Goal: Task Accomplishment & Management: Complete application form

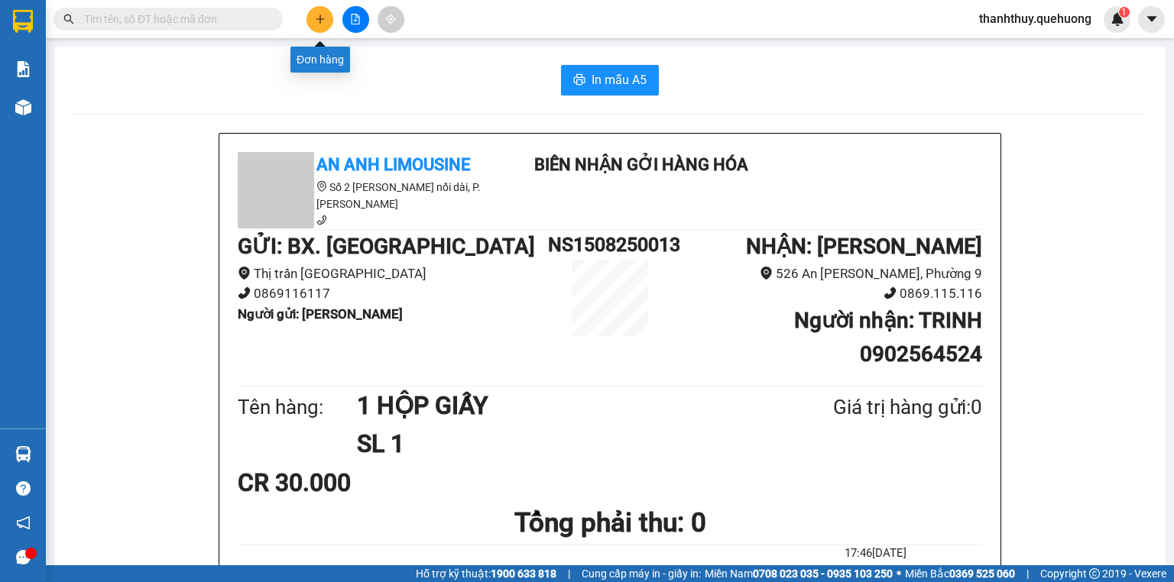
click at [312, 20] on button at bounding box center [319, 19] width 27 height 27
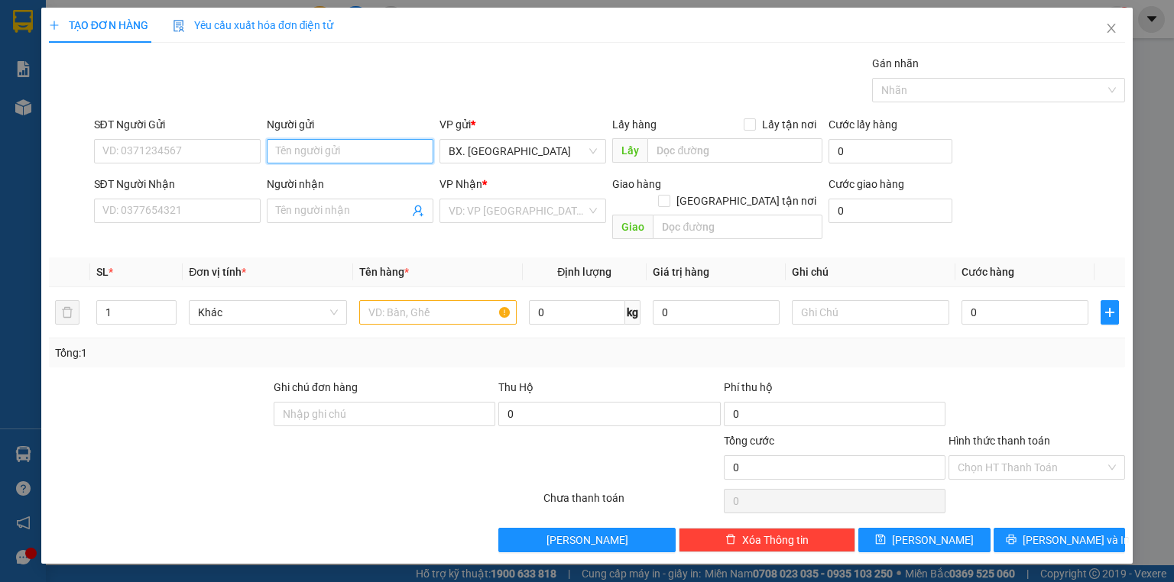
click at [312, 159] on input "Người gửi" at bounding box center [350, 151] width 167 height 24
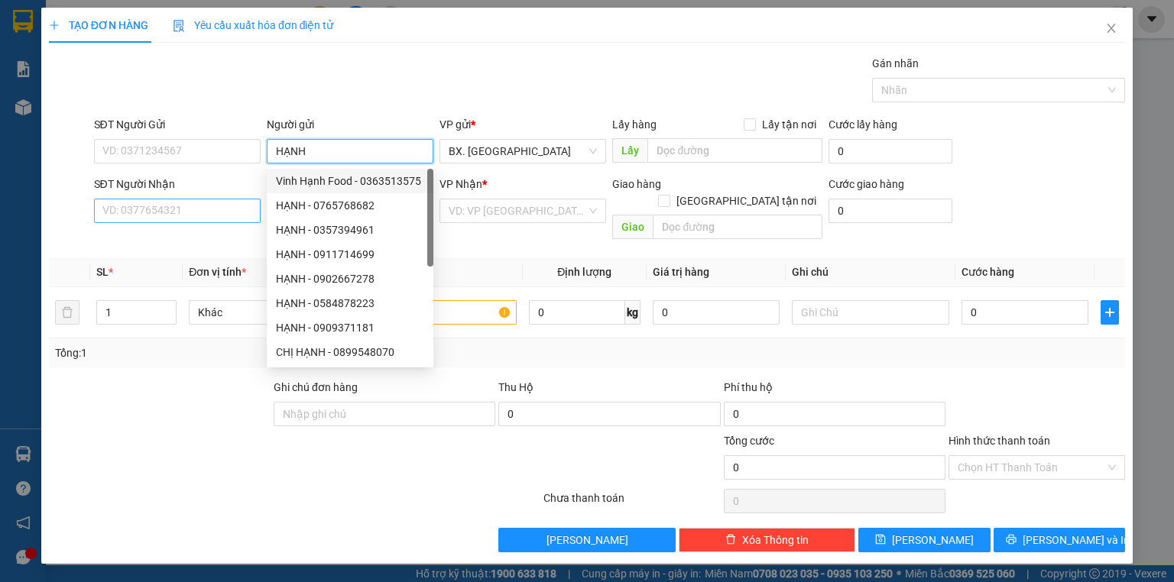
type input "HẠNH"
click at [180, 218] on input "SĐT Người Nhận" at bounding box center [177, 211] width 167 height 24
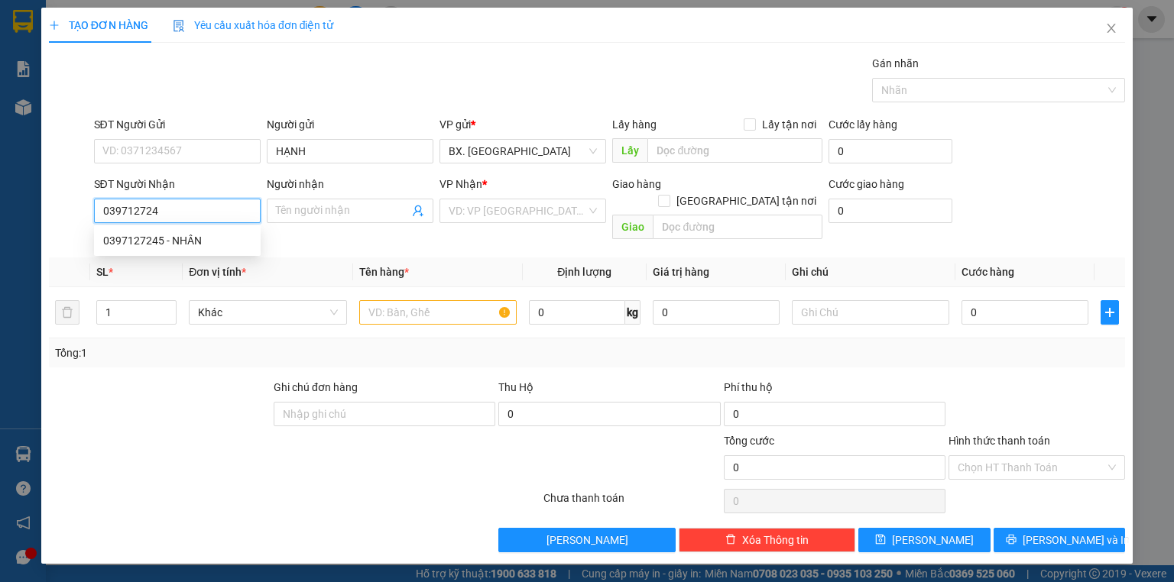
type input "0397127245"
click at [209, 235] on div "0397127245 - NHÂN" at bounding box center [177, 240] width 148 height 17
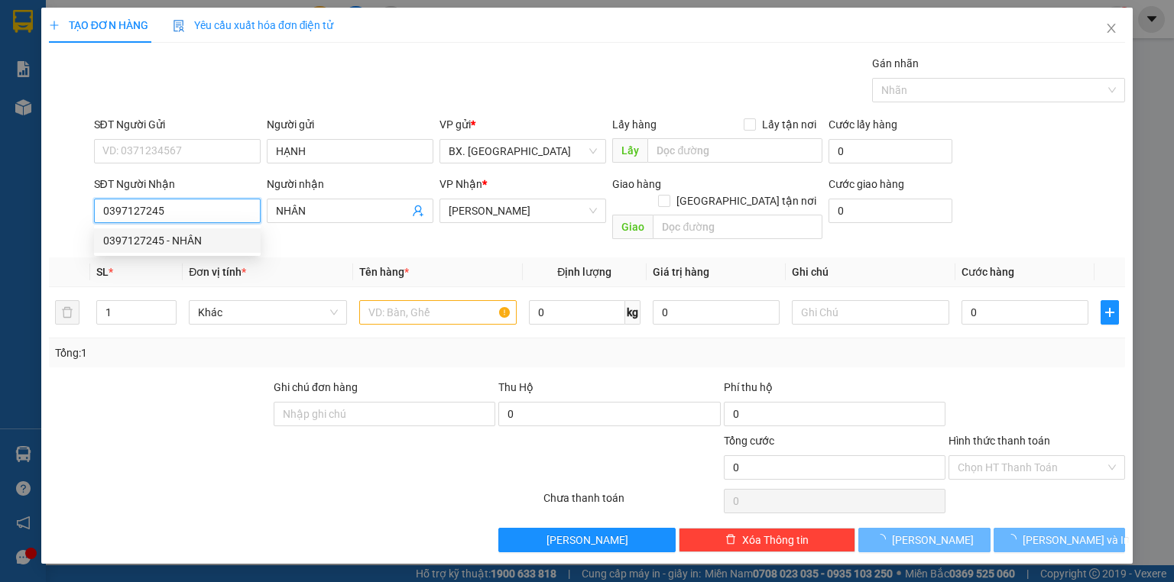
type input "NHÂN"
type input "30.000"
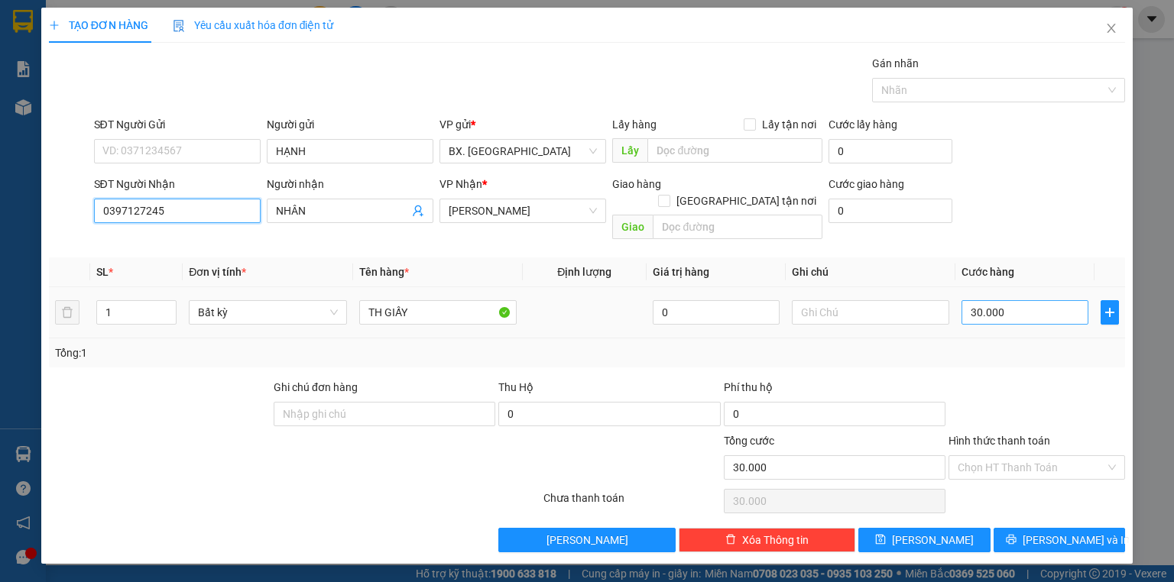
type input "0397127245"
click at [1017, 300] on input "30.000" at bounding box center [1024, 312] width 127 height 24
type input "5"
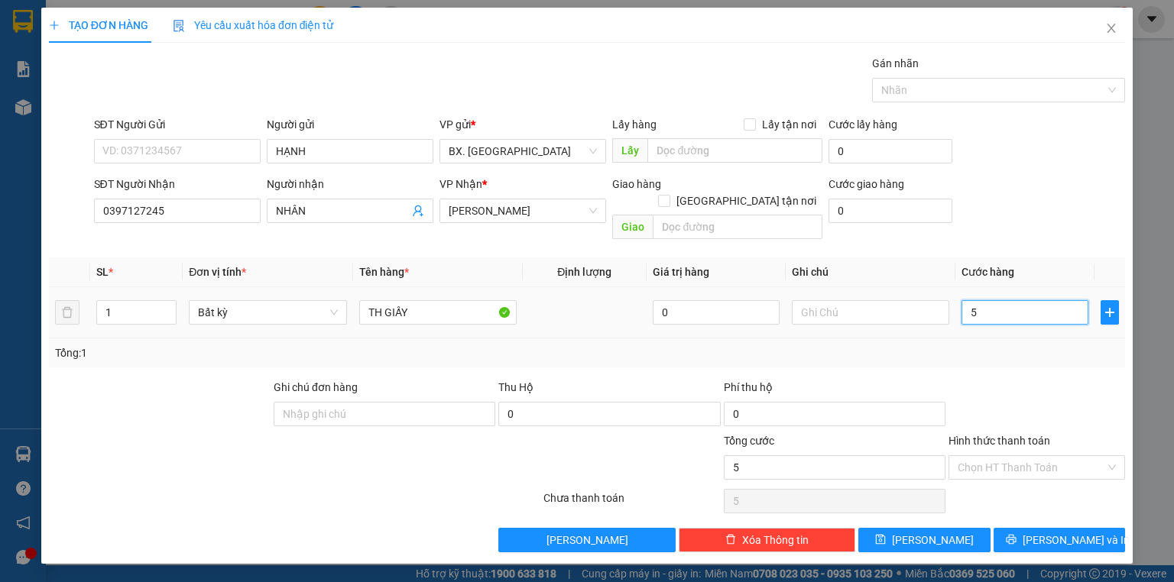
type input "50"
type input "500"
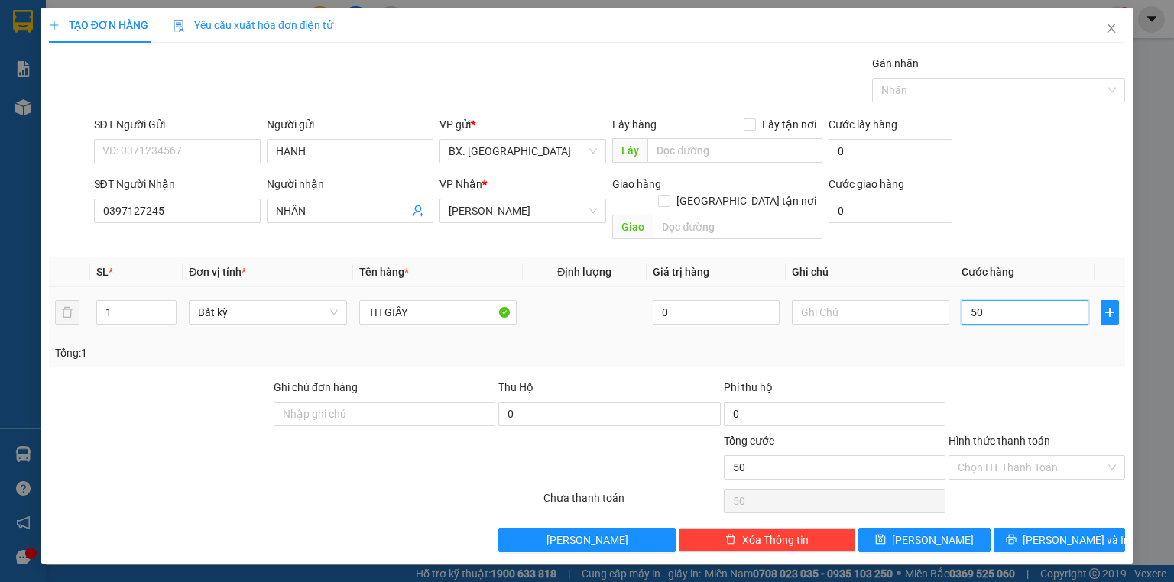
type input "500"
type input "5.000"
type input "50.000"
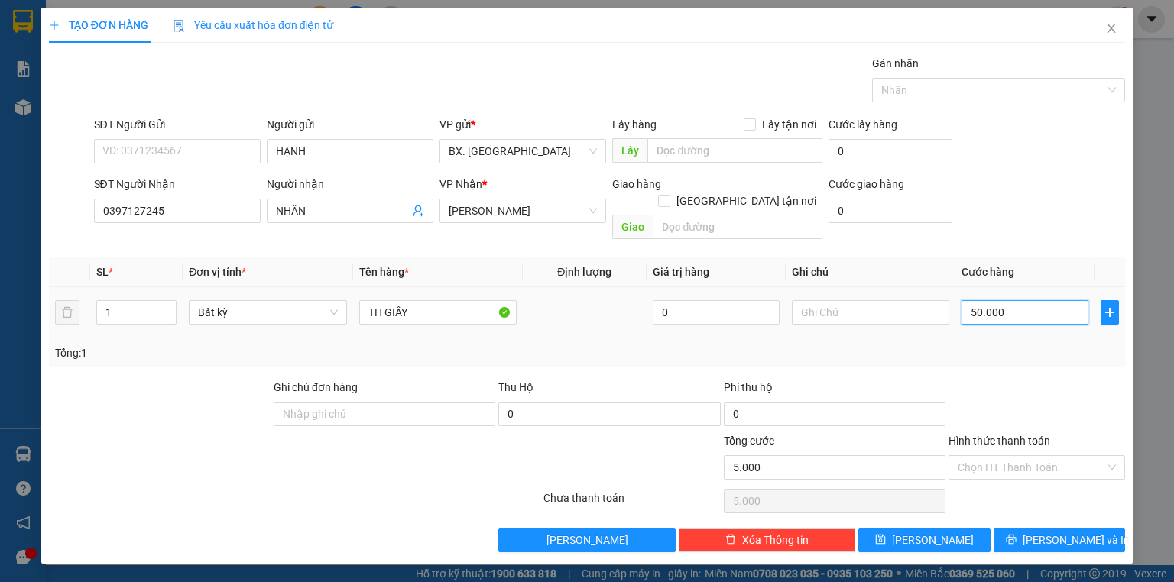
type input "50.000"
click at [705, 300] on input "0" at bounding box center [715, 312] width 127 height 24
click at [448, 300] on input "TH GIẤY" at bounding box center [437, 312] width 157 height 24
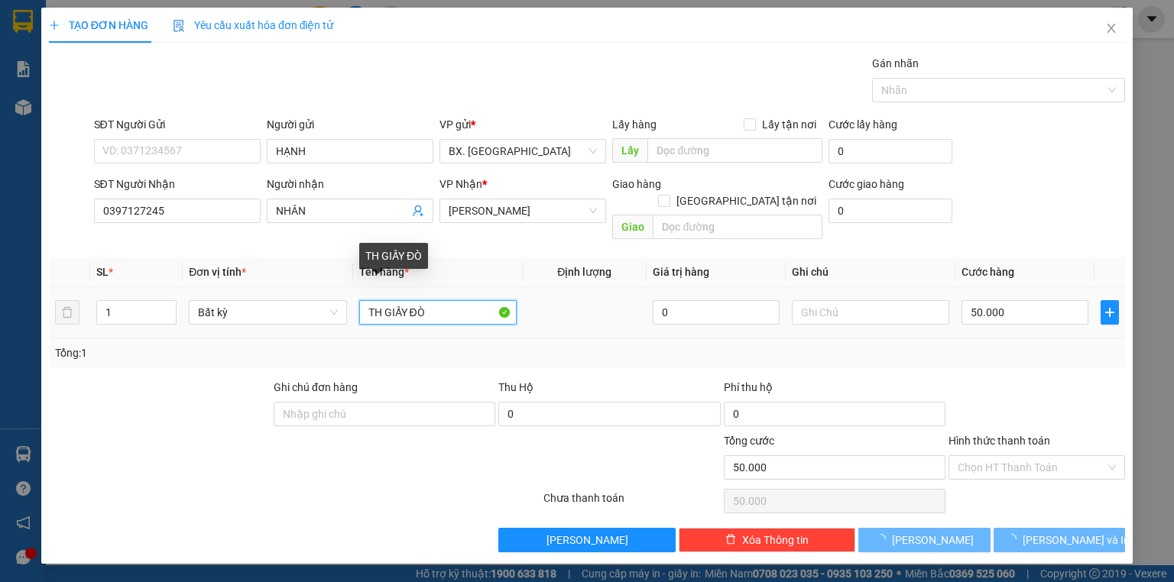
type input "TH GIẤY ĐÒ"
type input "0"
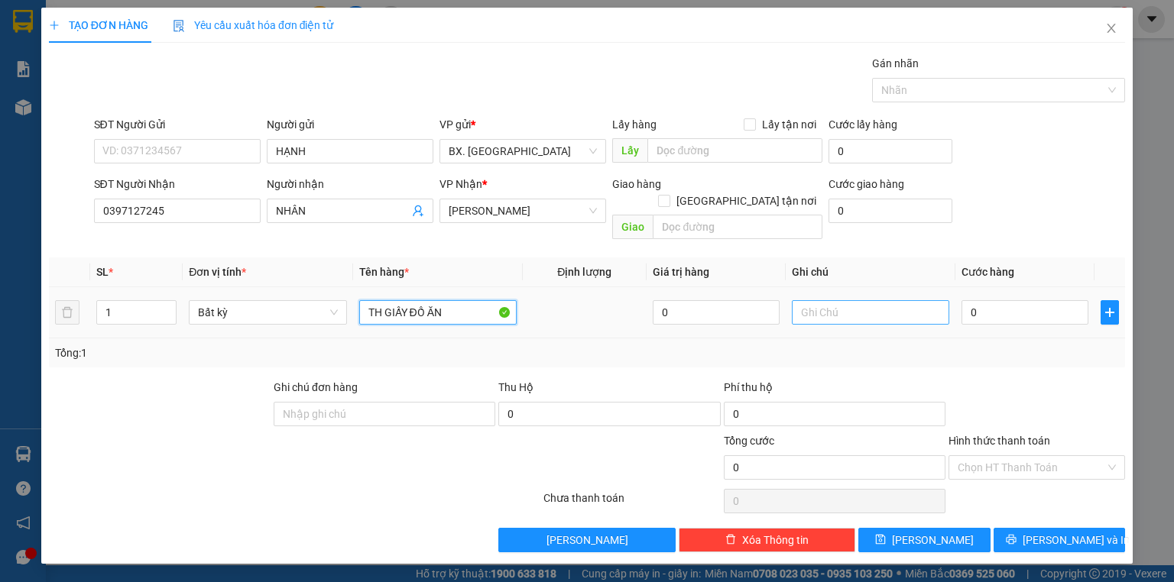
type input "TH GIẤY ĐỒ ĂN"
click at [815, 300] on input "text" at bounding box center [870, 312] width 157 height 24
type input "H"
type input "D"
type input "ĐỪNG ĐÈ"
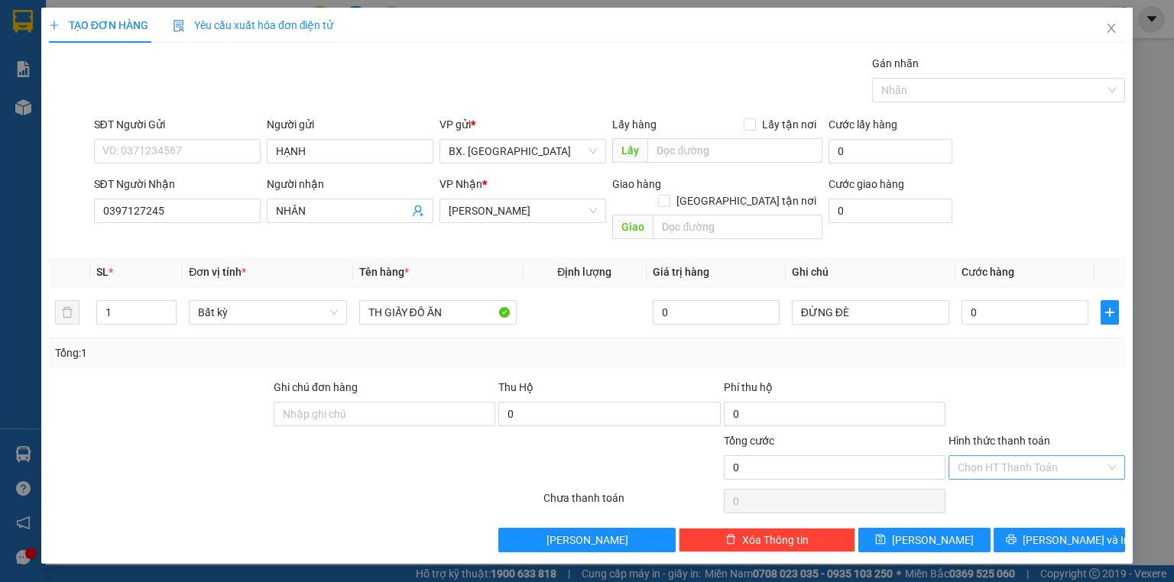
click at [975, 456] on input "Hình thức thanh toán" at bounding box center [1030, 467] width 147 height 23
click at [987, 324] on div "Tại văn phòng" at bounding box center [1036, 320] width 158 height 17
click at [998, 300] on input "0" at bounding box center [1024, 312] width 127 height 24
type input "5"
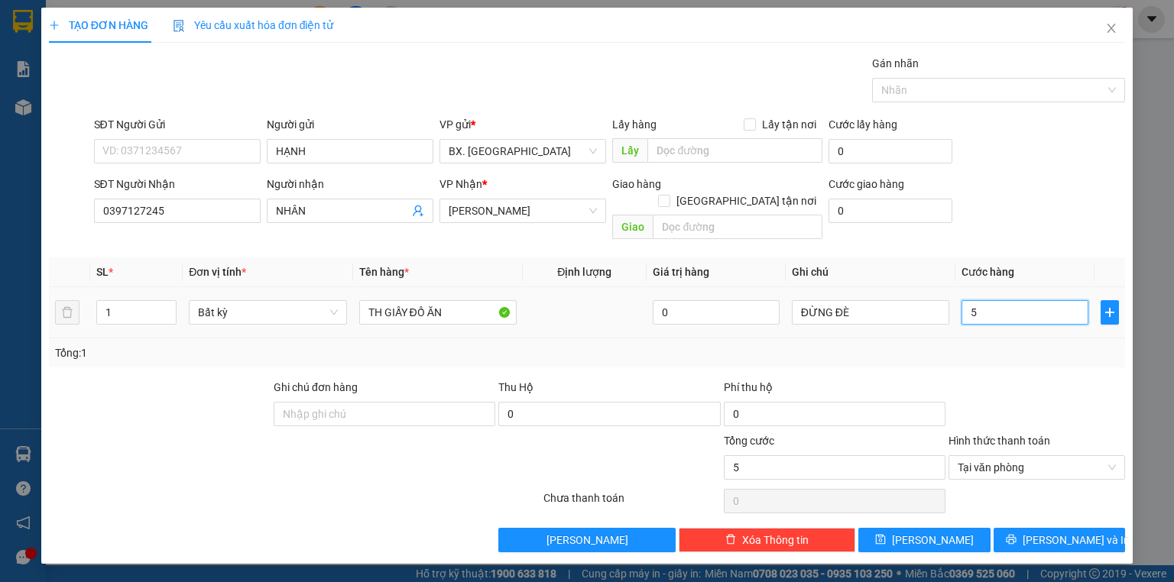
type input "50"
type input "500"
type input "5.000"
type input "50.000"
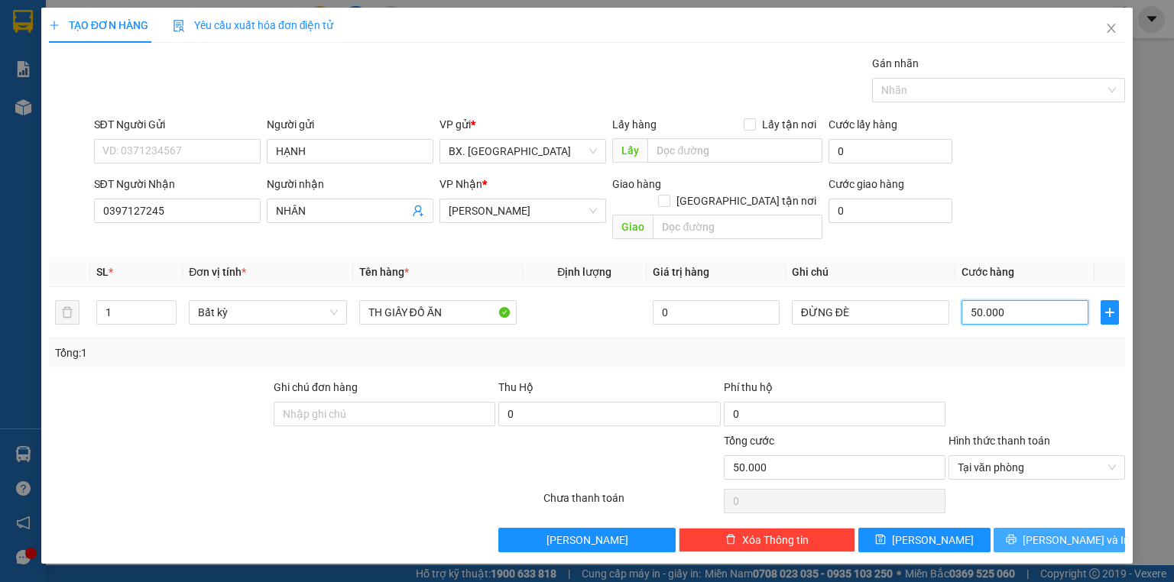
type input "50.000"
click at [1074, 532] on span "[PERSON_NAME] và In" at bounding box center [1075, 540] width 107 height 17
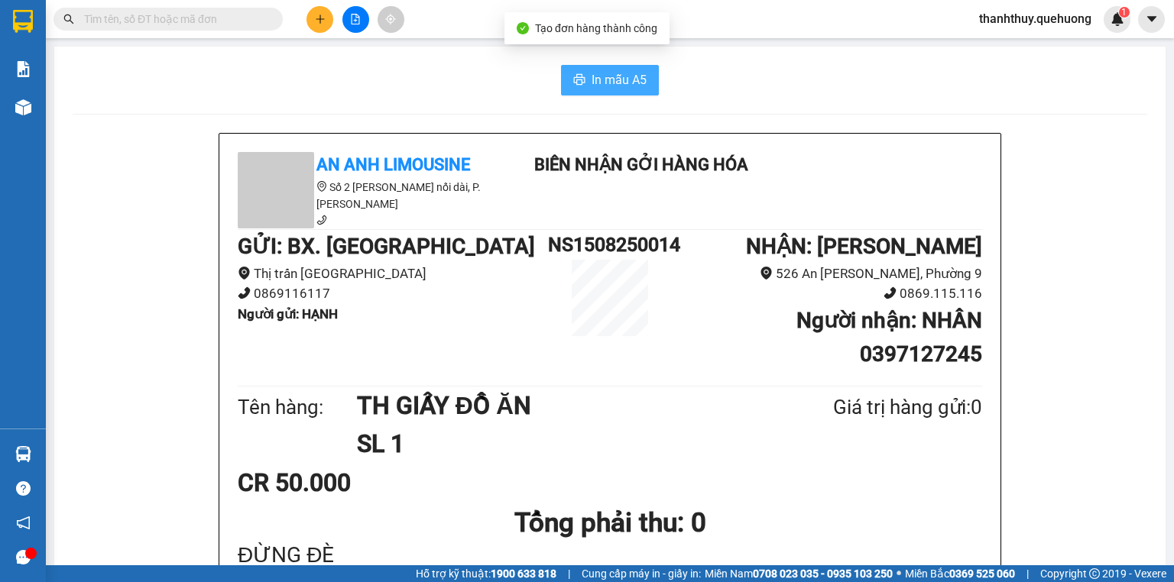
click at [620, 76] on span "In mẫu A5" at bounding box center [618, 79] width 55 height 19
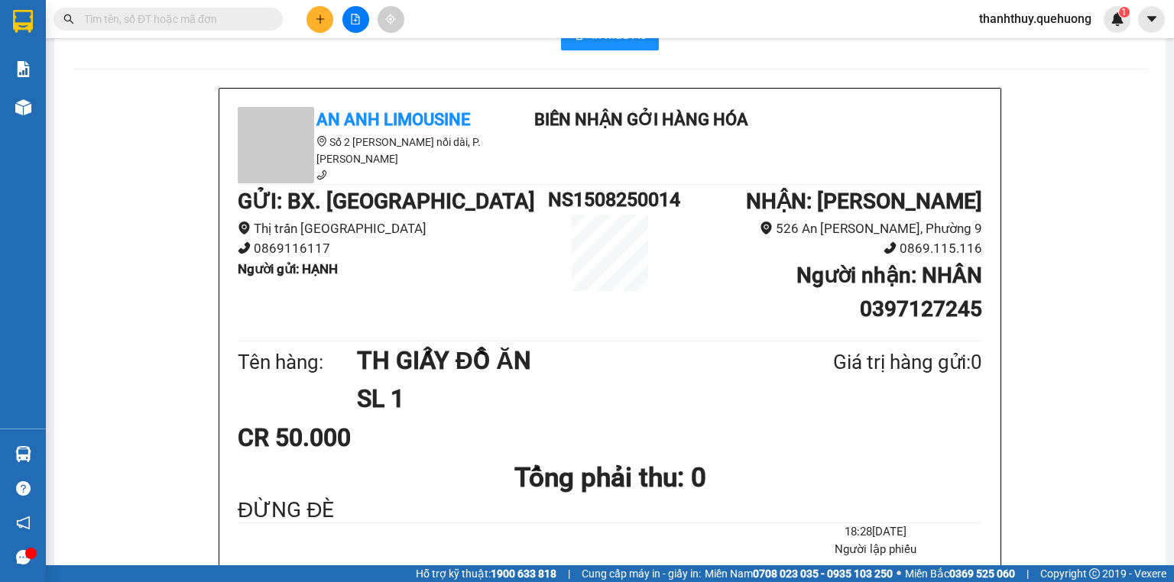
scroll to position [122, 0]
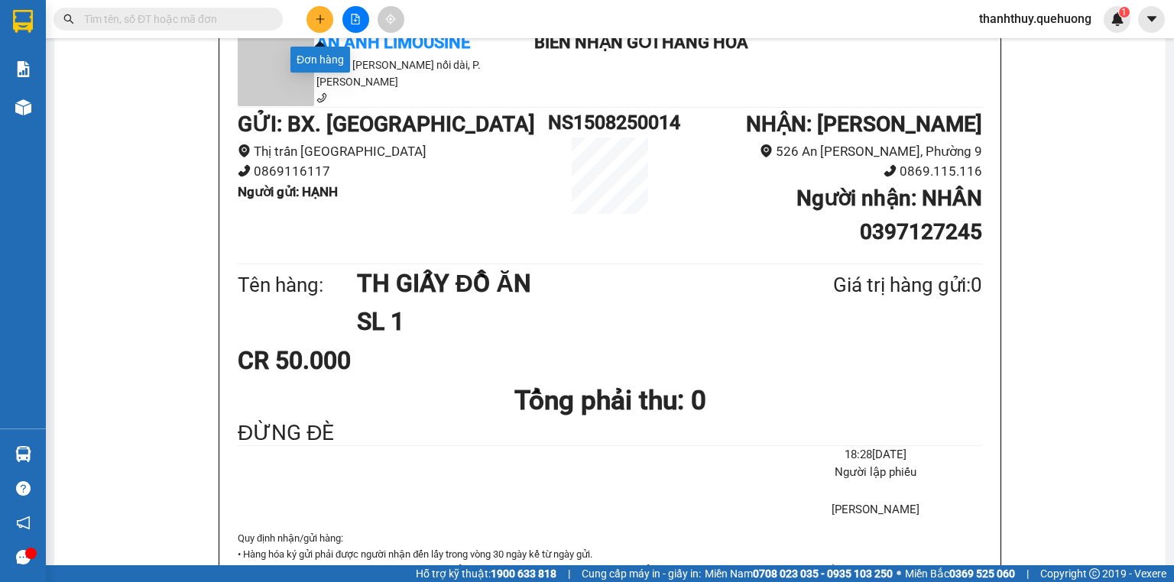
click at [315, 21] on icon "plus" at bounding box center [320, 19] width 11 height 11
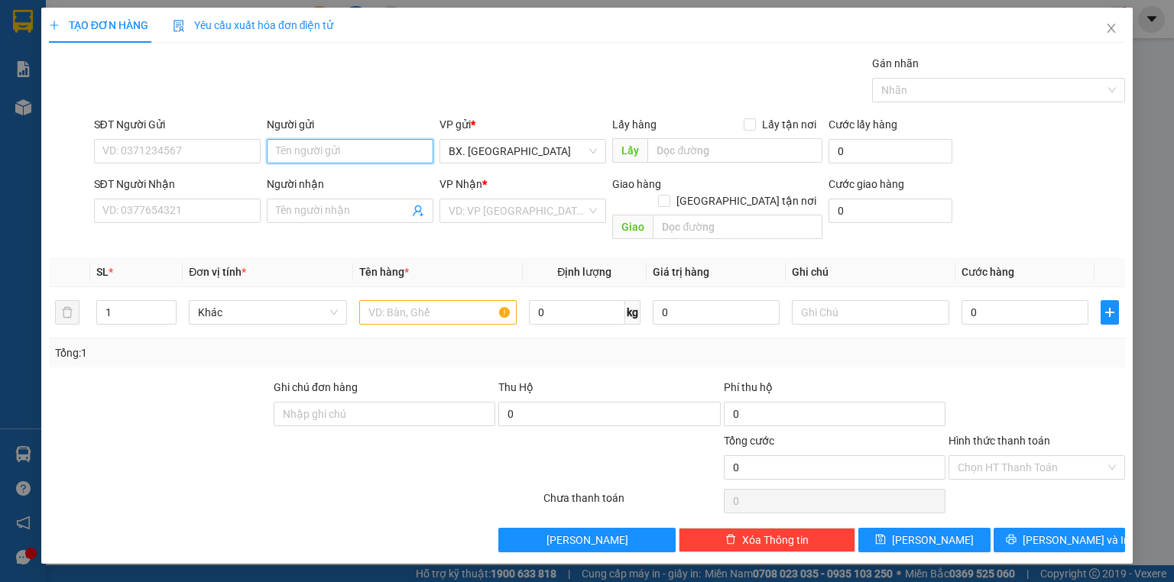
click at [361, 147] on input "Người gửi" at bounding box center [350, 151] width 167 height 24
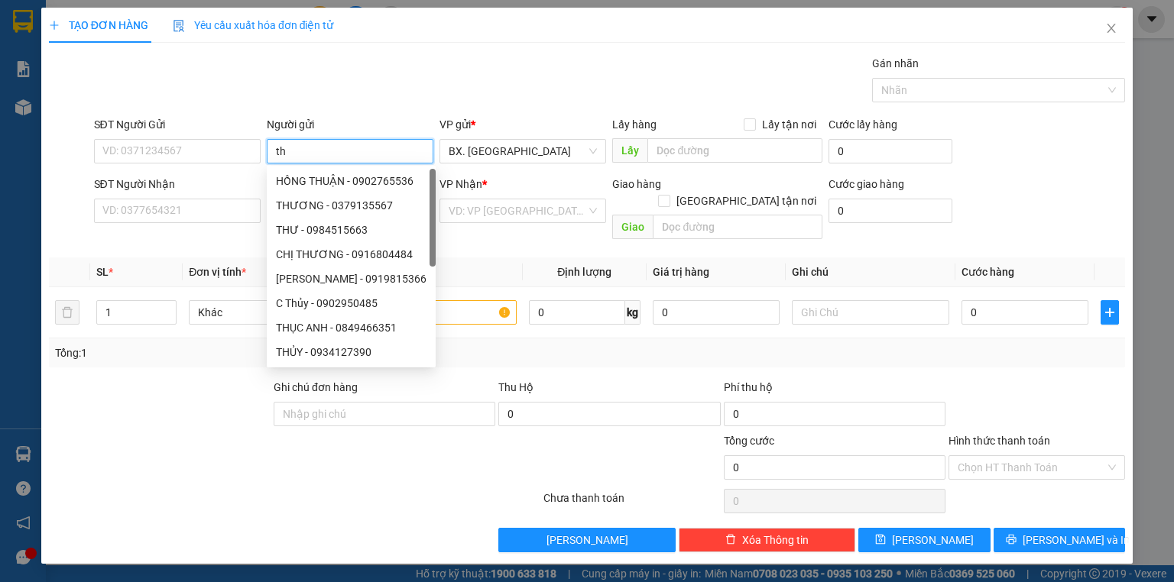
type input "t"
type input "d"
type input "THƯ"
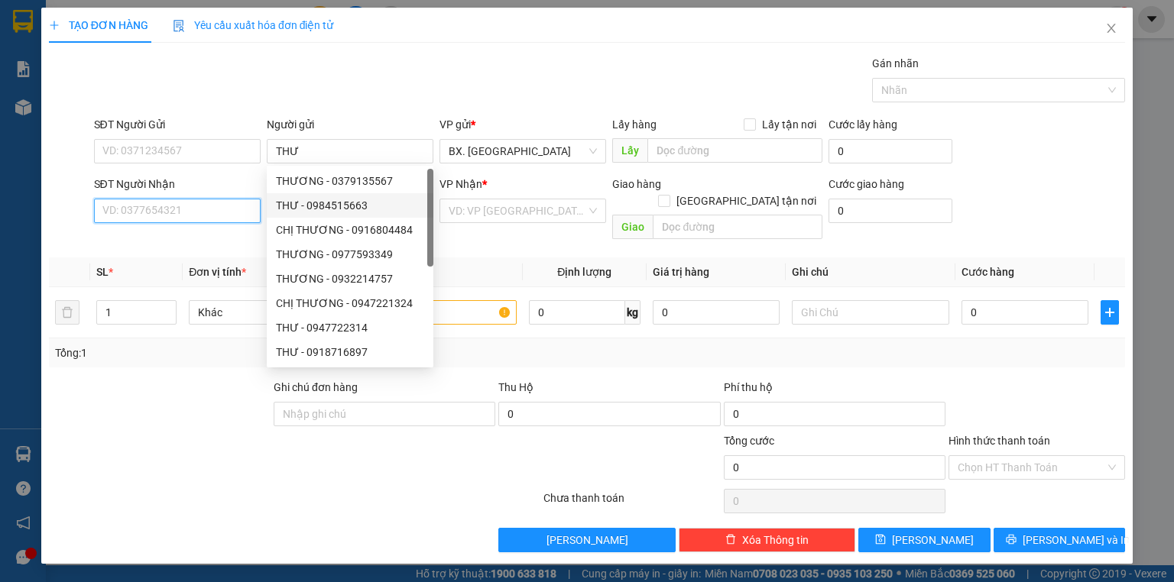
click at [216, 212] on input "SĐT Người Nhận" at bounding box center [177, 211] width 167 height 24
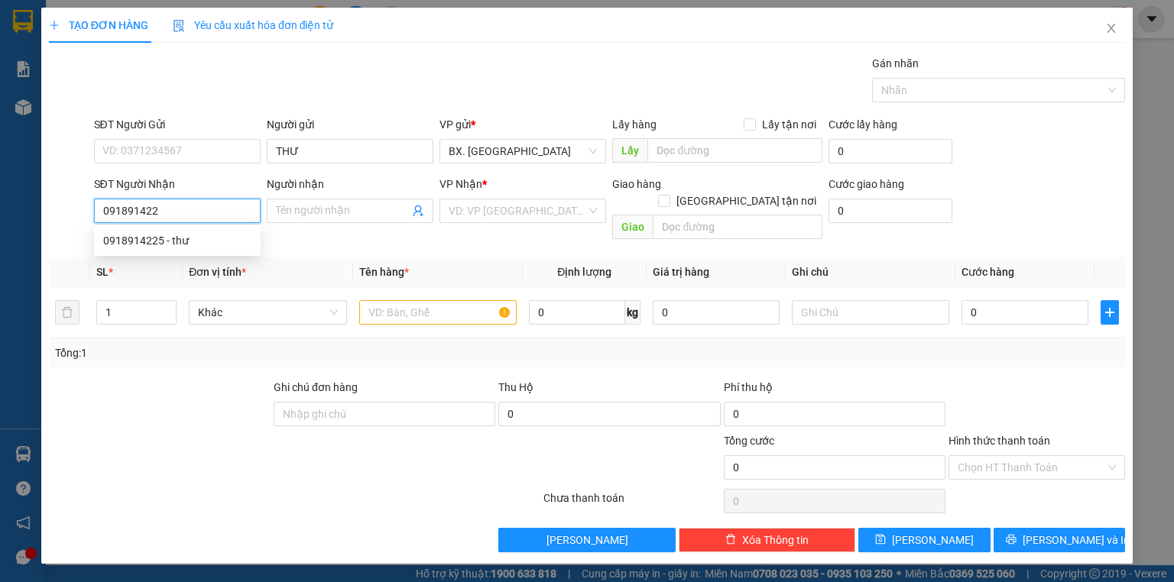
type input "0918914225"
click at [214, 241] on div "0918914225 - thư" at bounding box center [177, 240] width 148 height 17
type input "thư"
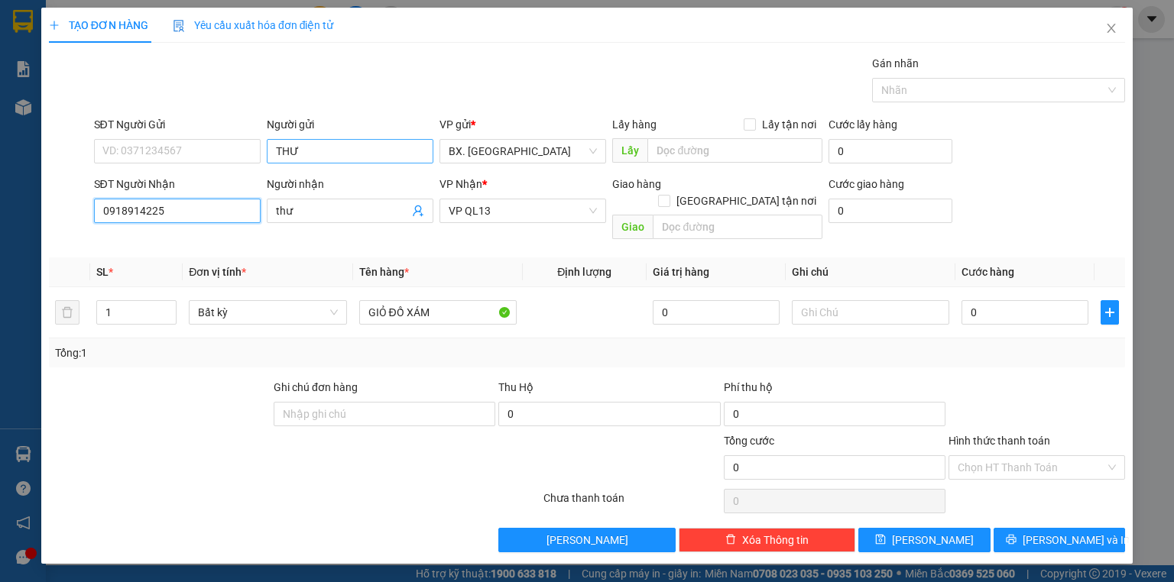
type input "0918914225"
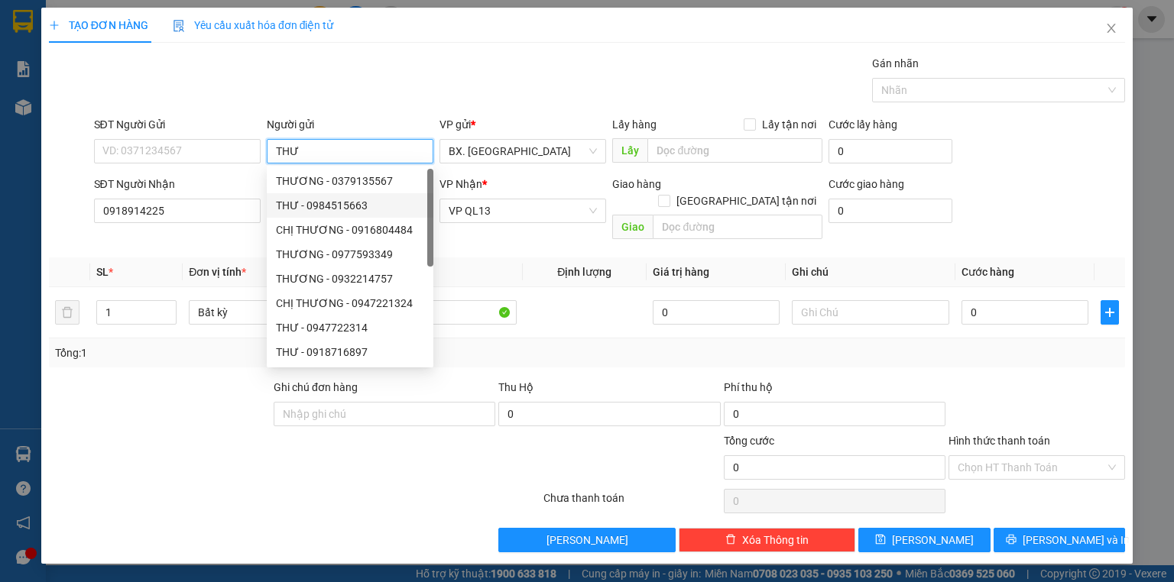
drag, startPoint x: 306, startPoint y: 147, endPoint x: 267, endPoint y: 157, distance: 40.2
click at [267, 157] on input "THƯ" at bounding box center [350, 151] width 167 height 24
type input "D"
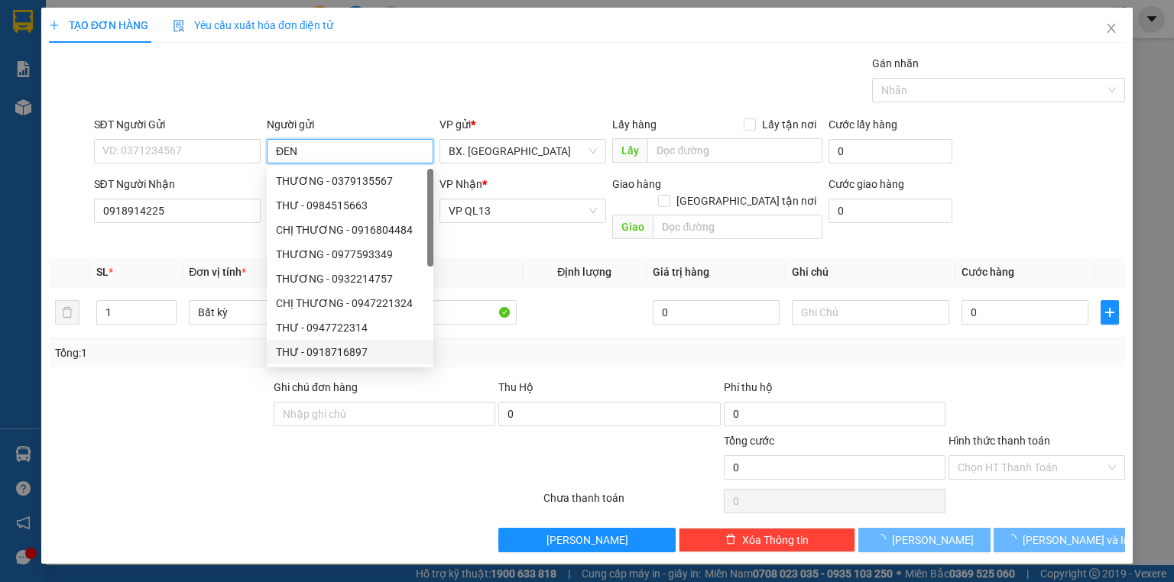
type input "ĐEN"
click at [332, 432] on div at bounding box center [204, 458] width 315 height 53
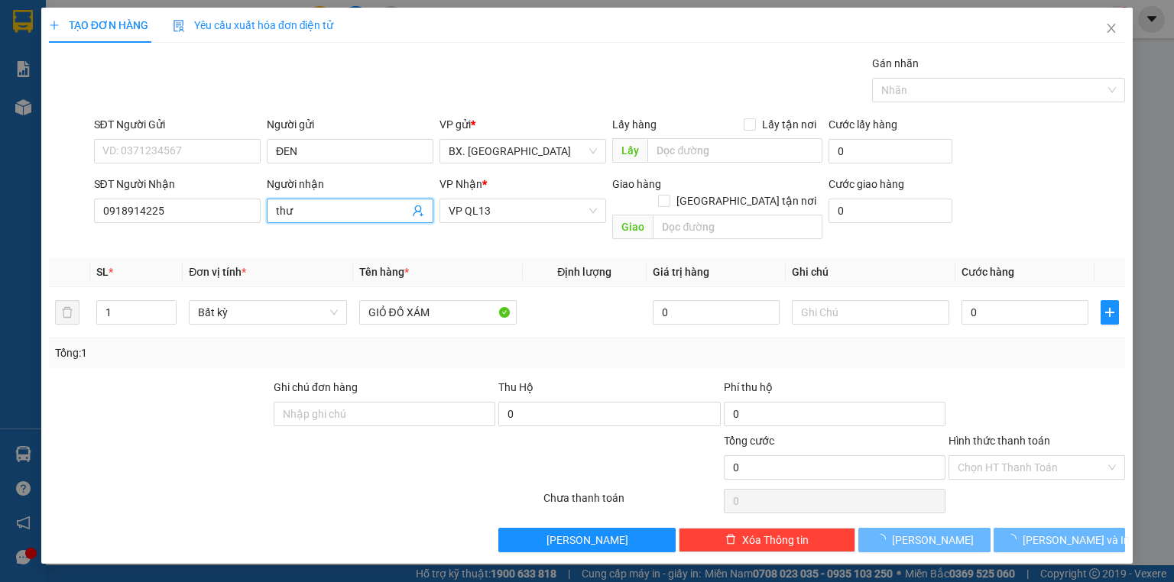
drag, startPoint x: 306, startPoint y: 208, endPoint x: 248, endPoint y: 238, distance: 64.9
click at [248, 238] on div "Transit Pickup Surcharge Ids Transit Deliver Surcharge Ids Transit Deliver Surc…" at bounding box center [587, 303] width 1076 height 497
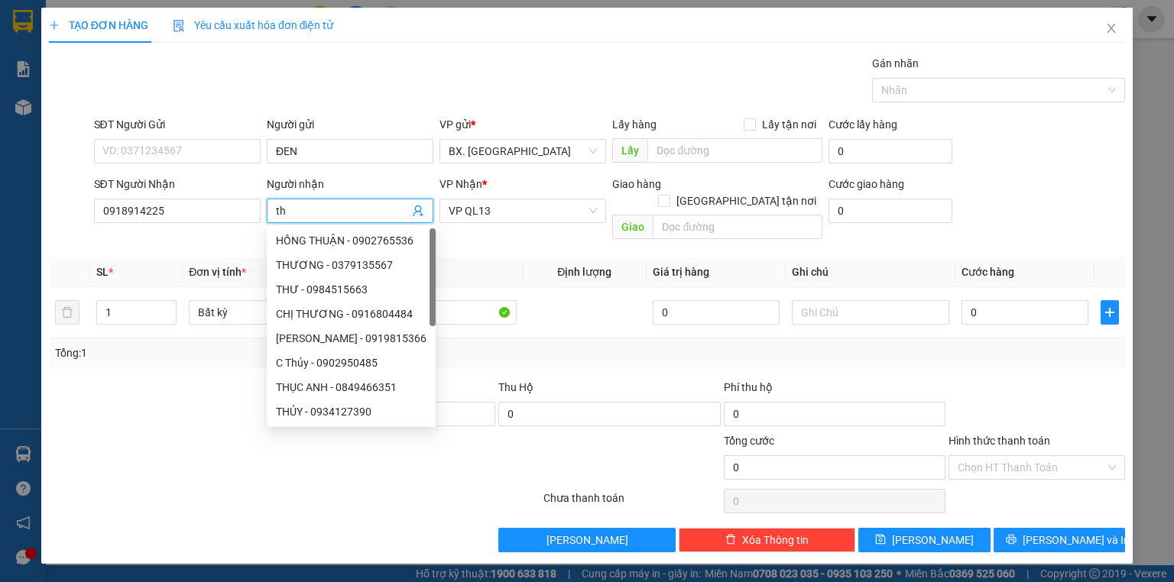
type input "t"
type input "THƯ"
click at [444, 257] on th "Tên hàng *" at bounding box center [438, 272] width 170 height 30
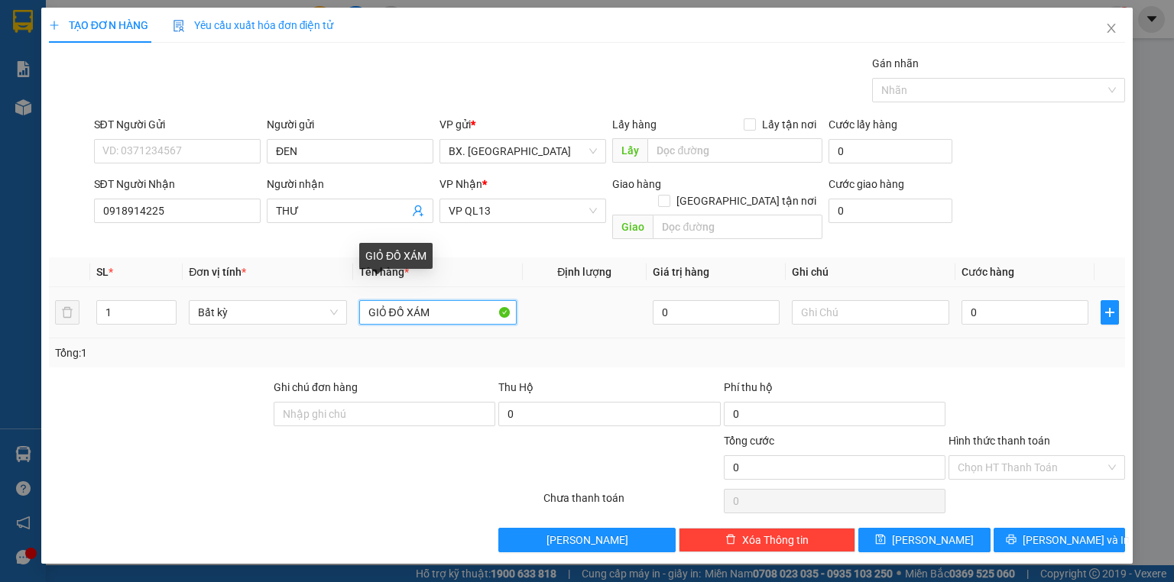
click at [437, 300] on input "GIỎ ĐỒ XÁM" at bounding box center [437, 312] width 157 height 24
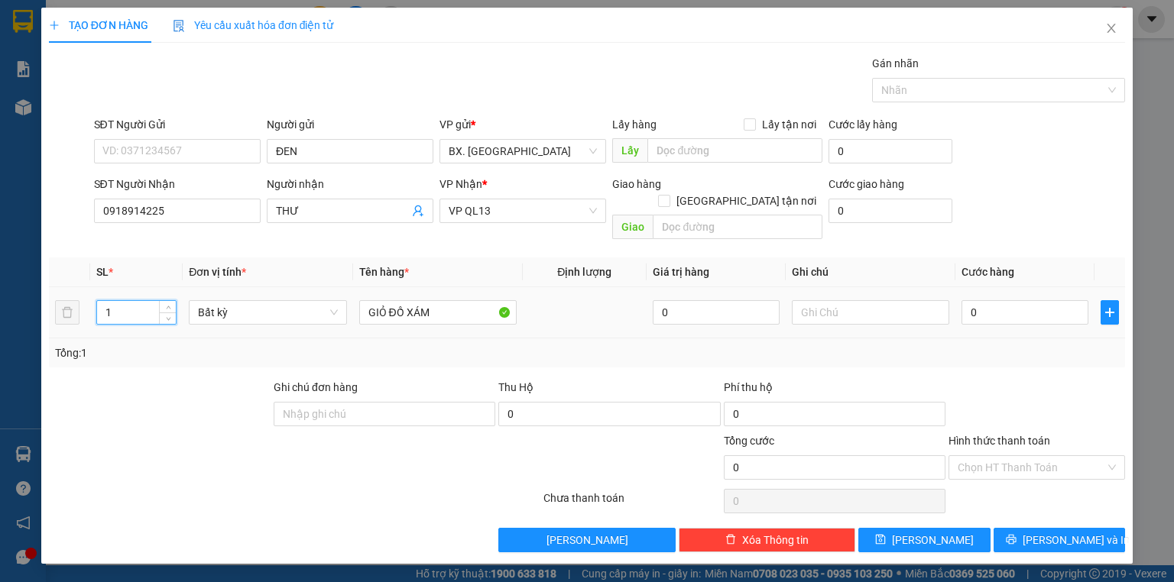
click at [137, 301] on input "1" at bounding box center [136, 312] width 79 height 23
type input "2"
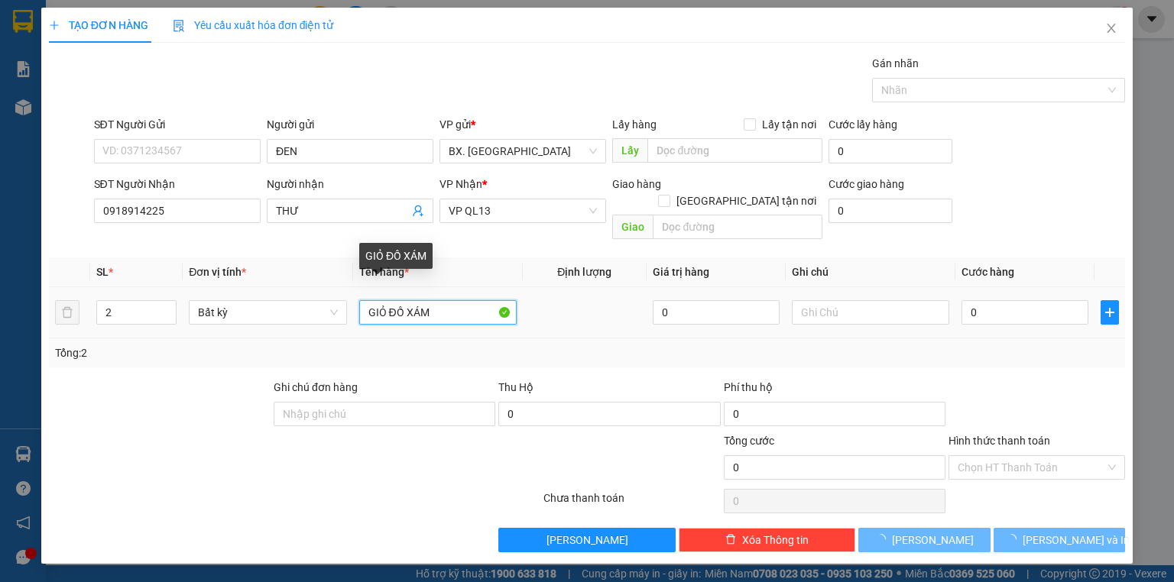
click at [457, 303] on input "GIỎ ĐỒ XÁM" at bounding box center [437, 312] width 157 height 24
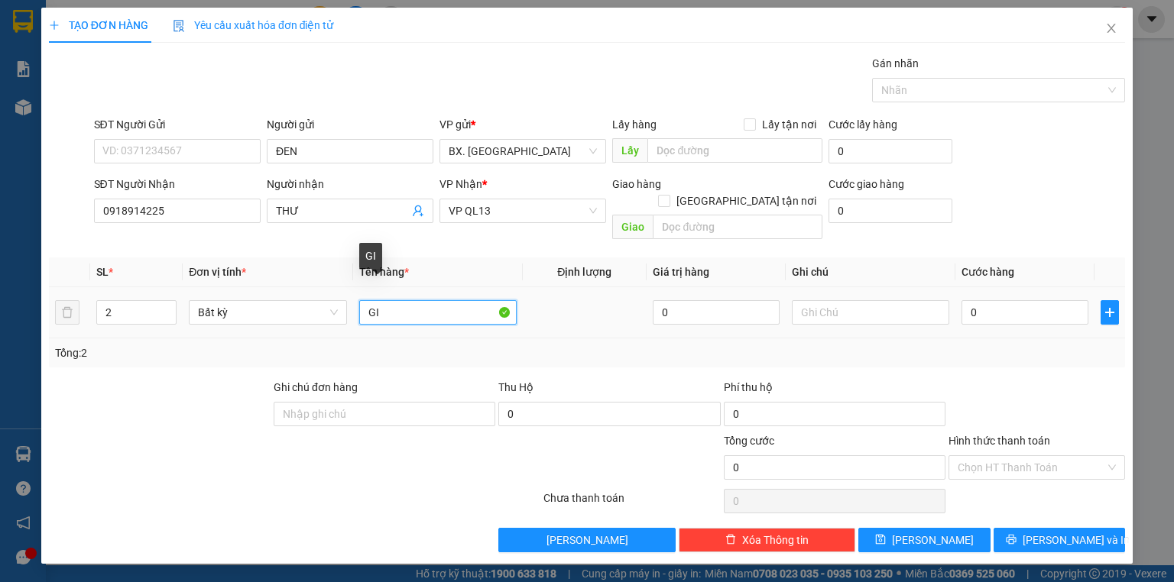
type input "G"
type input "2"
type input "1T VÀNG + 1T XỐP DÍNH"
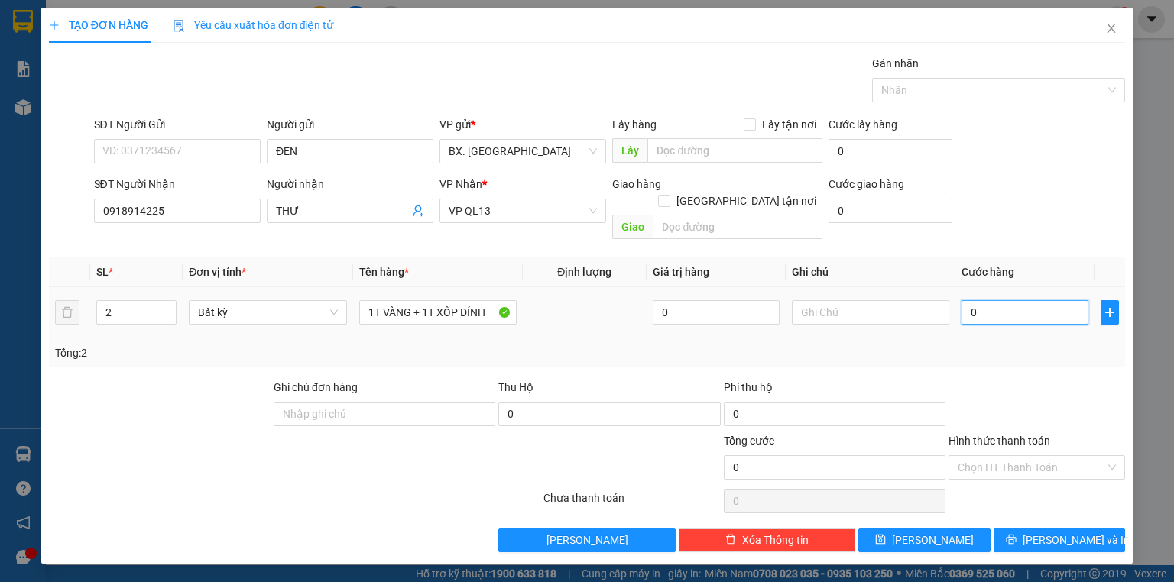
click at [1005, 300] on input "0" at bounding box center [1024, 312] width 127 height 24
type input "1"
type input "10"
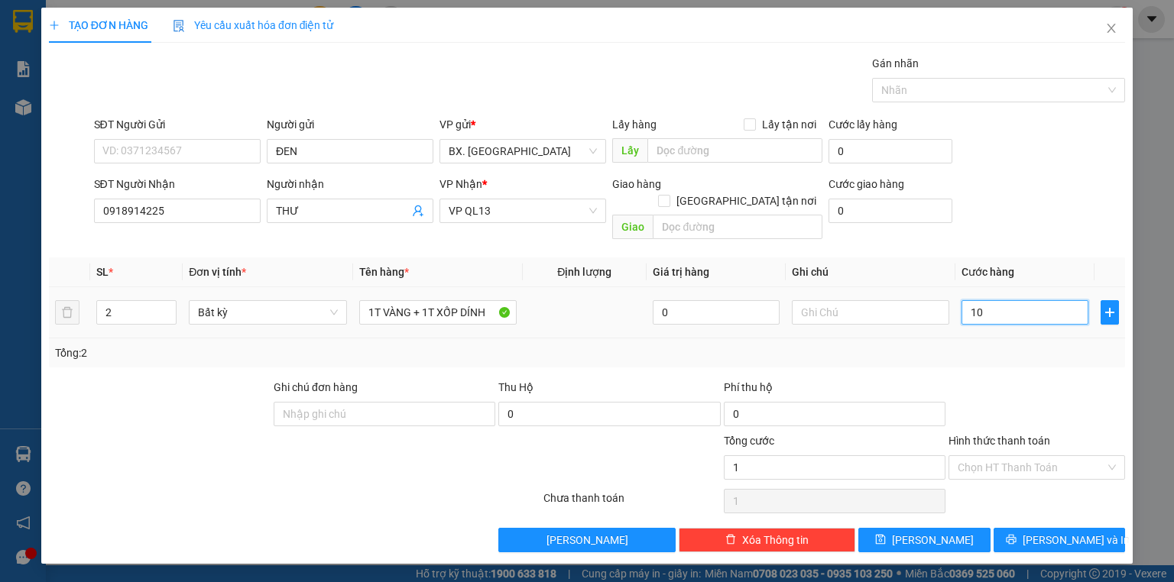
type input "10"
type input "100"
type input "1.000"
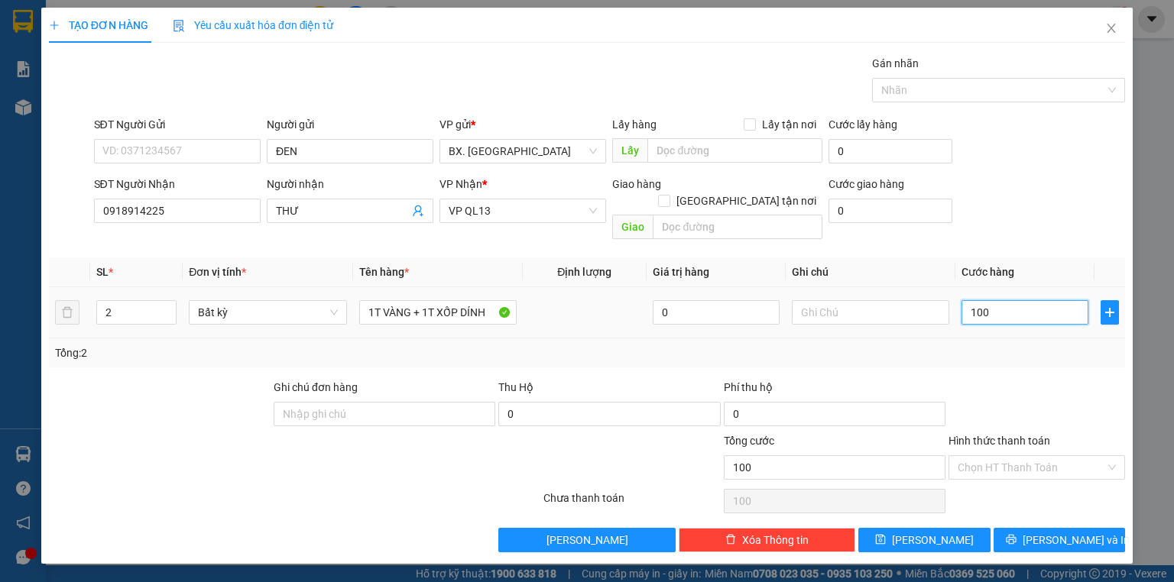
type input "1.000"
type input "10.000"
type input "1.000"
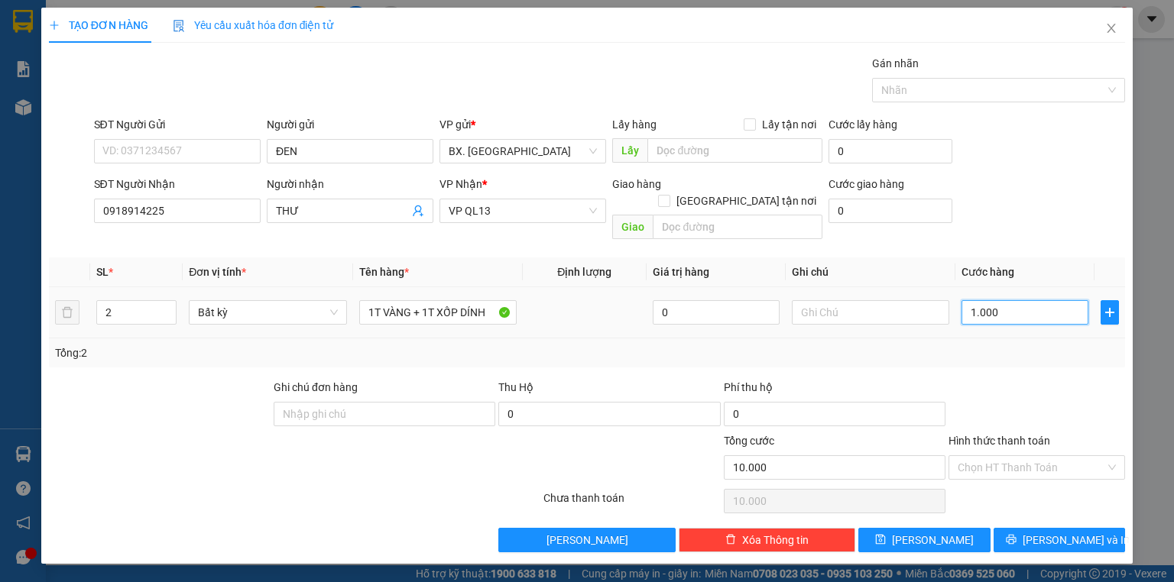
type input "1.000"
type input "100"
type input "10"
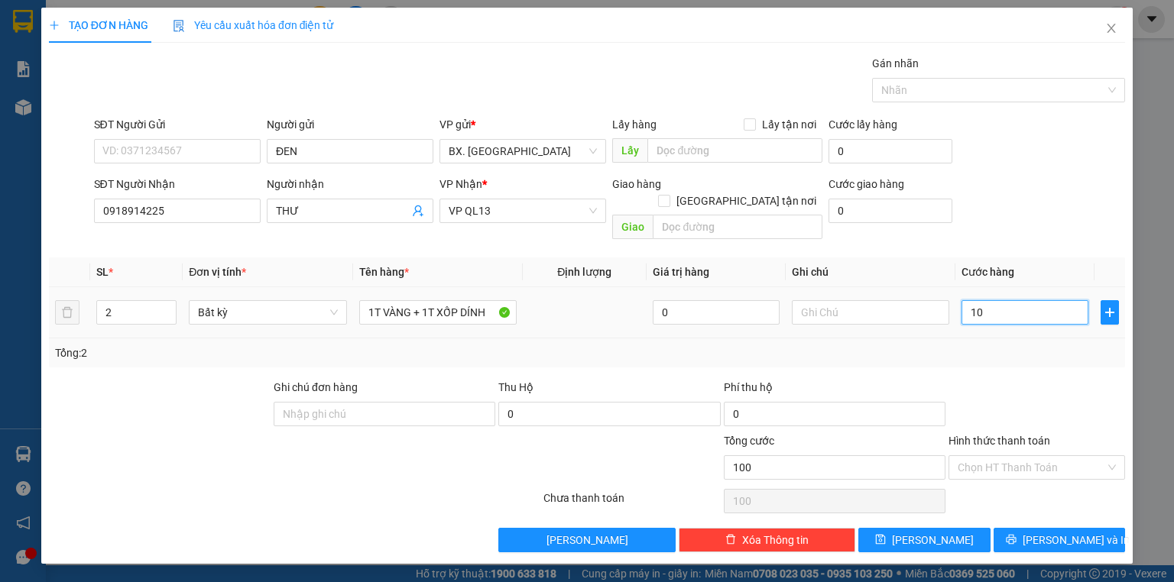
type input "10"
type input "1"
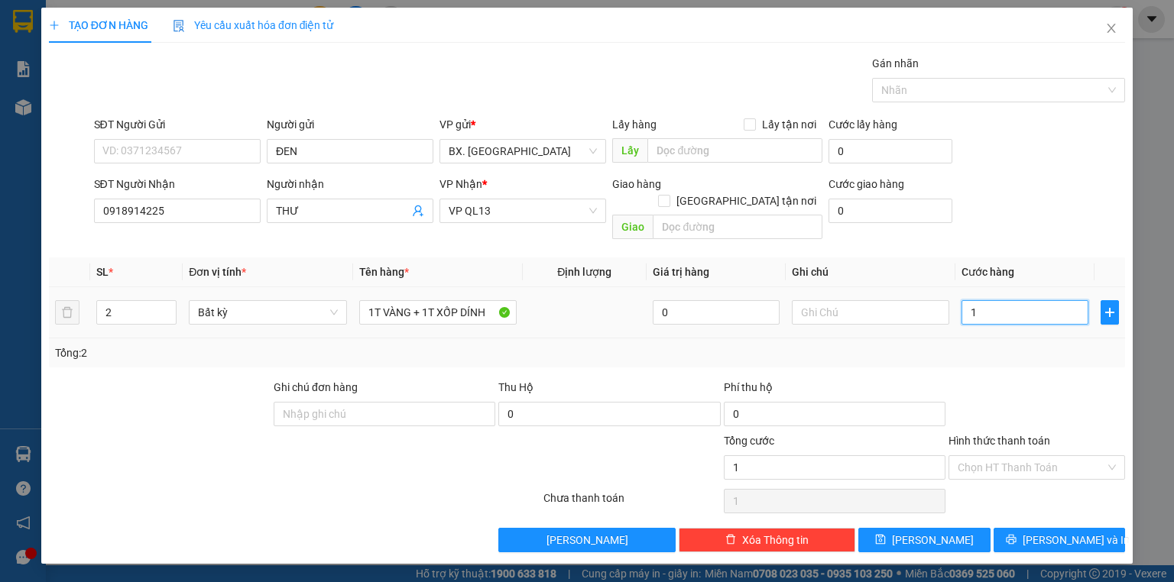
type input "0"
type input "01"
type input "1"
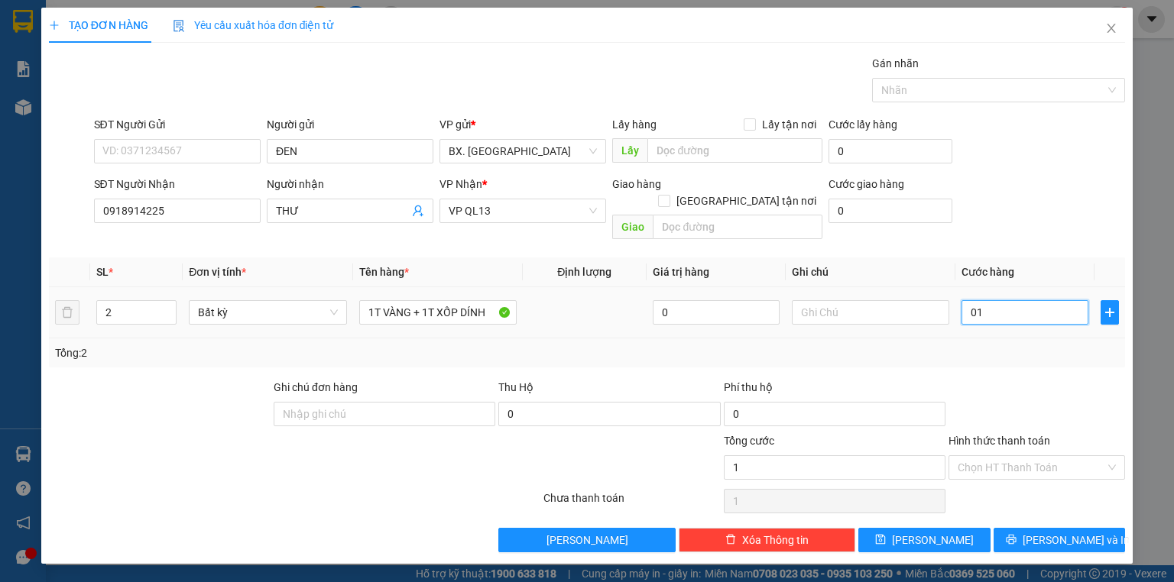
type input "011"
type input "11"
type input "110"
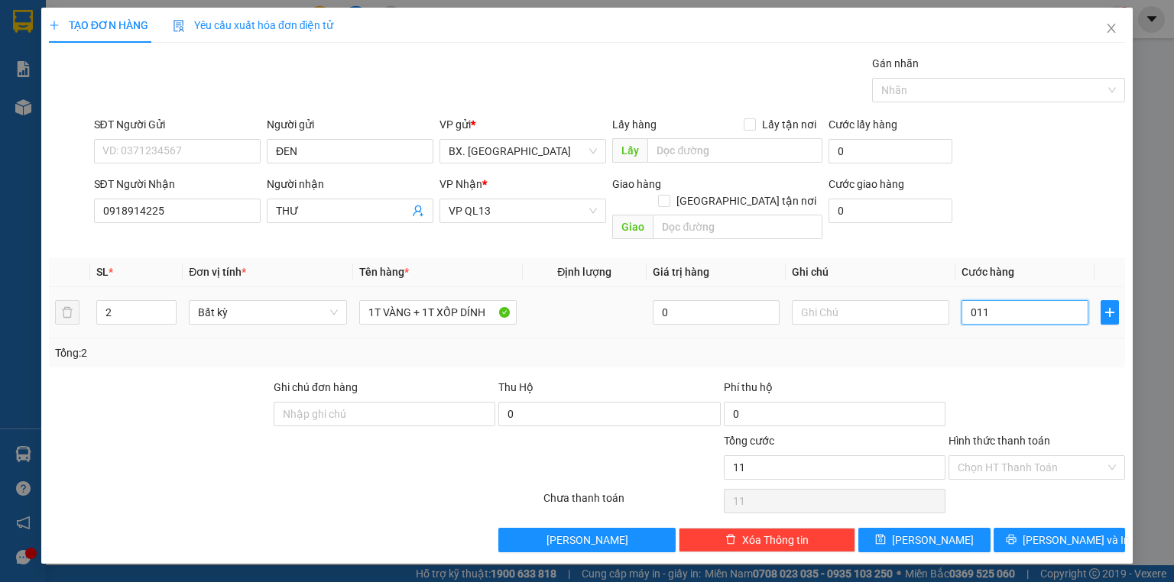
type input "0.110"
type input "1.100"
type input "01.100"
type input "11.000"
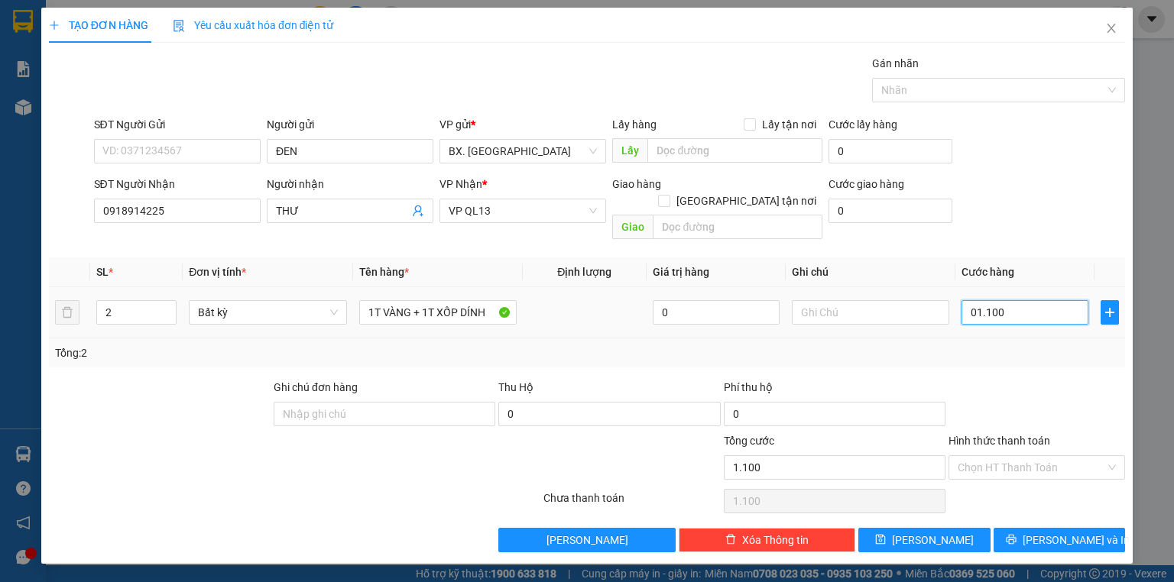
type input "11.000"
type input "011.000"
type input "110.000"
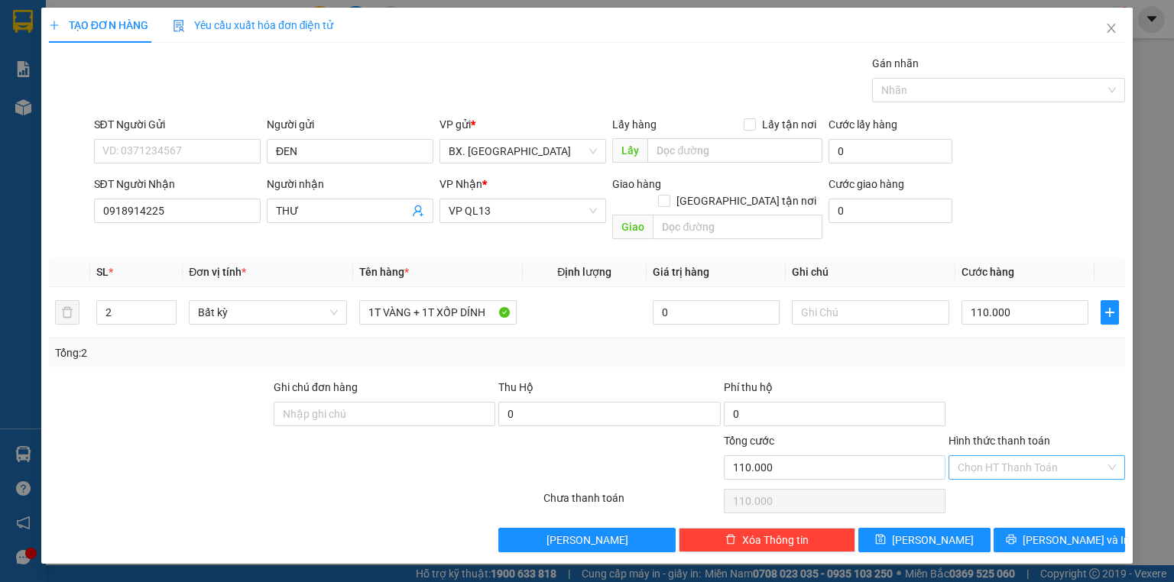
click at [997, 456] on input "Hình thức thanh toán" at bounding box center [1030, 467] width 147 height 23
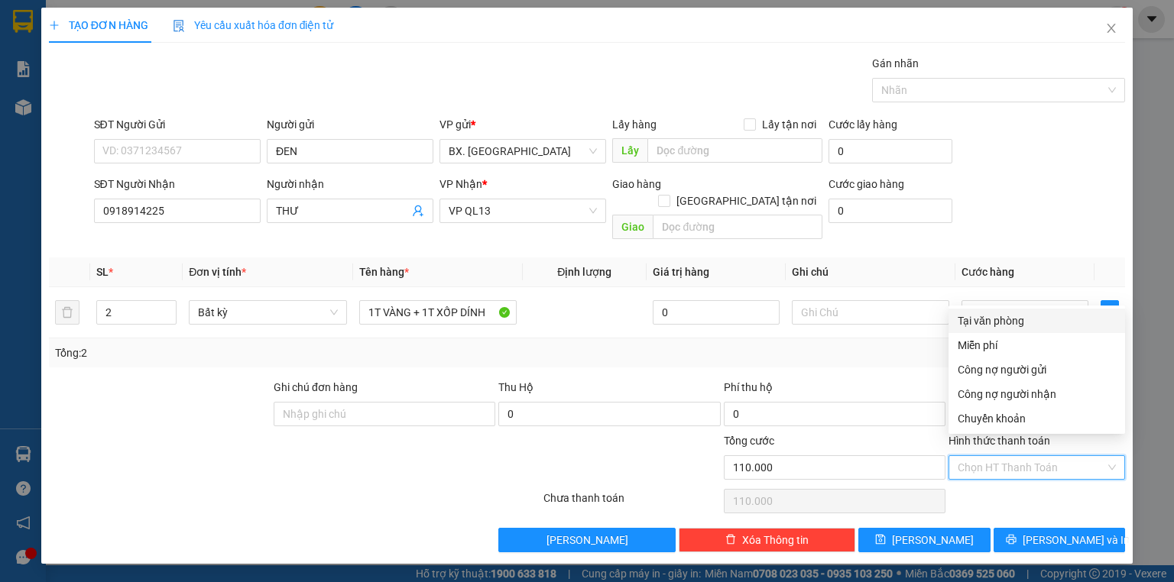
click at [1005, 319] on div "Tại văn phòng" at bounding box center [1036, 320] width 158 height 17
type input "0"
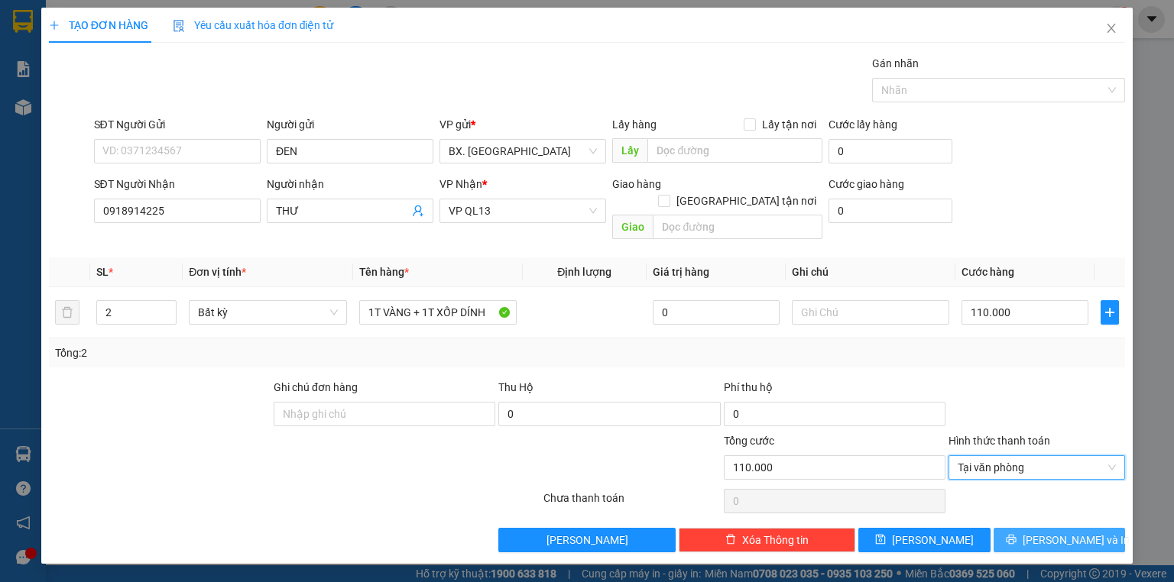
click at [1055, 532] on span "[PERSON_NAME] và In" at bounding box center [1075, 540] width 107 height 17
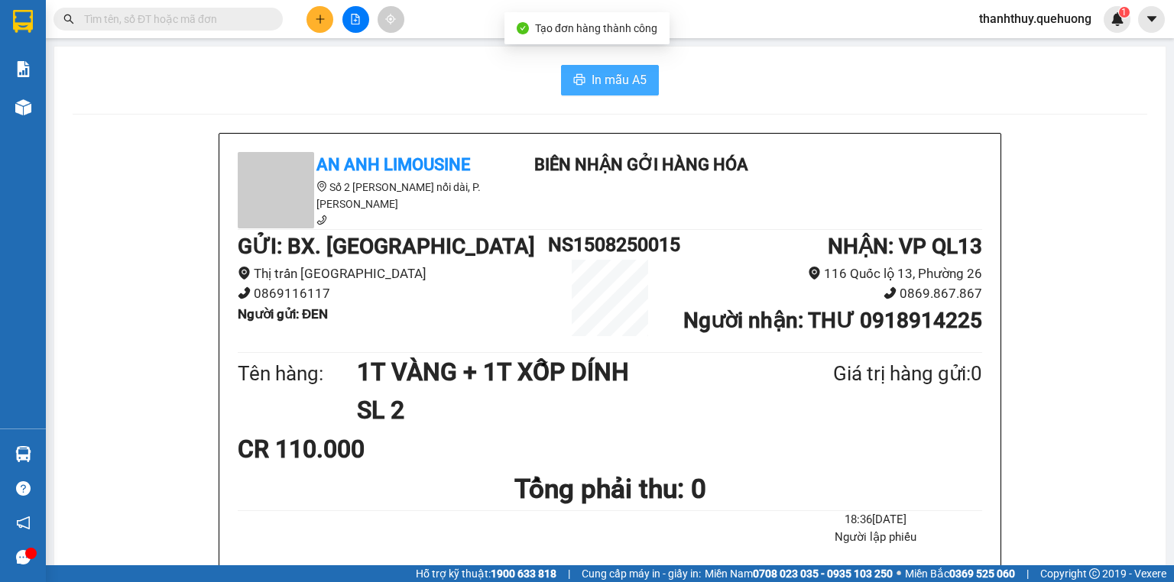
click at [612, 83] on span "In mẫu A5" at bounding box center [618, 79] width 55 height 19
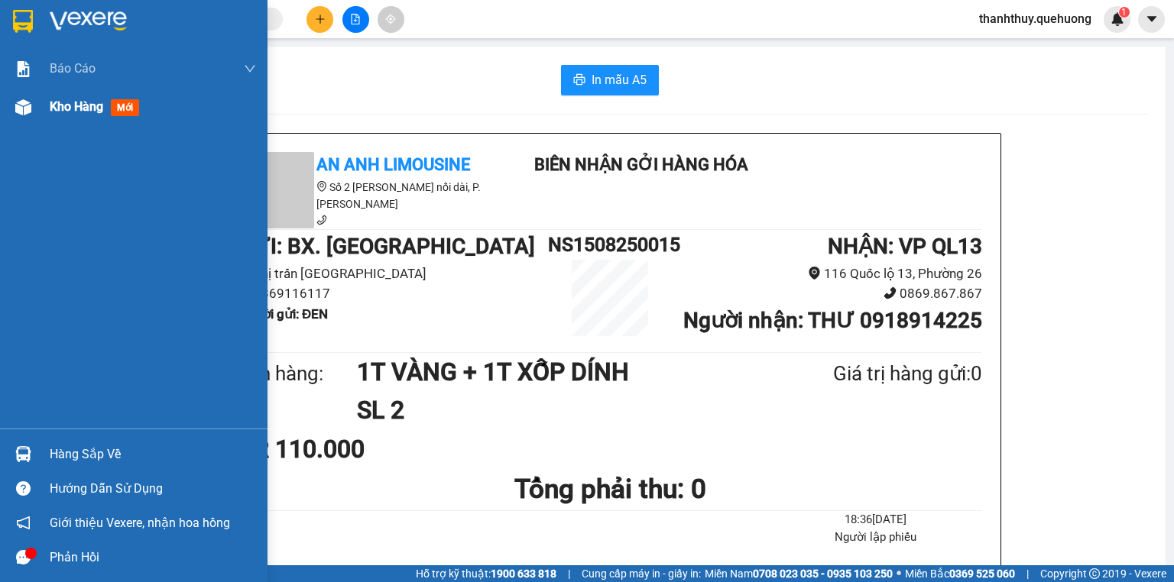
click at [98, 108] on span "Kho hàng" at bounding box center [76, 106] width 53 height 15
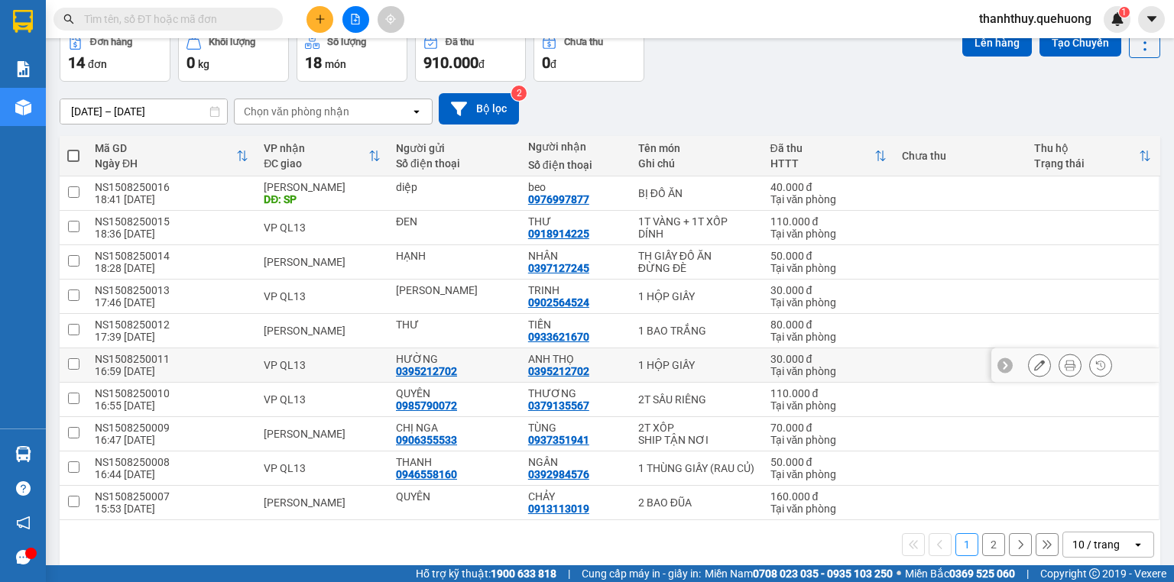
scroll to position [94, 0]
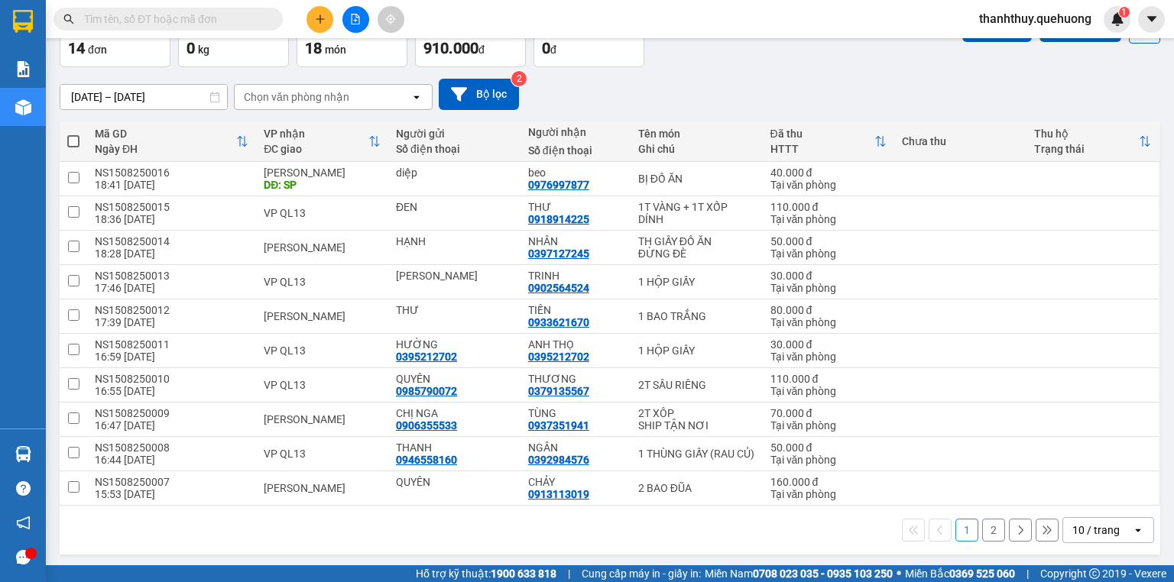
click at [1097, 526] on div "10 / trang" at bounding box center [1095, 530] width 47 height 15
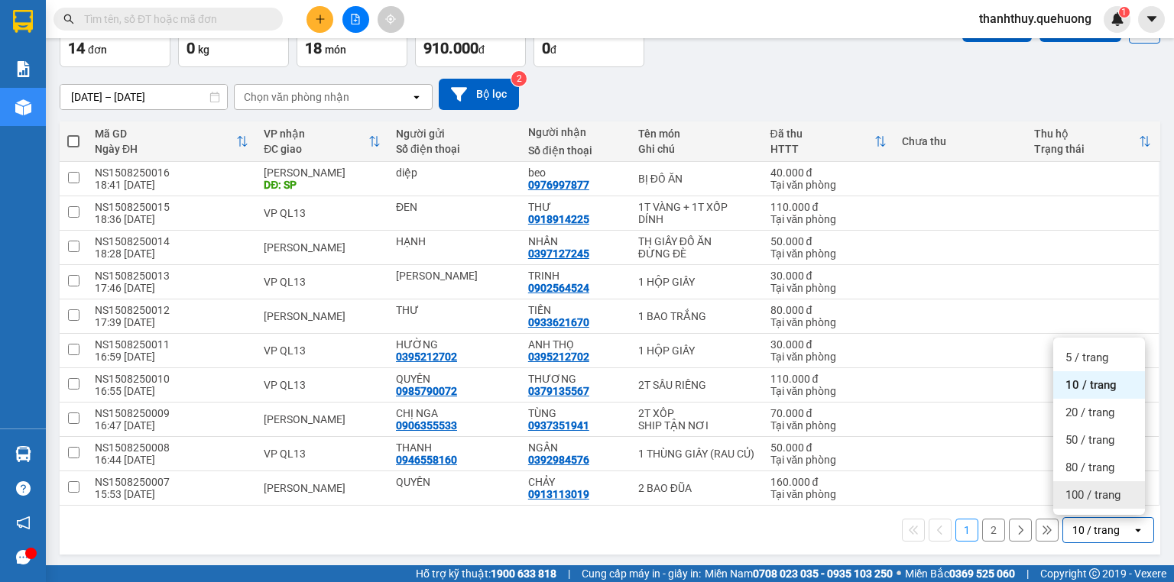
click at [1093, 487] on span "100 / trang" at bounding box center [1092, 494] width 55 height 15
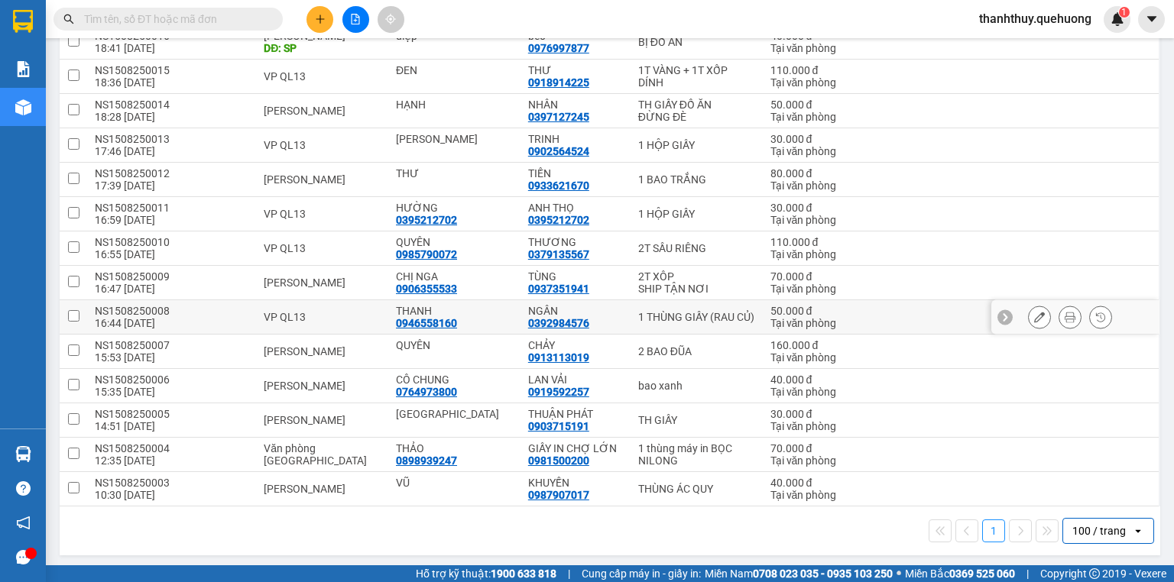
scroll to position [143, 0]
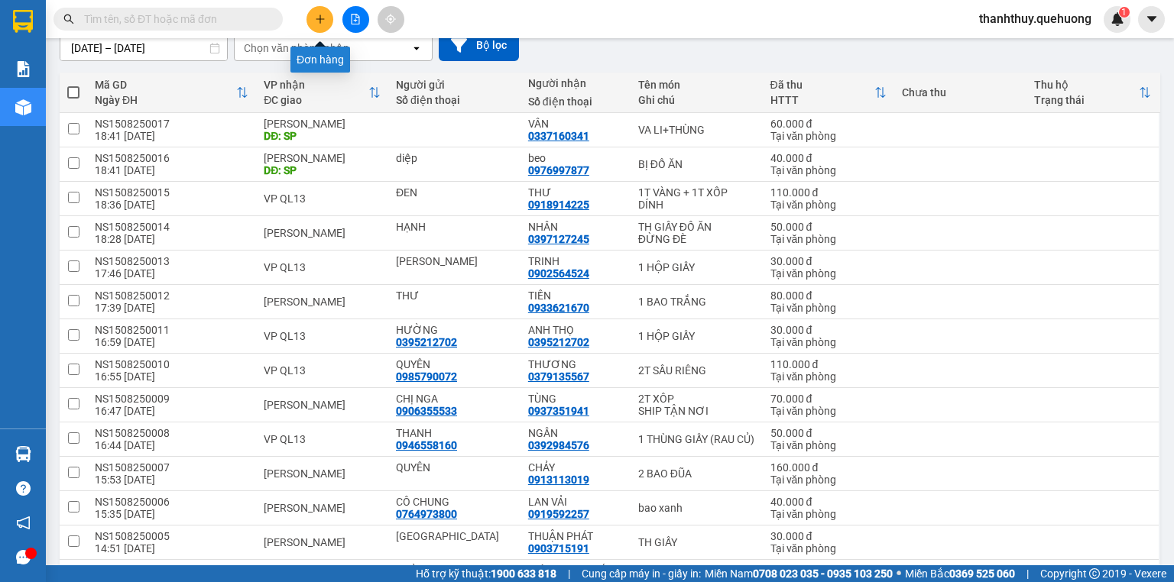
click at [328, 15] on button at bounding box center [319, 19] width 27 height 27
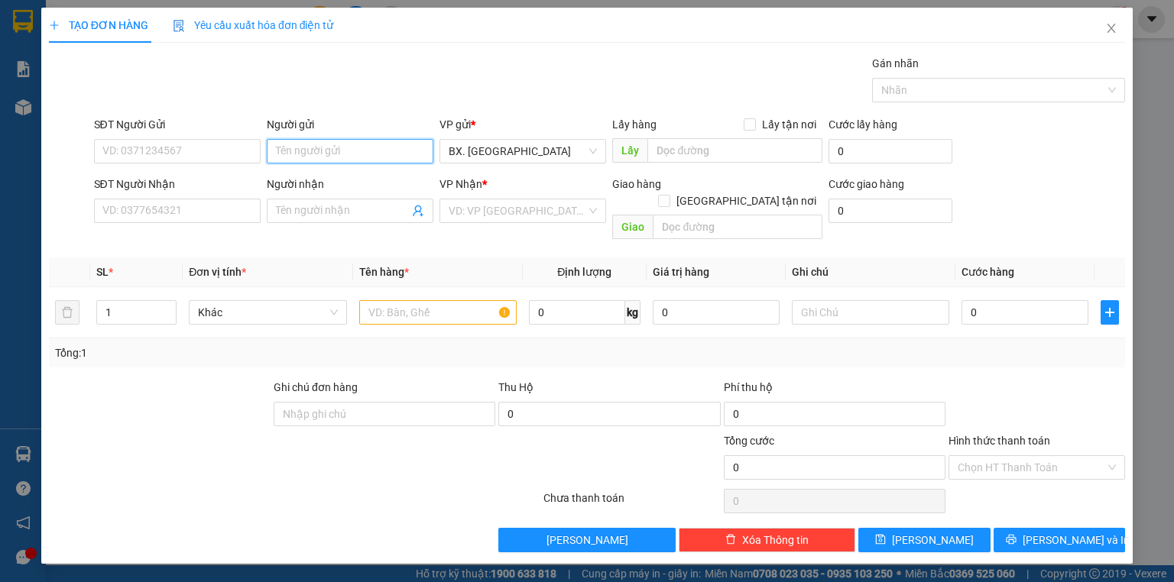
click at [357, 151] on input "Người gửi" at bounding box center [350, 151] width 167 height 24
click at [111, 156] on input "SĐT Người Gửi" at bounding box center [177, 151] width 167 height 24
type input "0359122676"
click at [327, 153] on input "Người gửi" at bounding box center [350, 151] width 167 height 24
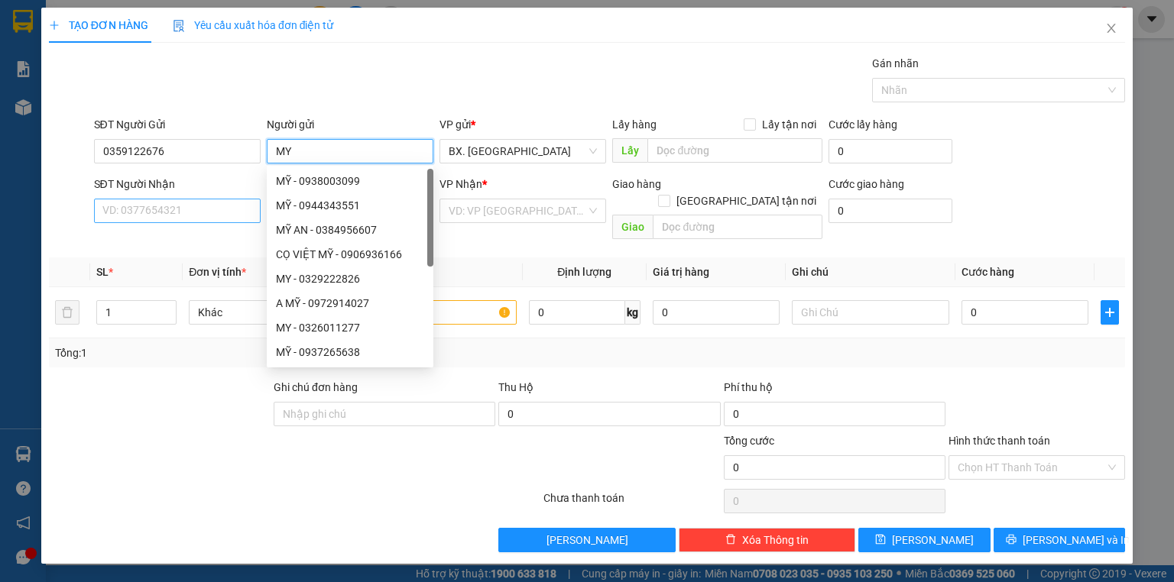
type input "MY"
click at [200, 205] on input "SĐT Người Nhận" at bounding box center [177, 211] width 167 height 24
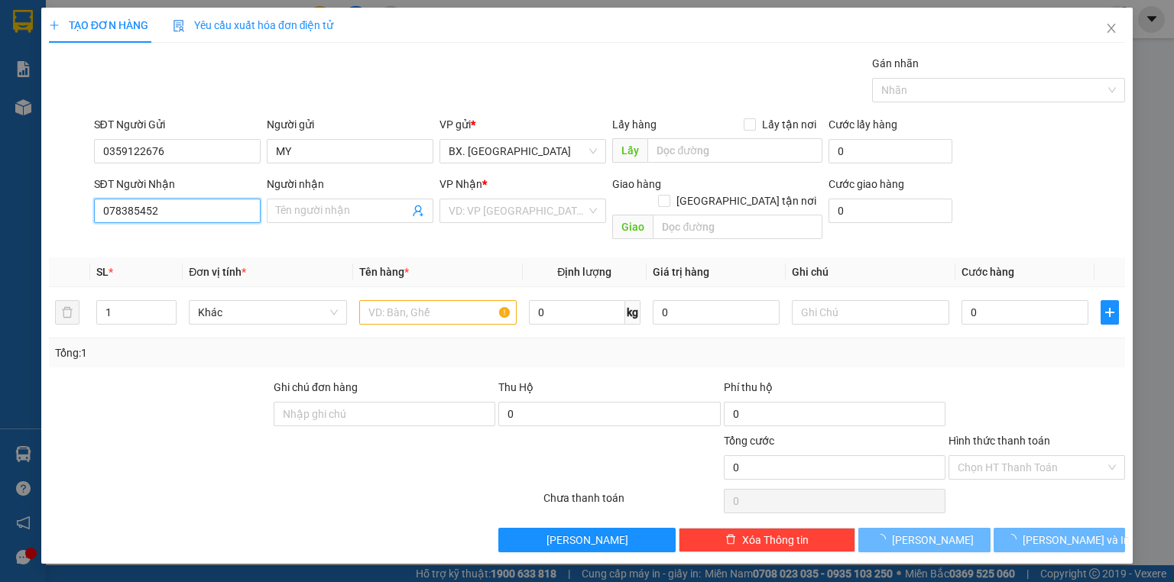
type input "0783854524"
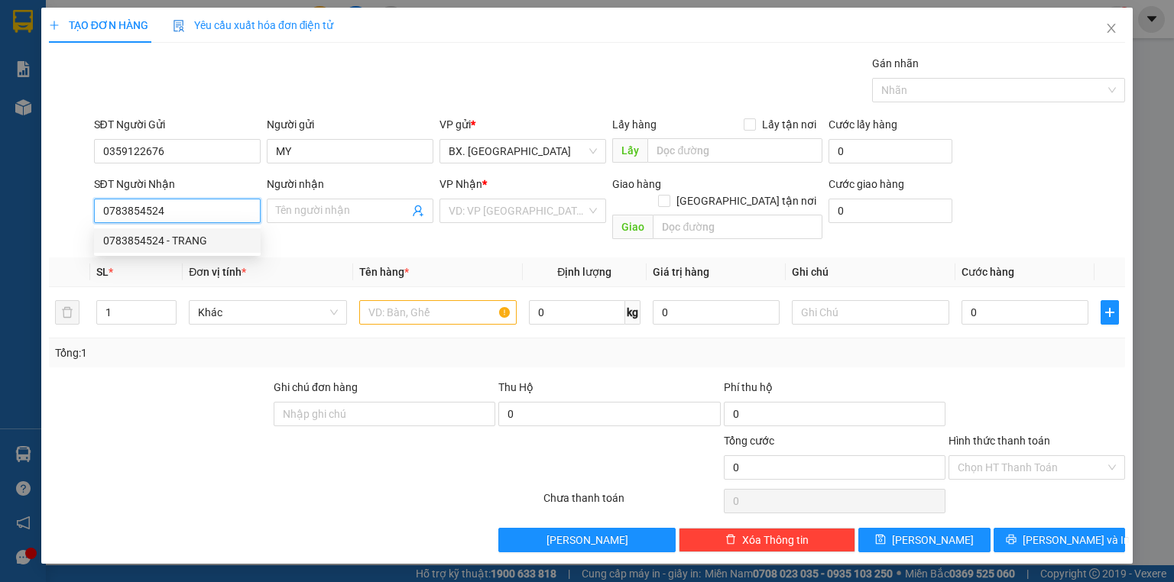
click at [208, 233] on div "0783854524 - TRANG" at bounding box center [177, 240] width 148 height 17
type input "TRANG"
type input "50.000"
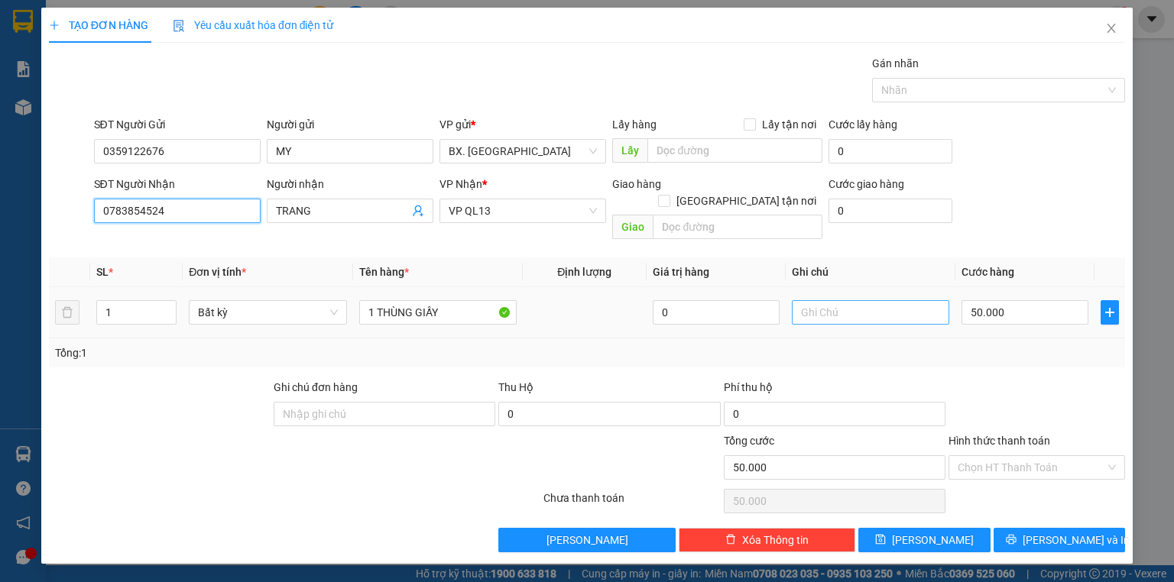
type input "0783854524"
click at [885, 300] on input "text" at bounding box center [870, 312] width 157 height 24
type input "TRÁI CÂY XIN NHẸ TAY"
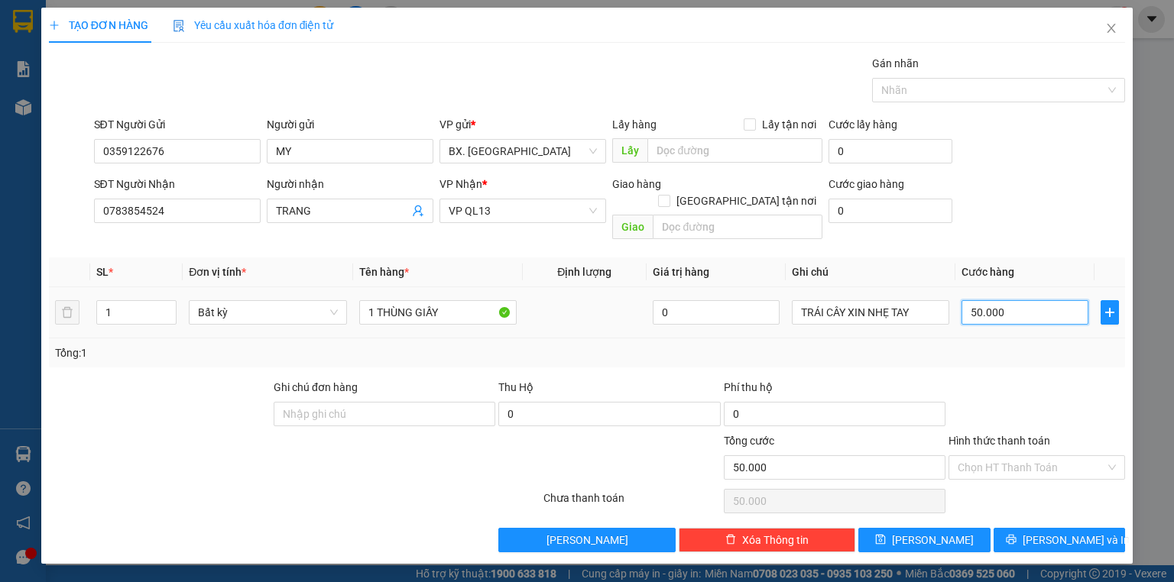
click at [1007, 300] on input "50.000" at bounding box center [1024, 312] width 127 height 24
type input "6"
type input "60"
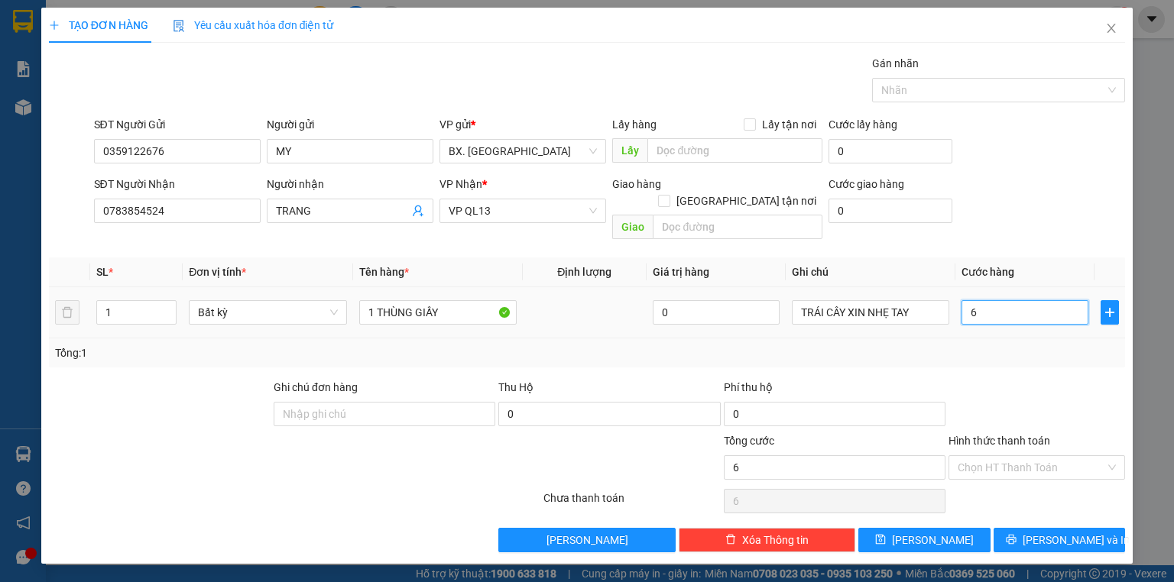
type input "60"
type input "600"
type input "6.000"
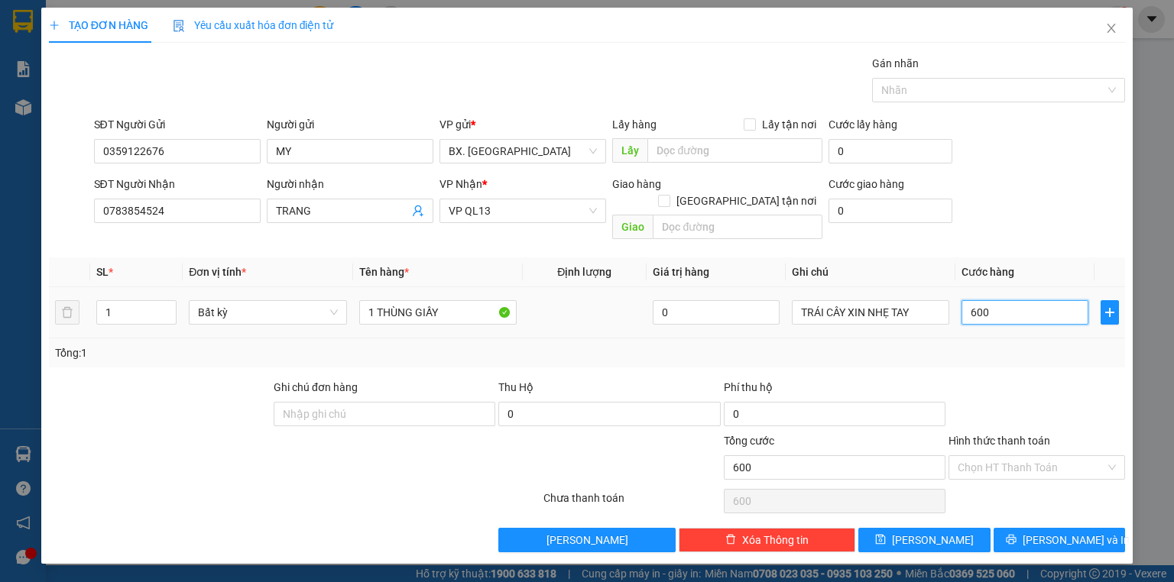
type input "6.000"
type input "60.000"
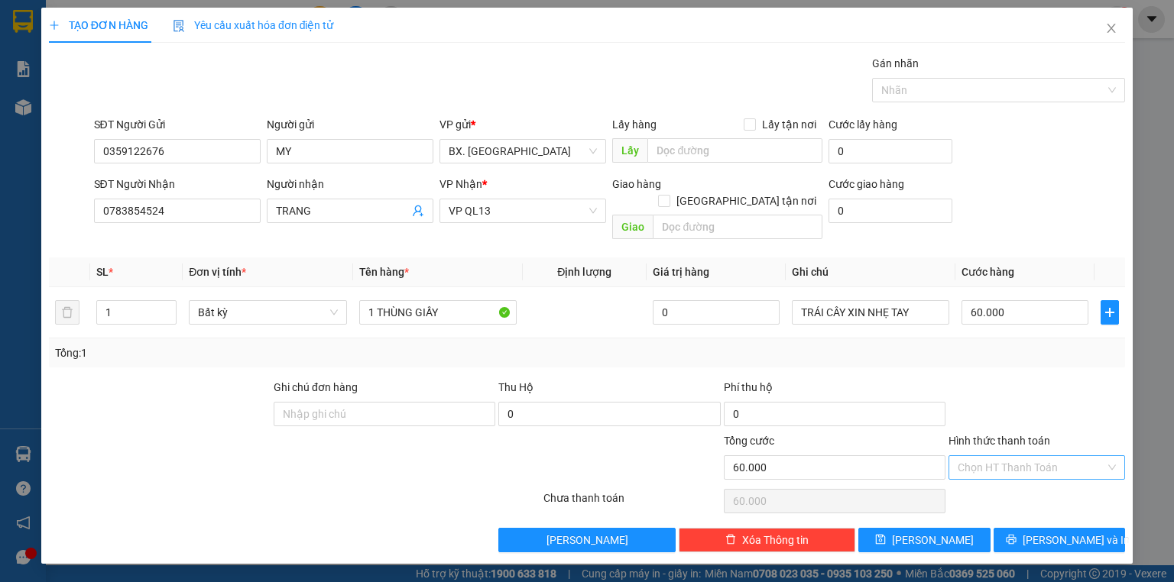
click at [1048, 456] on input "Hình thức thanh toán" at bounding box center [1030, 467] width 147 height 23
click at [1030, 325] on div "Tại văn phòng" at bounding box center [1036, 320] width 158 height 17
type input "0"
click at [1059, 532] on span "[PERSON_NAME] và In" at bounding box center [1075, 540] width 107 height 17
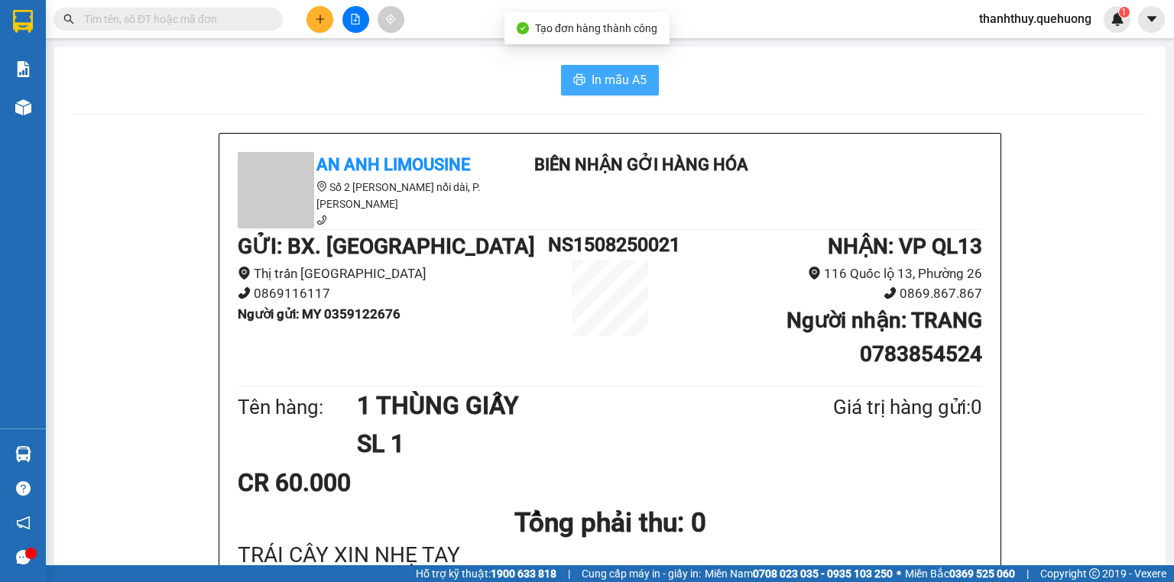
click at [602, 70] on span "In mẫu A5" at bounding box center [618, 79] width 55 height 19
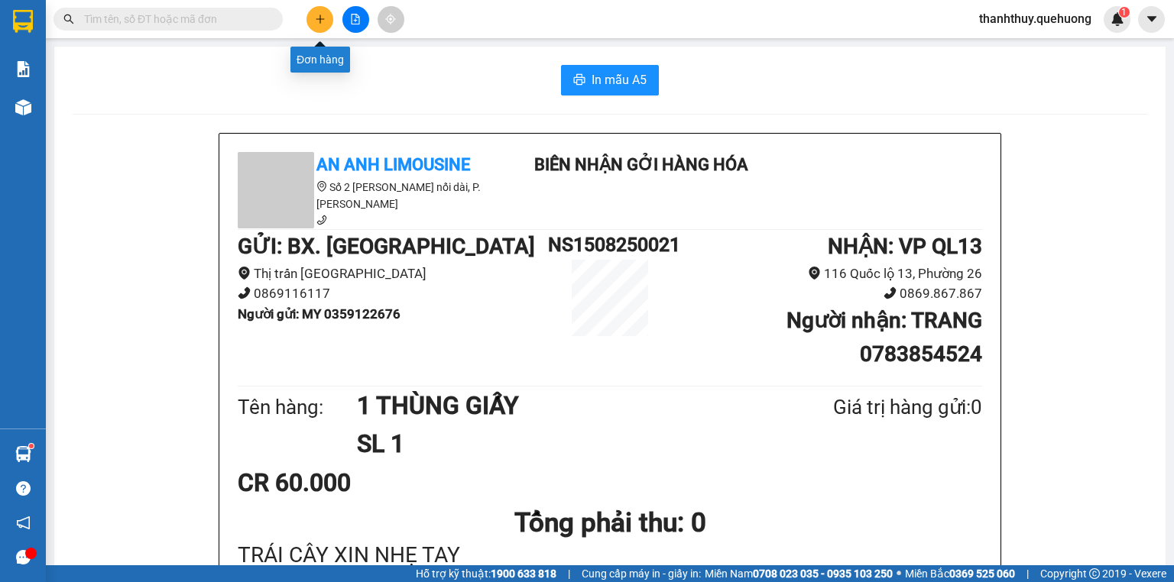
click at [321, 21] on icon "plus" at bounding box center [320, 19] width 11 height 11
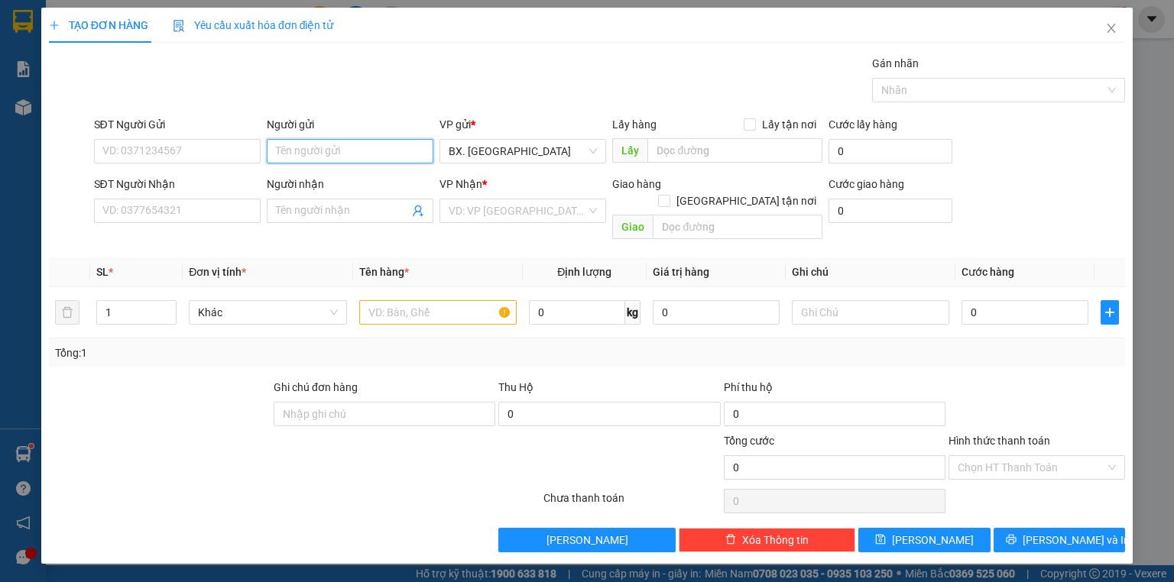
click at [325, 155] on input "Người gửi" at bounding box center [350, 151] width 167 height 24
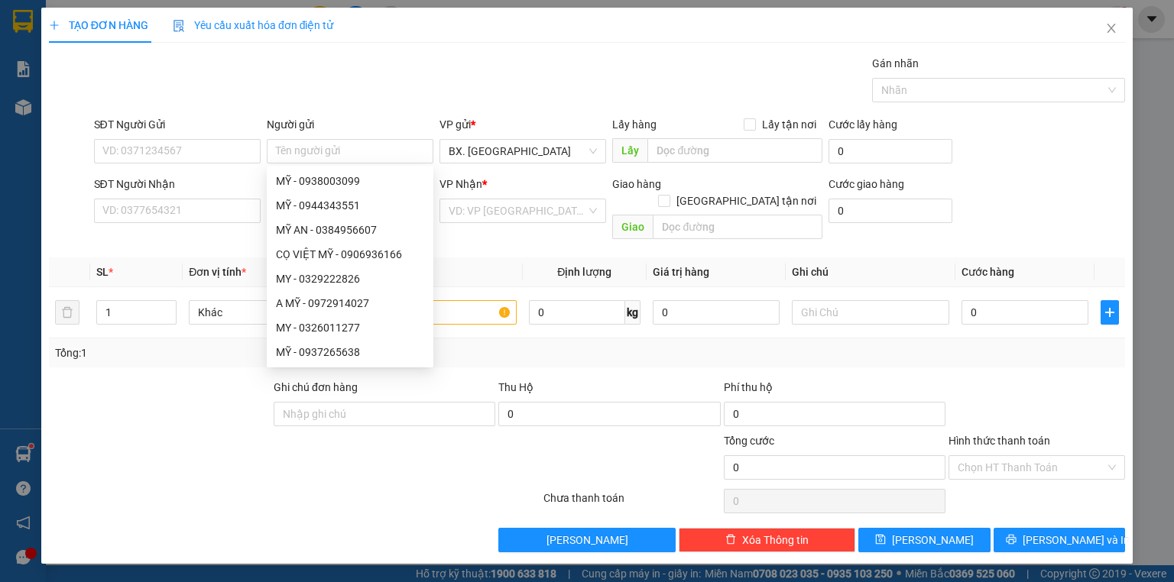
click at [391, 72] on div "Gói vận chuyển * Tiêu chuẩn Gán nhãn Nhãn" at bounding box center [610, 81] width 1038 height 53
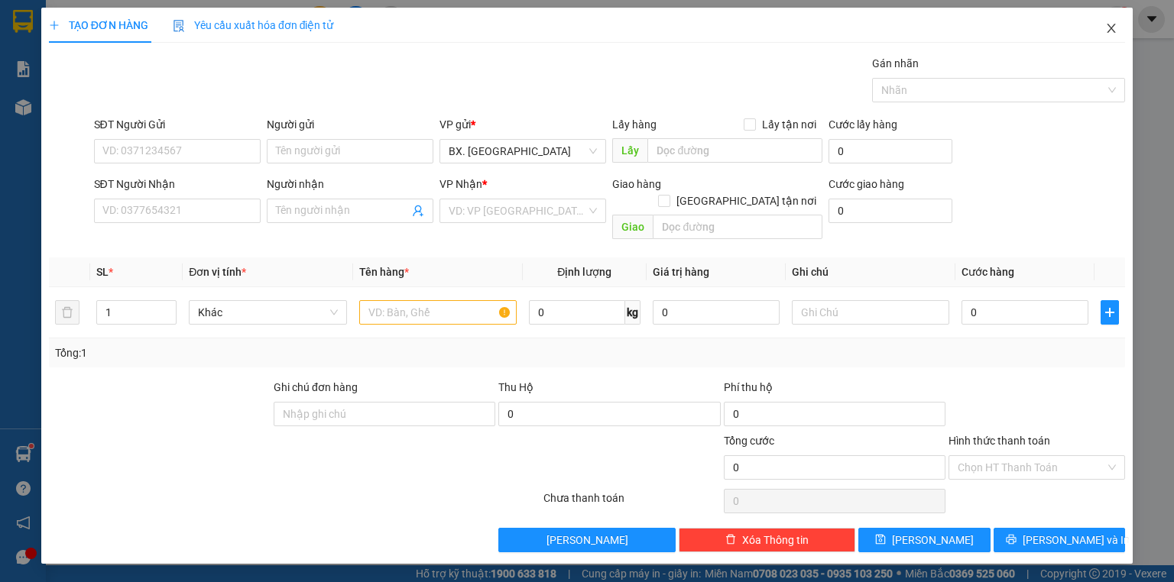
click at [1114, 26] on icon "close" at bounding box center [1111, 28] width 8 height 9
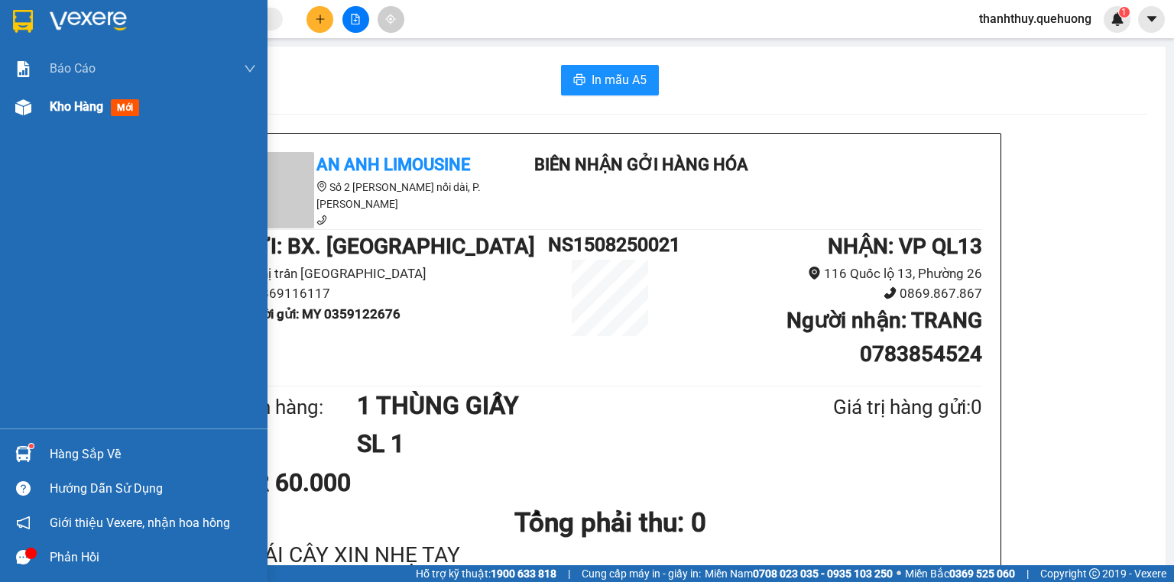
click at [70, 104] on span "Kho hàng" at bounding box center [76, 106] width 53 height 15
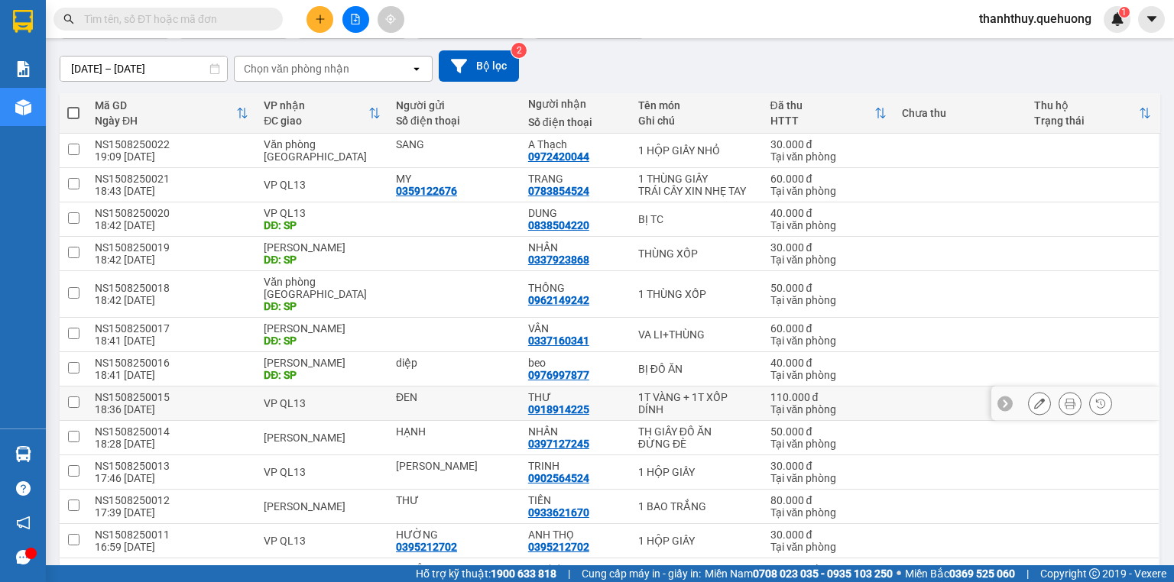
scroll to position [183, 0]
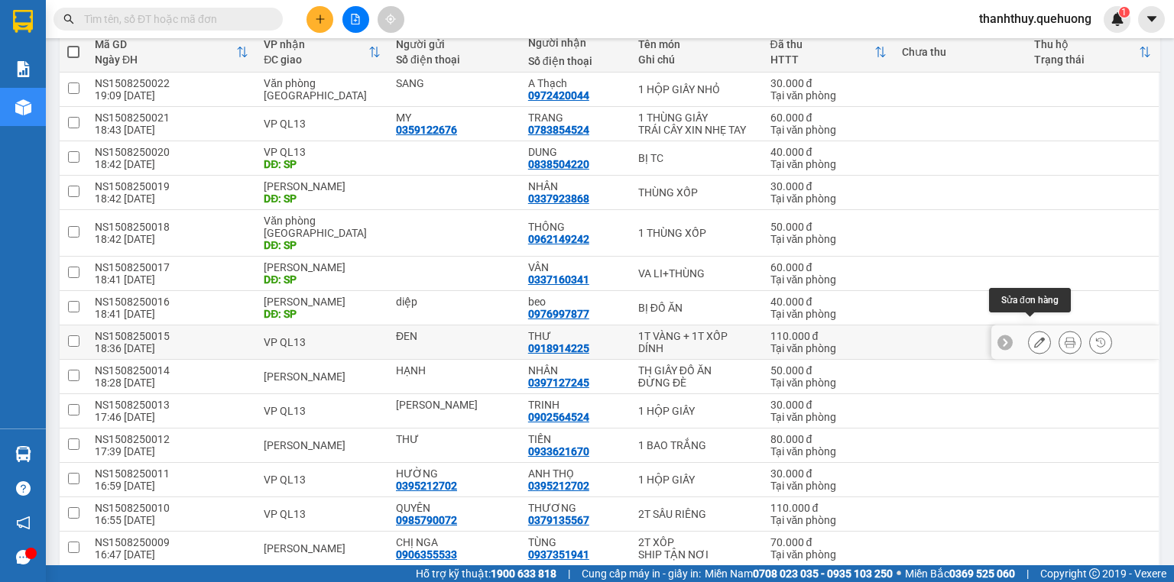
click at [1034, 337] on icon at bounding box center [1039, 342] width 11 height 11
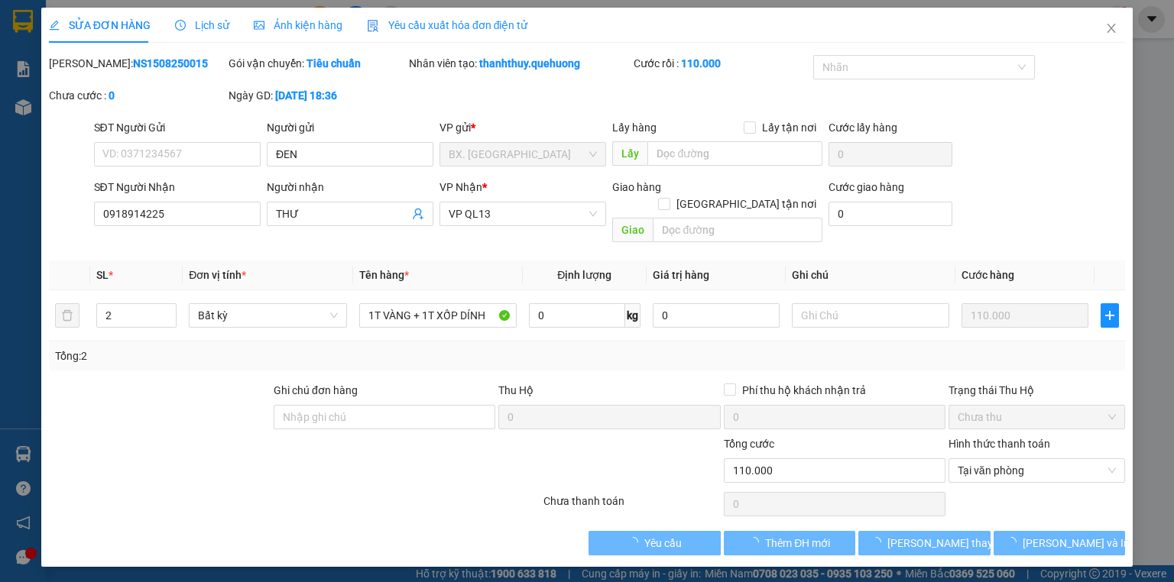
type input "ĐEN"
type input "0918914225"
type input "THƯ"
type input "110.000"
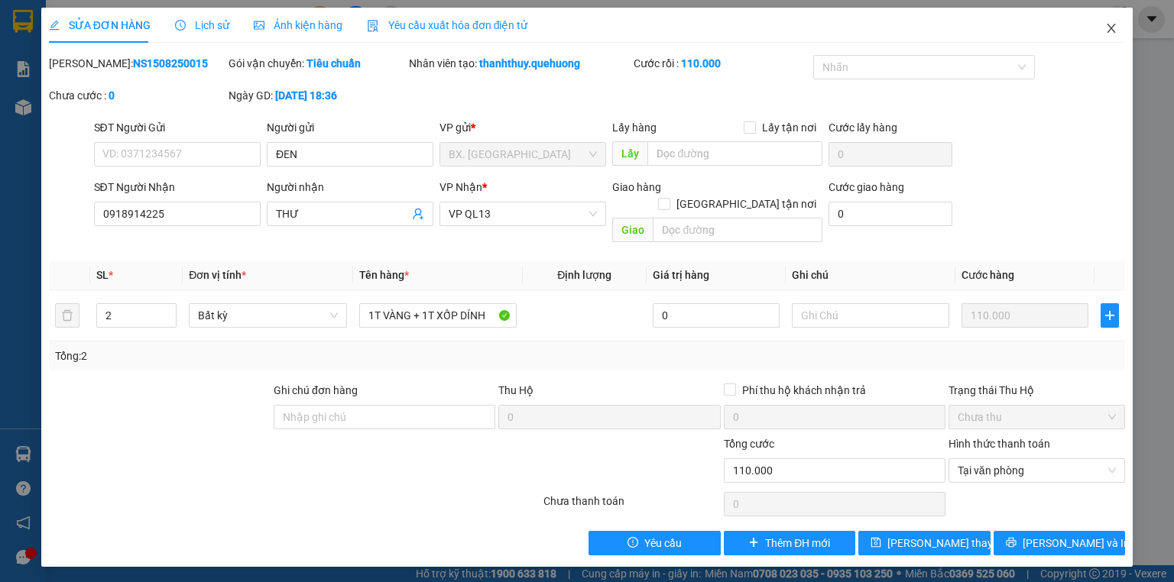
click at [1115, 29] on icon "close" at bounding box center [1111, 28] width 12 height 12
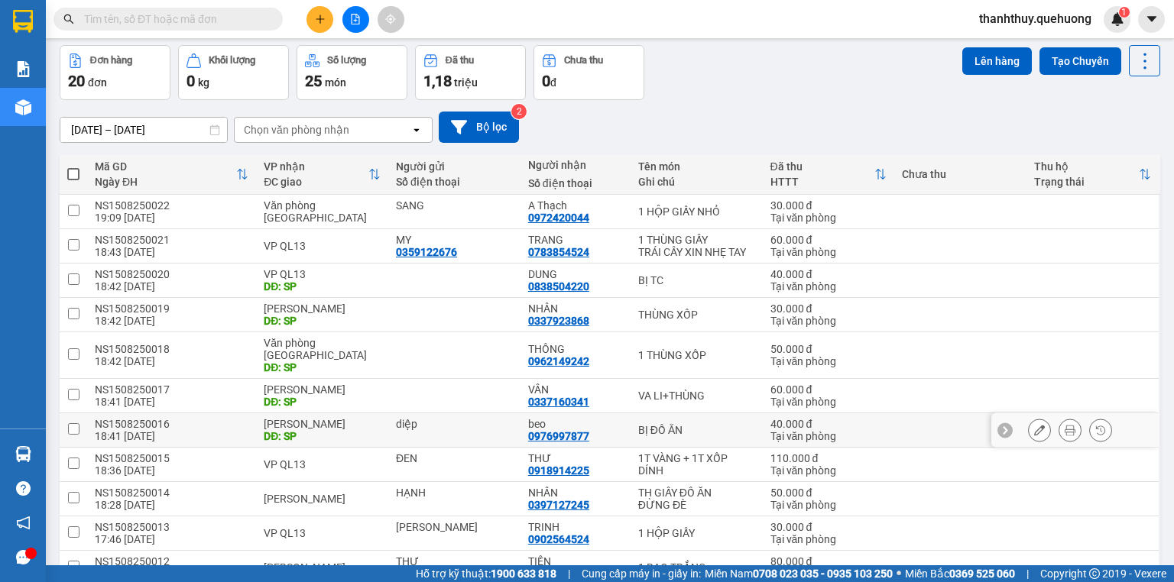
scroll to position [122, 0]
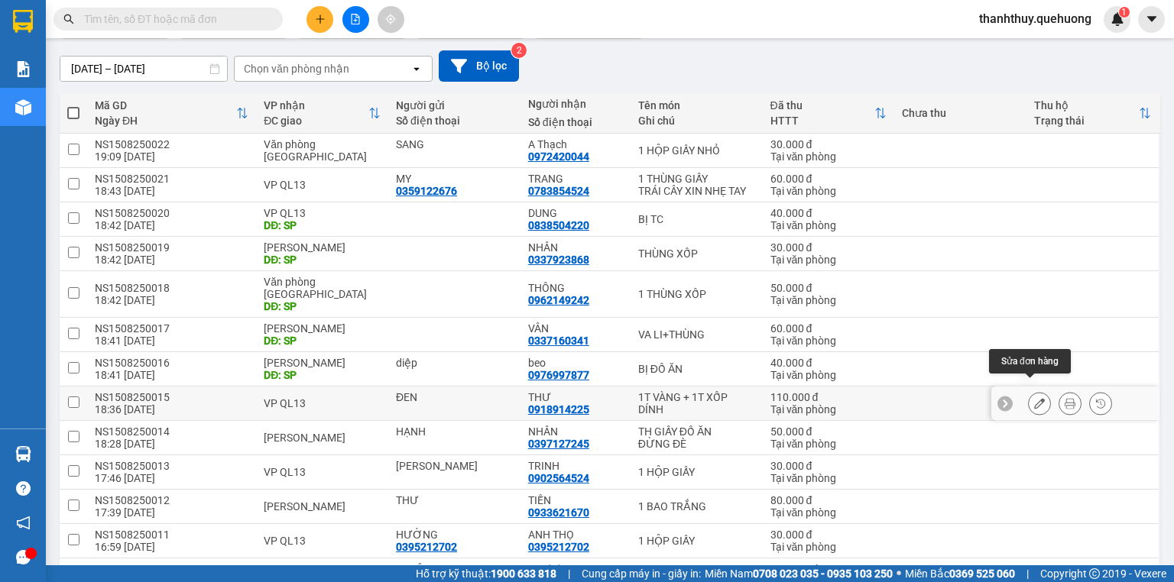
click at [1034, 398] on icon at bounding box center [1039, 403] width 11 height 11
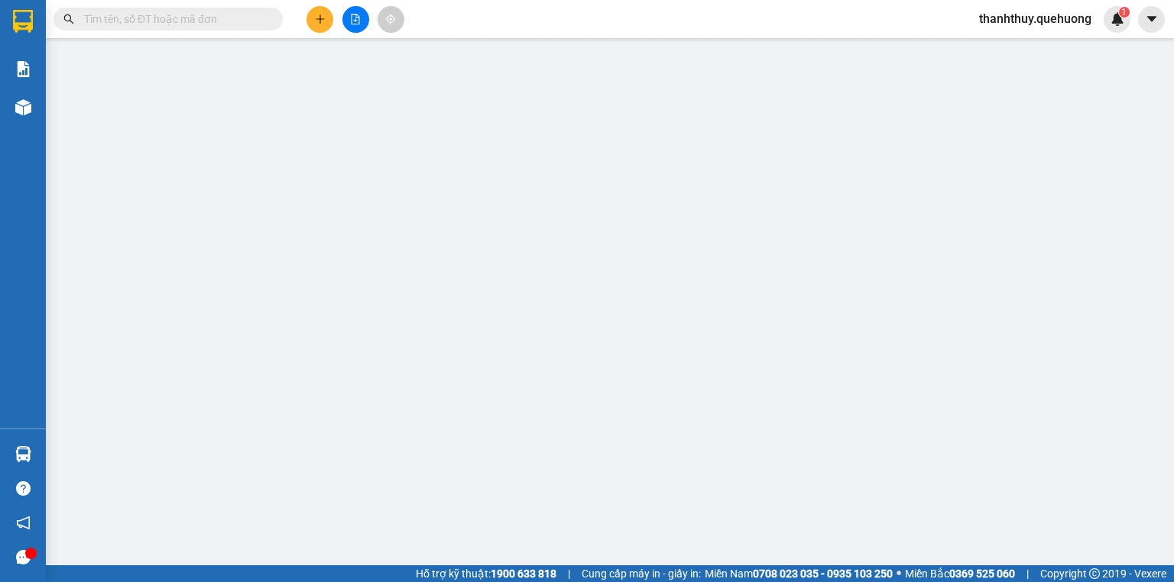
type input "ĐEN"
type input "0918914225"
type input "THƯ"
type input "110.000"
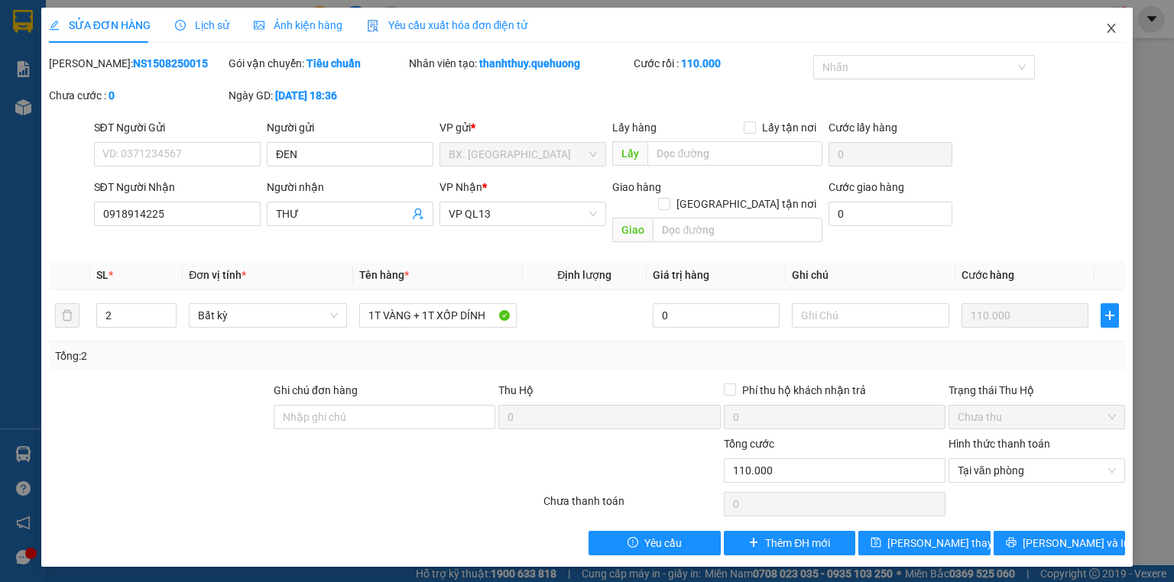
click at [1112, 27] on icon "close" at bounding box center [1111, 28] width 8 height 9
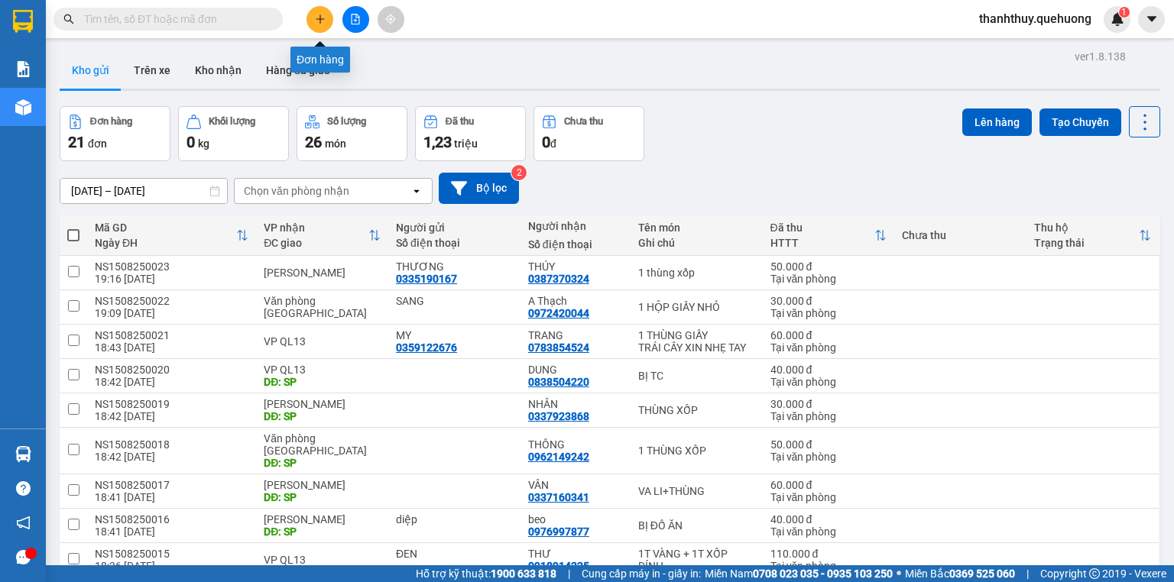
click at [320, 23] on icon "plus" at bounding box center [319, 19] width 1 height 8
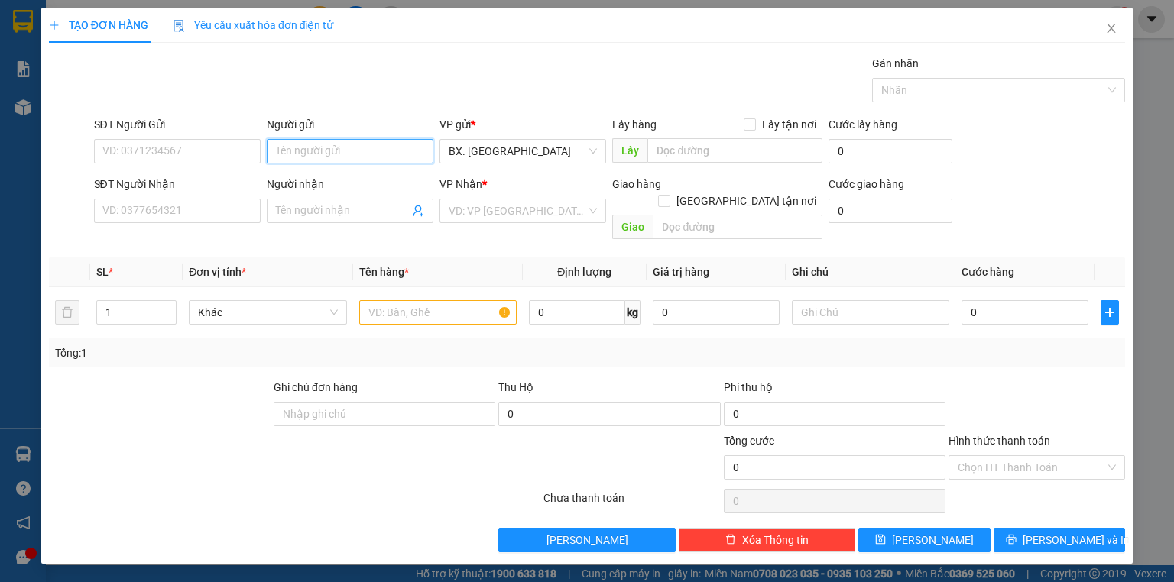
click at [333, 143] on input "Người gửi" at bounding box center [350, 151] width 167 height 24
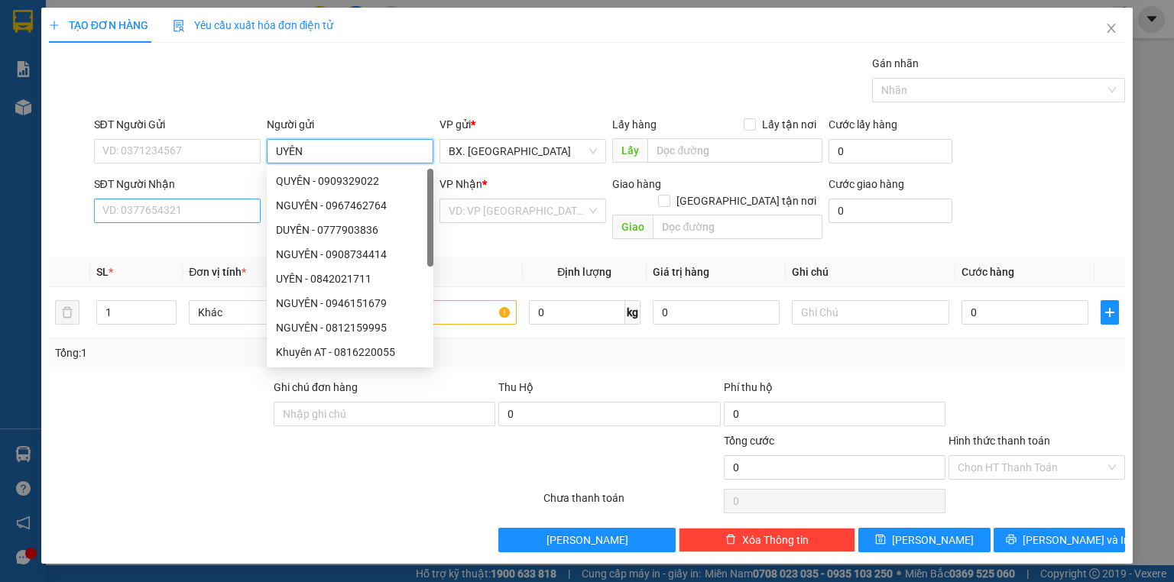
type input "UYÊN"
click at [131, 209] on input "SĐT Người Nhận" at bounding box center [177, 211] width 167 height 24
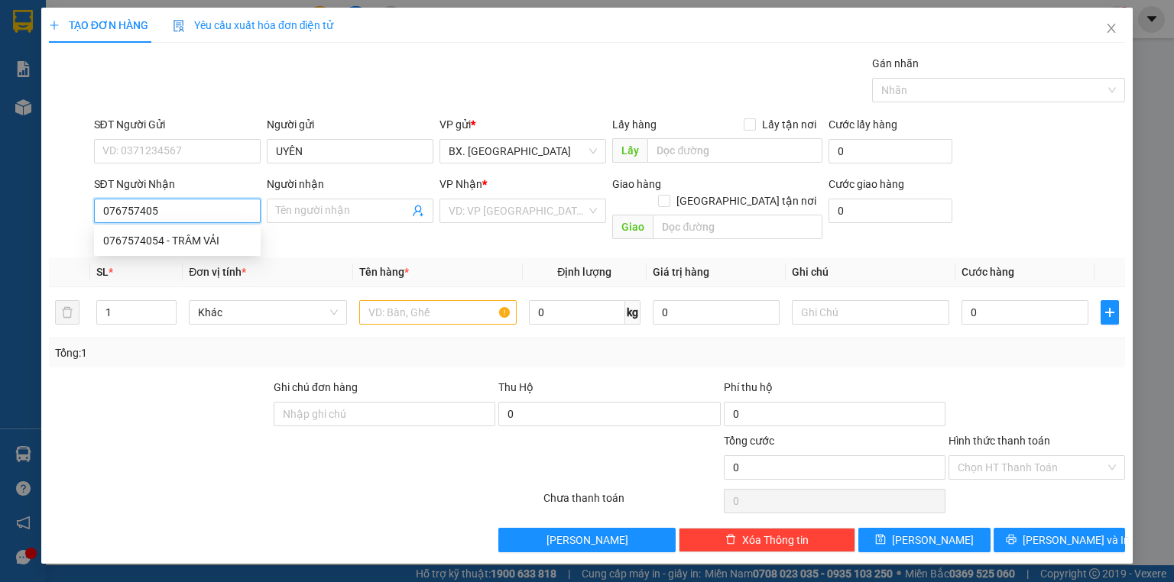
type input "0767574054"
click at [212, 244] on div "0767574054 - TRÂM VẢI" at bounding box center [177, 240] width 148 height 17
type input "TRÂM VẢI"
type input "40.000"
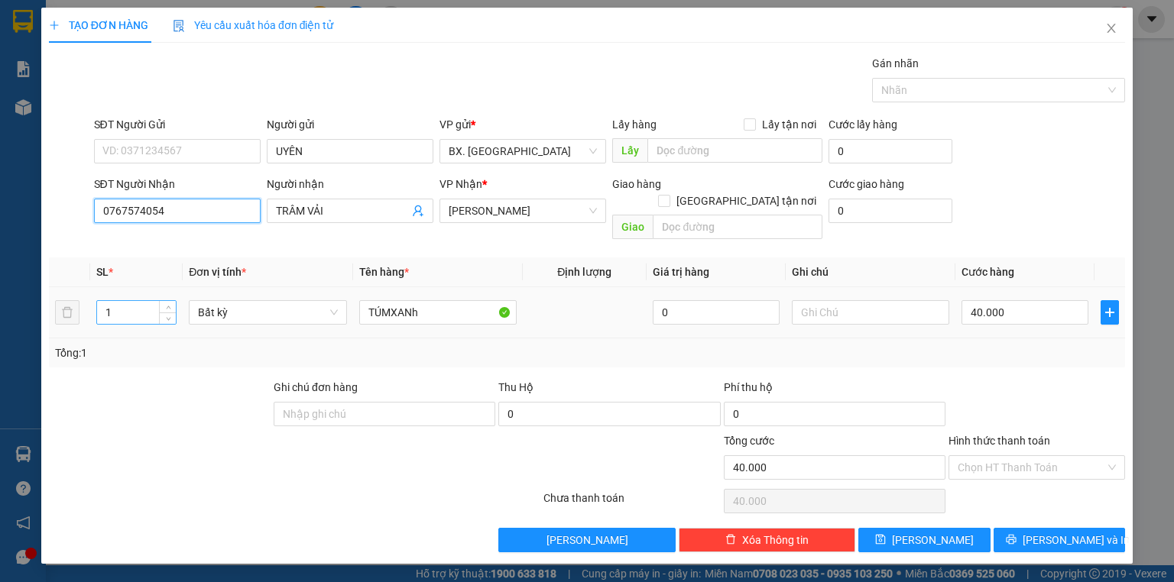
type input "0767574054"
click at [122, 301] on input "1" at bounding box center [136, 312] width 79 height 23
type input "2"
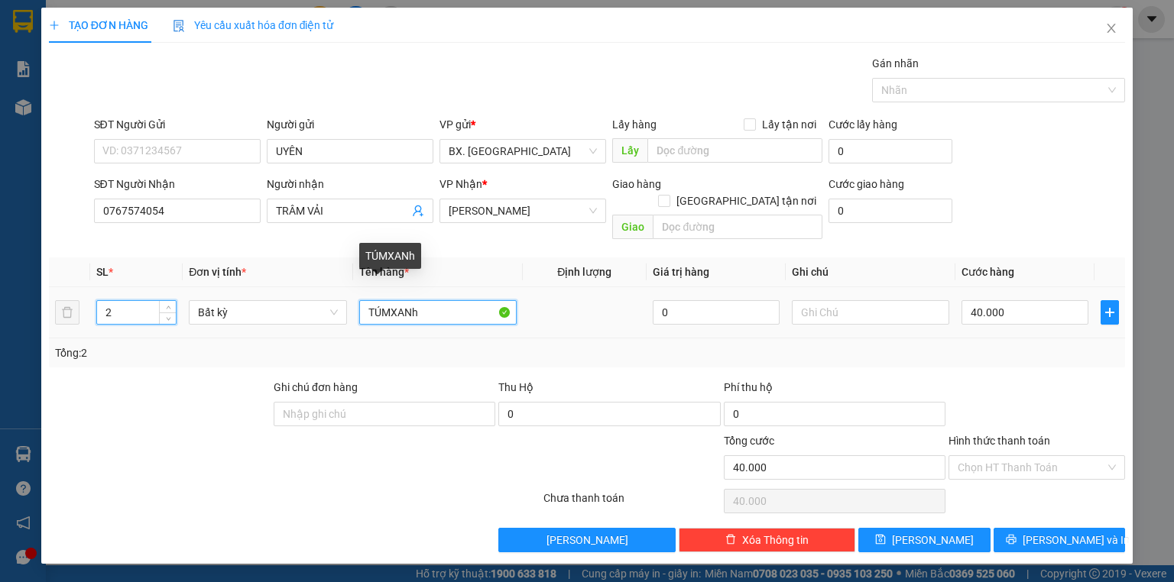
click at [439, 303] on input "TÚMXANh" at bounding box center [437, 312] width 157 height 24
type input "0"
type input "T"
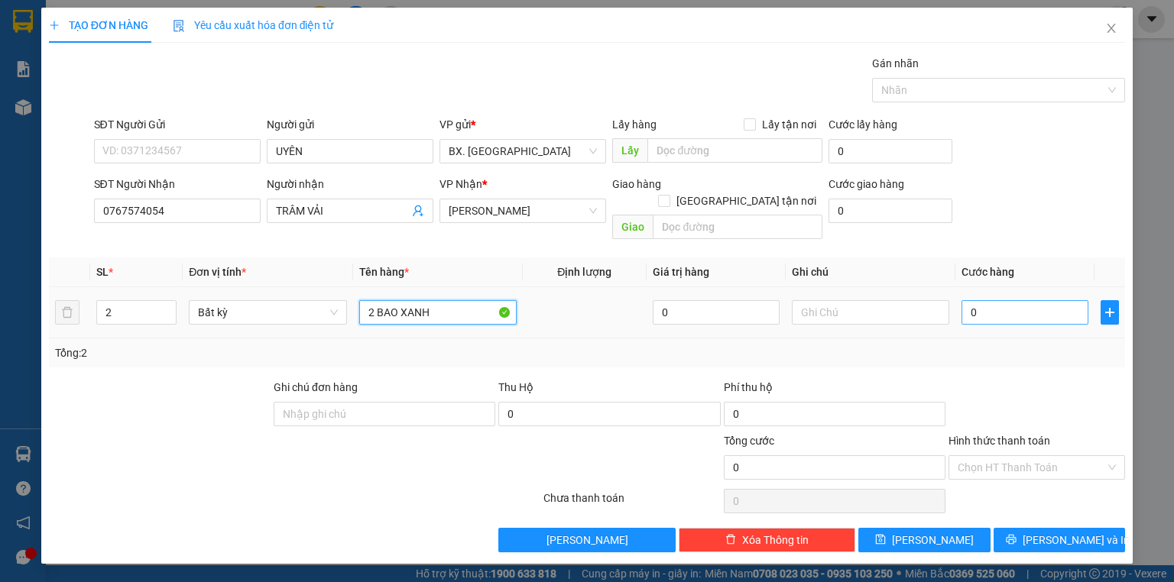
type input "2 BAO XANH"
click at [989, 300] on input "0" at bounding box center [1024, 312] width 127 height 24
type input "2"
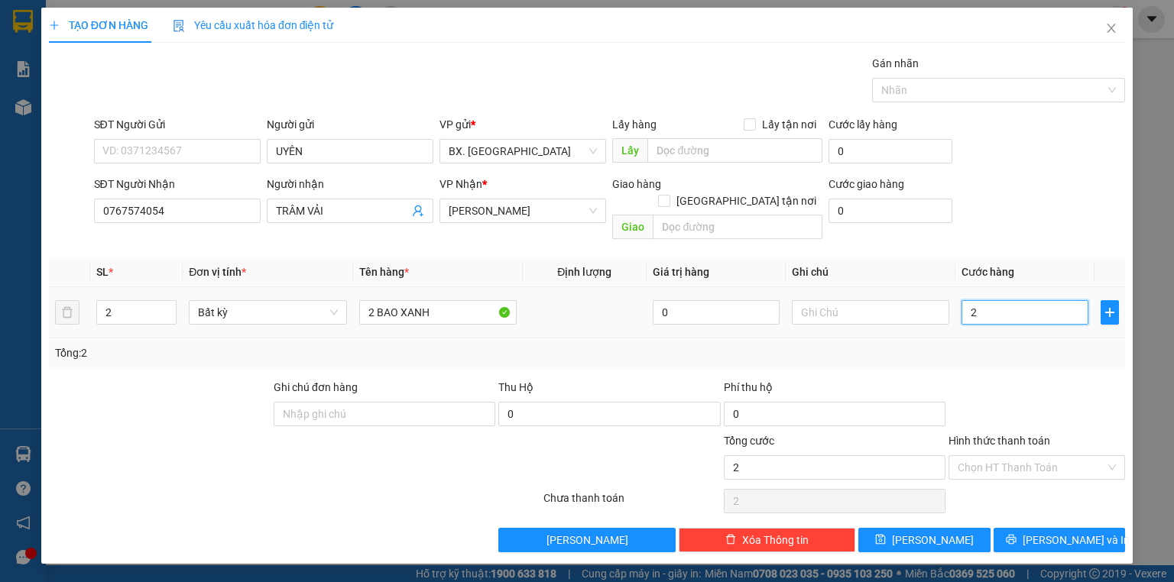
type input "20"
type input "200"
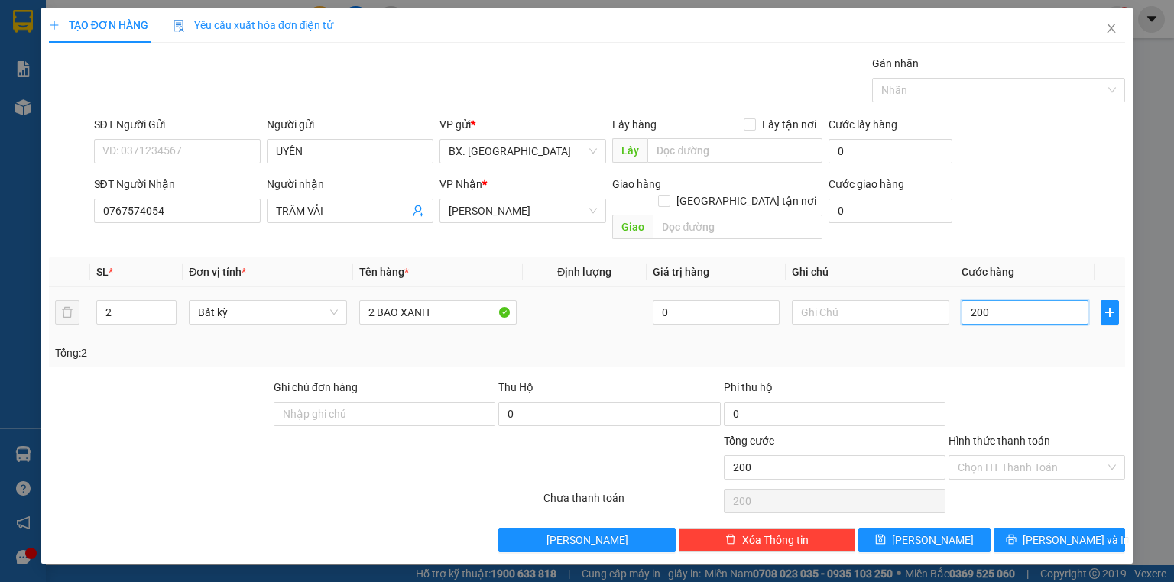
type input "2.000"
type input "20.000"
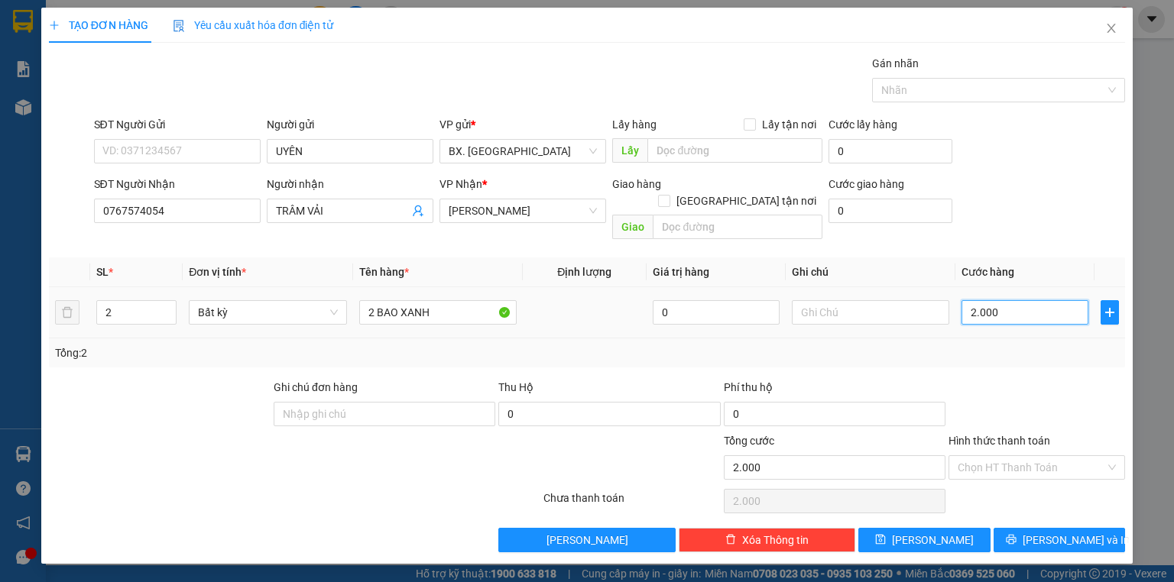
type input "20.000"
type input "200.000"
click at [993, 456] on input "Hình thức thanh toán" at bounding box center [1030, 467] width 147 height 23
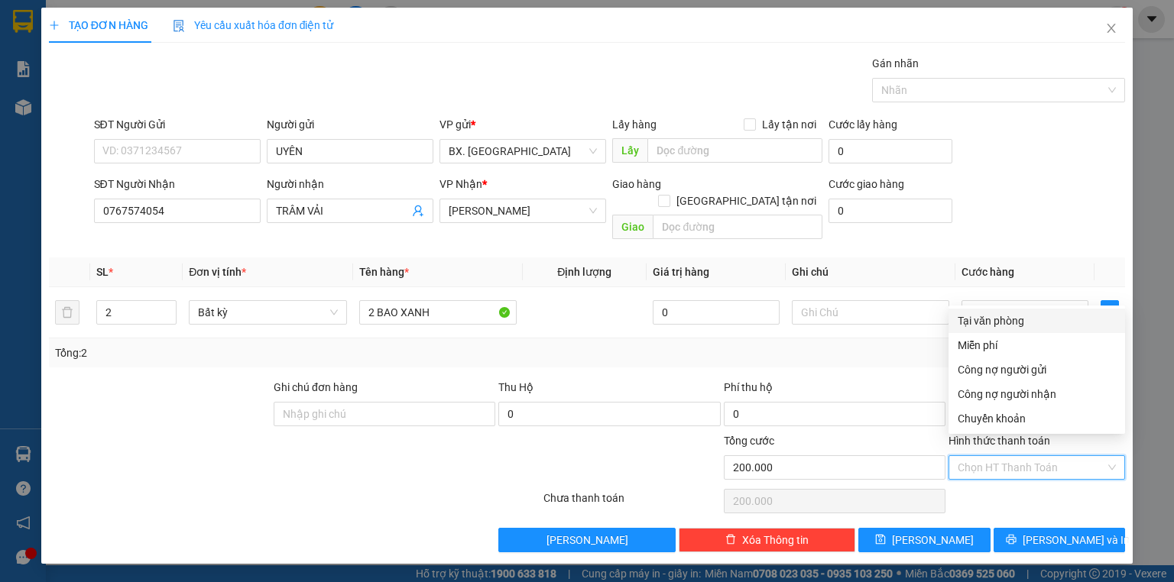
click at [1005, 324] on div "Tại văn phòng" at bounding box center [1036, 320] width 158 height 17
type input "0"
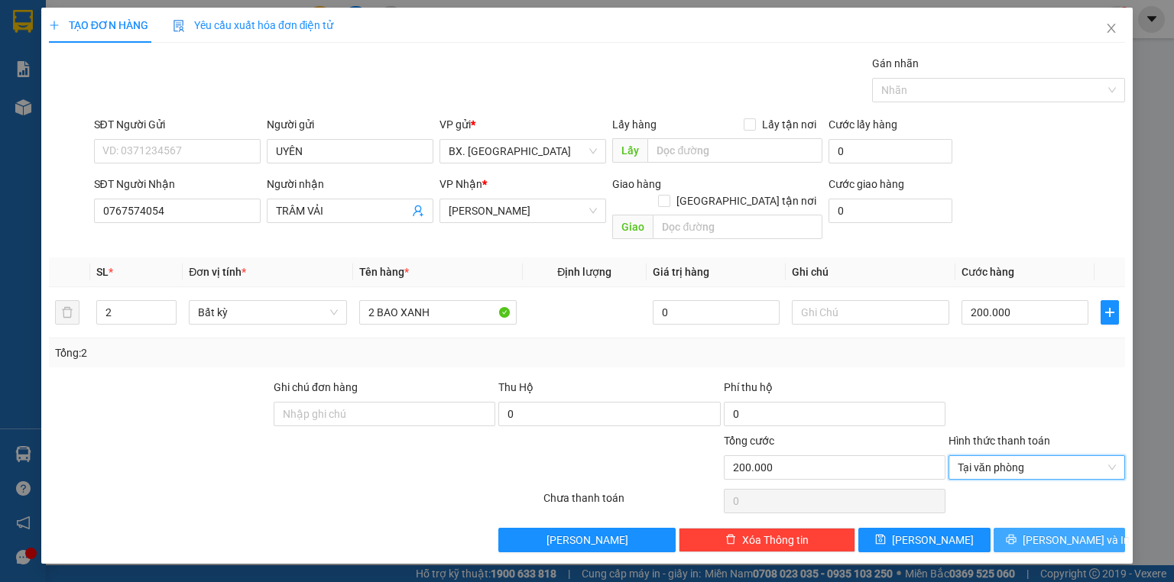
click at [1073, 532] on span "[PERSON_NAME] và In" at bounding box center [1075, 540] width 107 height 17
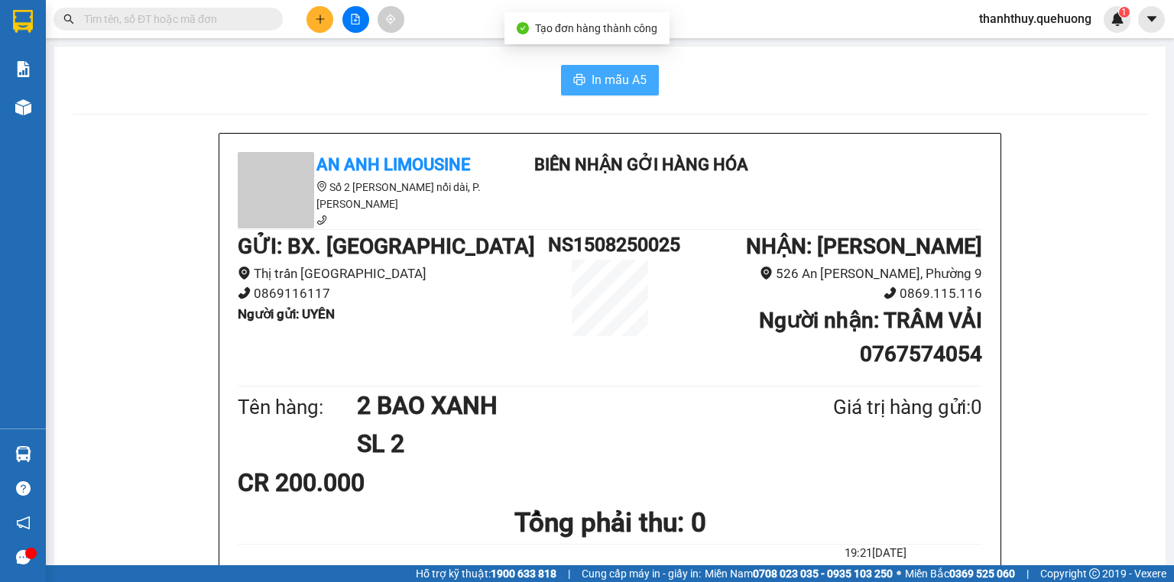
click at [605, 76] on span "In mẫu A5" at bounding box center [618, 79] width 55 height 19
click at [610, 73] on span "In mẫu A5" at bounding box center [618, 79] width 55 height 19
click at [203, 21] on input "text" at bounding box center [174, 19] width 180 height 17
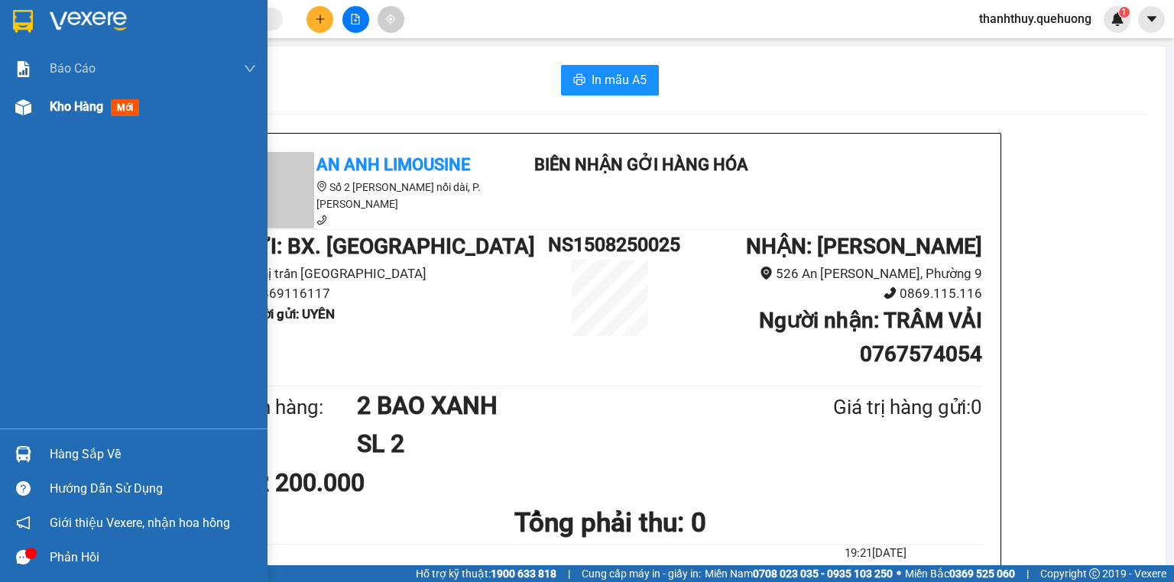
click at [48, 112] on div "Kho hàng mới" at bounding box center [133, 107] width 267 height 38
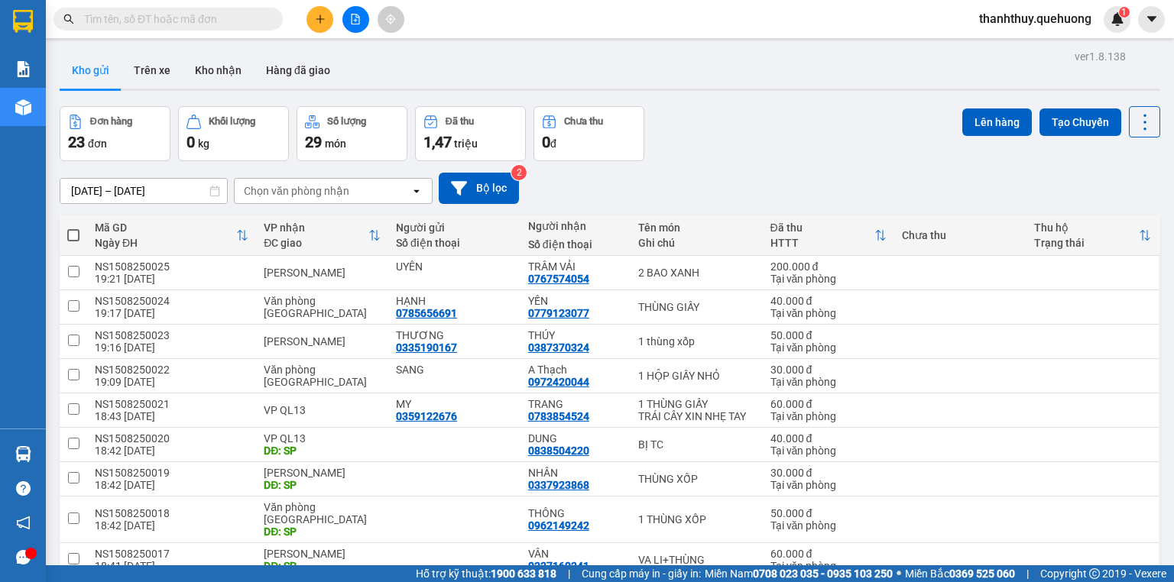
click at [206, 20] on input "text" at bounding box center [174, 19] width 180 height 17
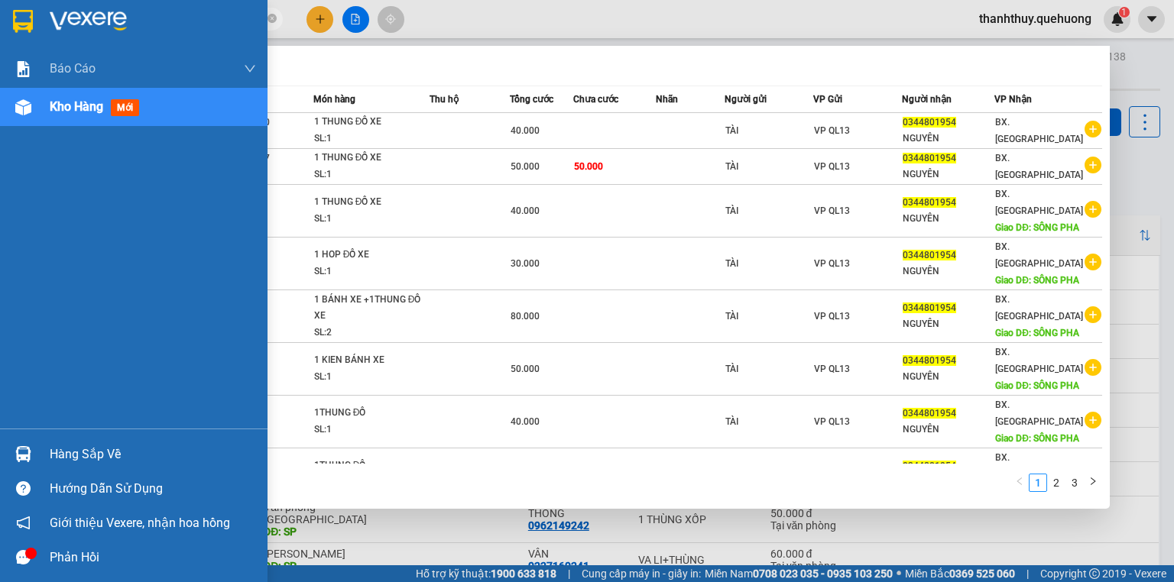
click at [94, 111] on span "Kho hàng" at bounding box center [76, 106] width 53 height 15
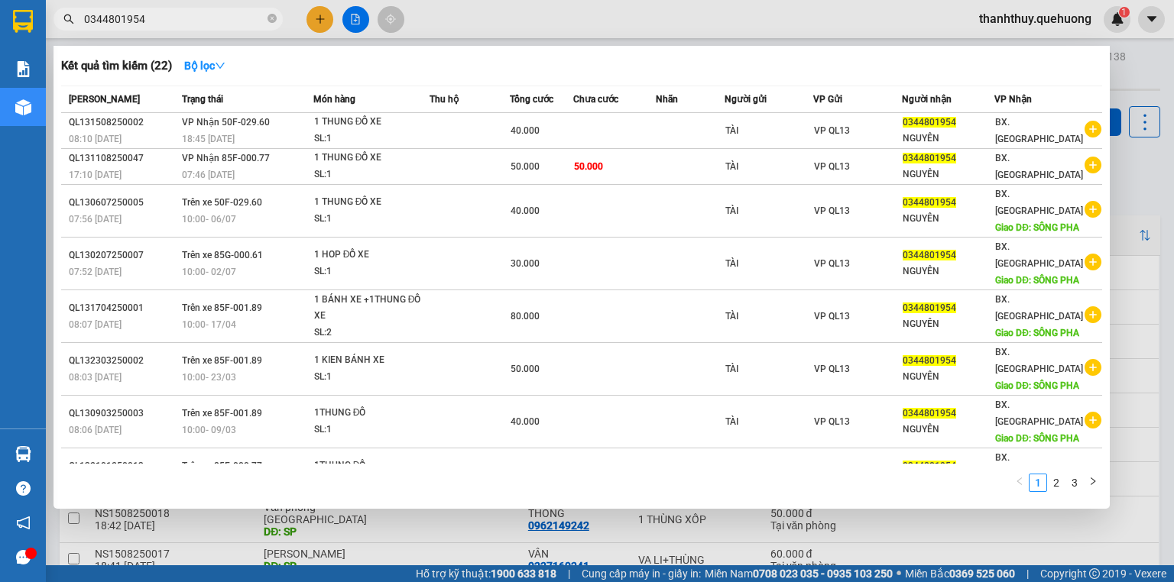
click at [1133, 62] on div at bounding box center [587, 291] width 1174 height 582
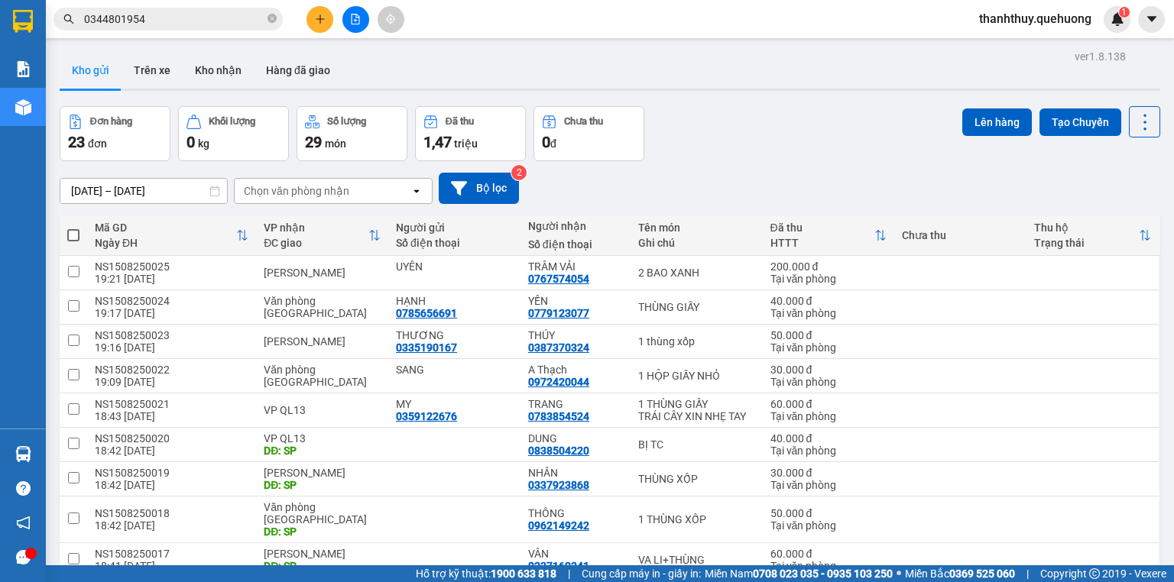
click at [203, 11] on input "0344801954" at bounding box center [174, 19] width 180 height 17
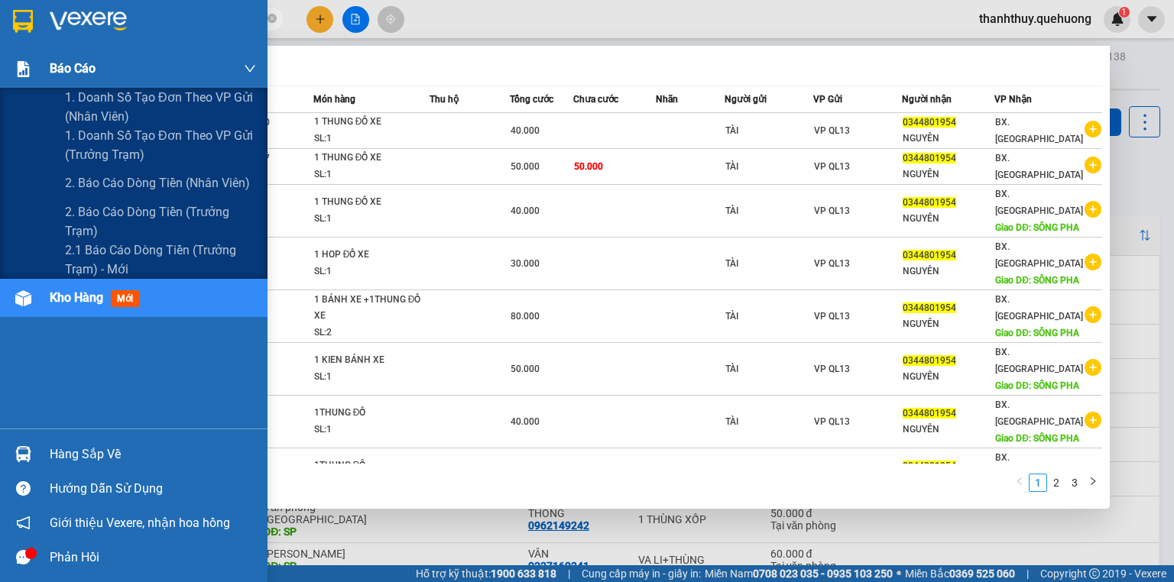
drag, startPoint x: 127, startPoint y: 31, endPoint x: 41, endPoint y: 54, distance: 88.8
click at [41, 54] on section "Kết quả tìm kiếm ( 22 ) Bộ lọc Mã ĐH Trạng thái Món hàng Thu hộ Tổng cước Chưa …" at bounding box center [587, 291] width 1174 height 582
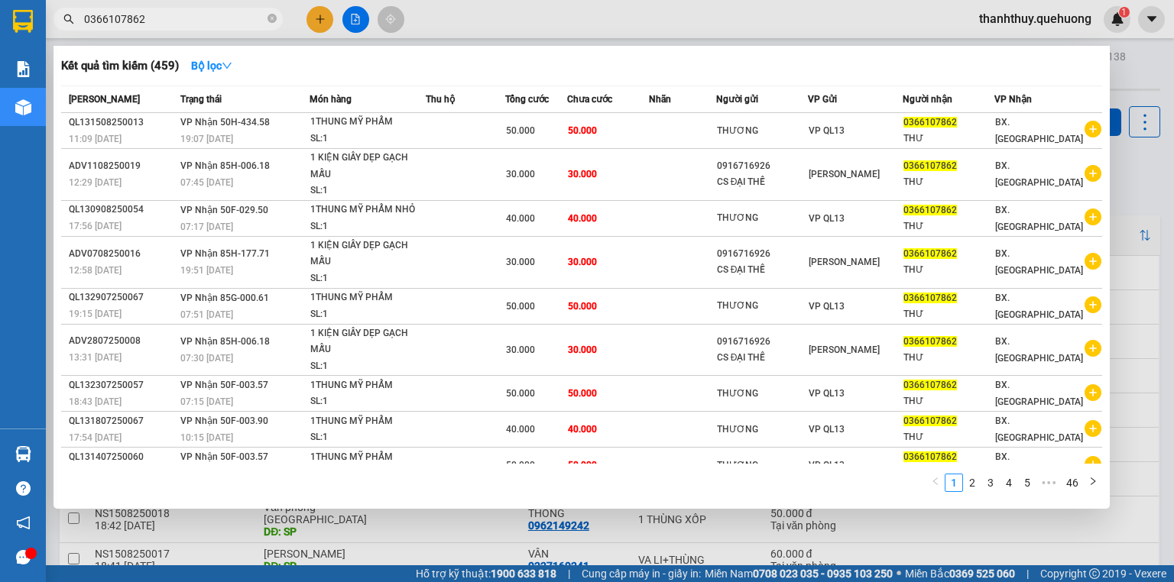
type input "0366107862"
click at [355, 18] on div at bounding box center [587, 291] width 1174 height 582
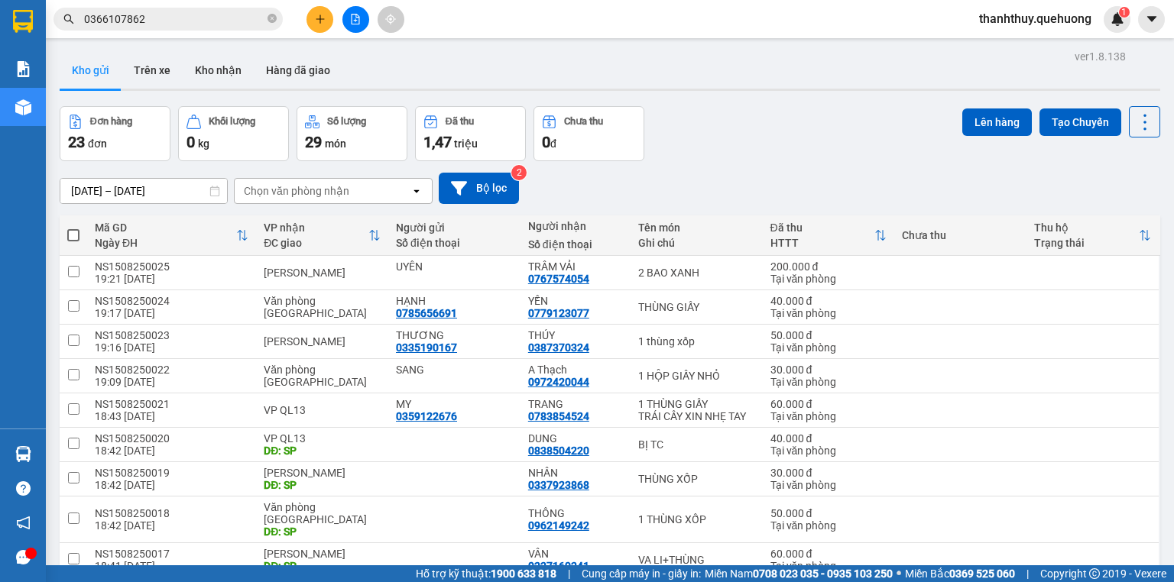
click at [361, 18] on button at bounding box center [355, 19] width 27 height 27
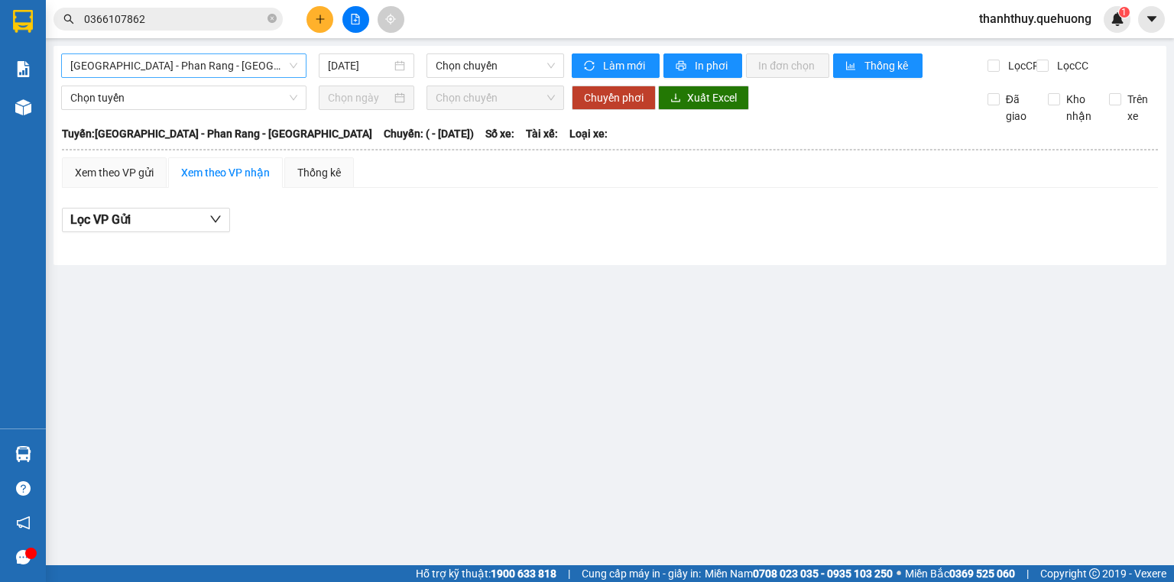
click at [190, 67] on span "[GEOGRAPHIC_DATA] - Phan Rang - [GEOGRAPHIC_DATA]" at bounding box center [183, 65] width 227 height 23
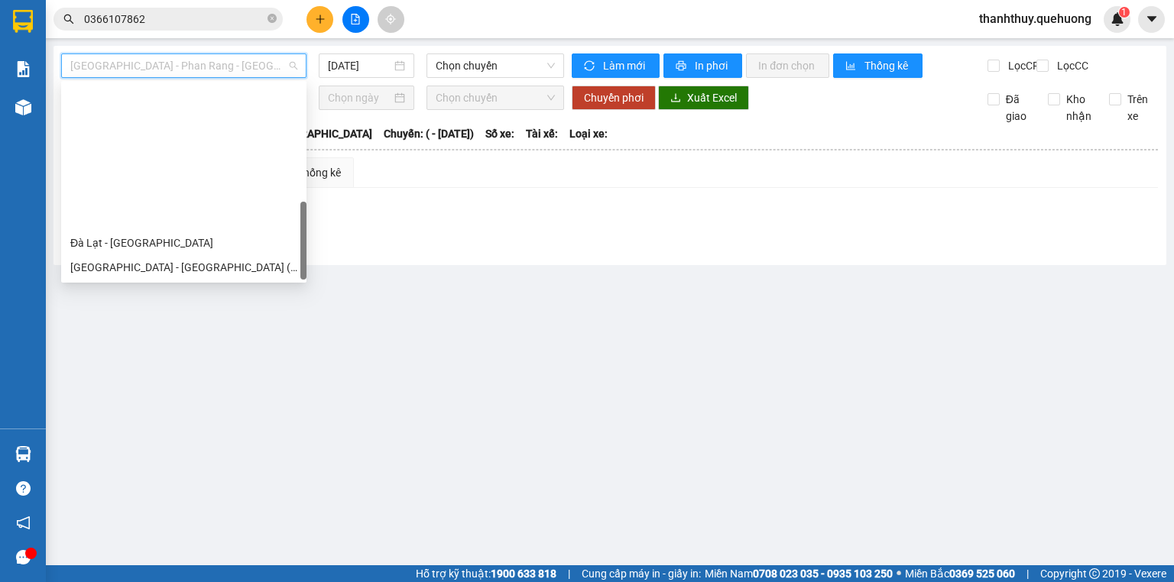
scroll to position [416, 0]
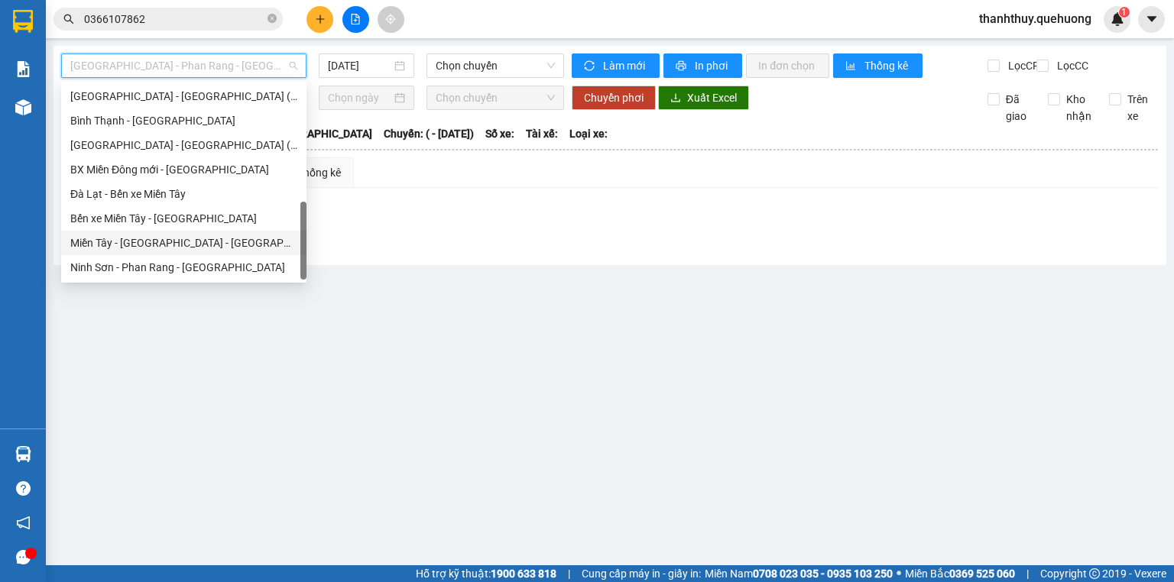
click at [207, 248] on div "Miền Tây - [GEOGRAPHIC_DATA] - [GEOGRAPHIC_DATA]" at bounding box center [183, 243] width 227 height 17
type input "[DATE]"
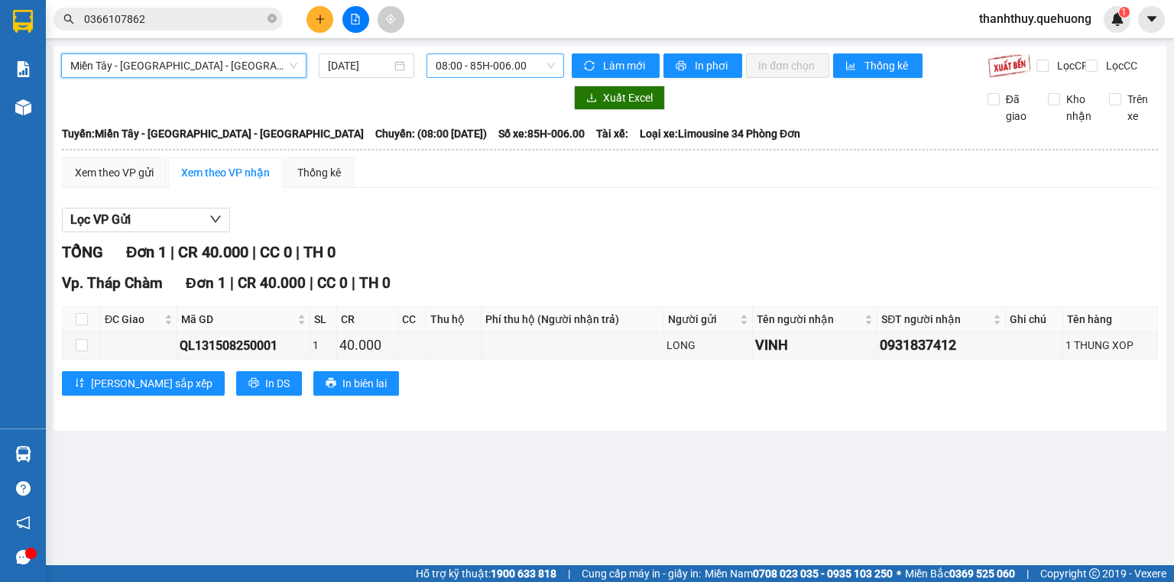
click at [504, 67] on span "08:00 - 85H-006.00" at bounding box center [495, 65] width 120 height 23
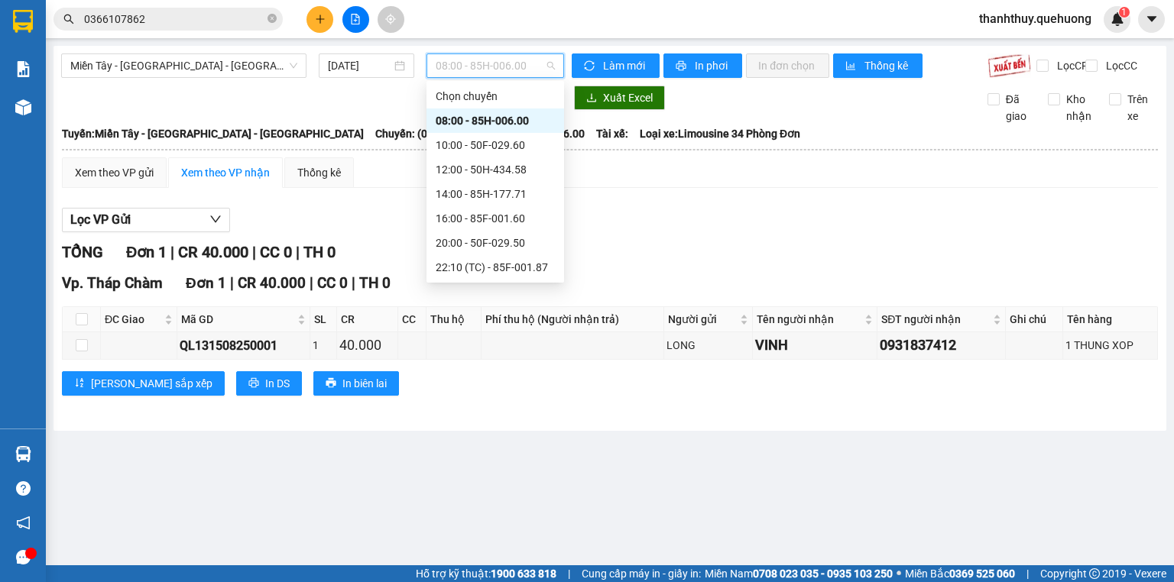
click at [529, 115] on div "08:00 - 85H-006.00" at bounding box center [494, 120] width 119 height 17
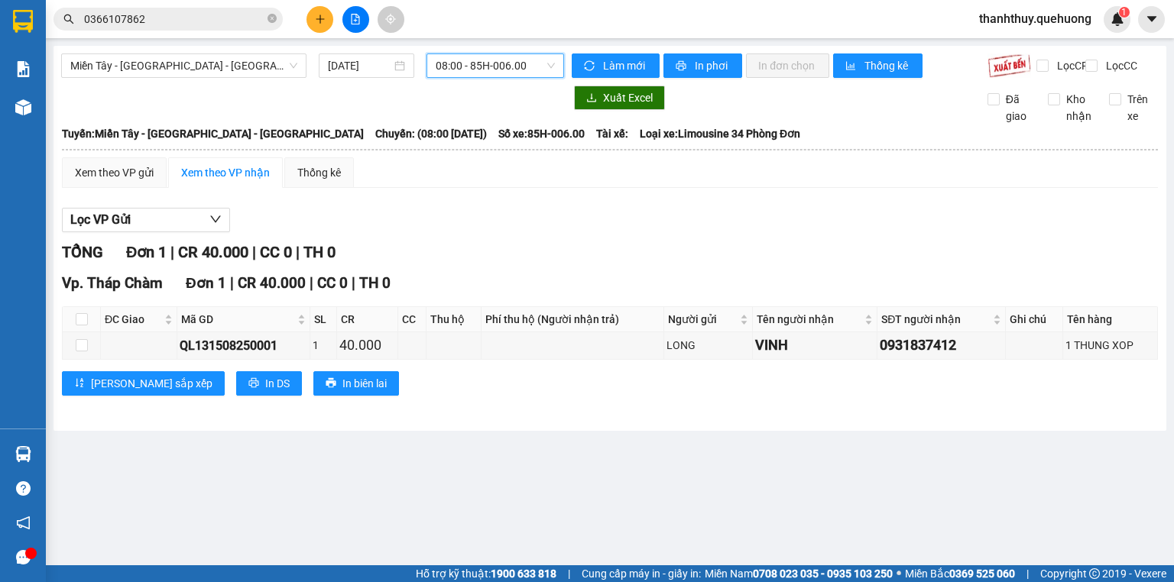
click at [518, 61] on span "08:00 - 85H-006.00" at bounding box center [495, 65] width 120 height 23
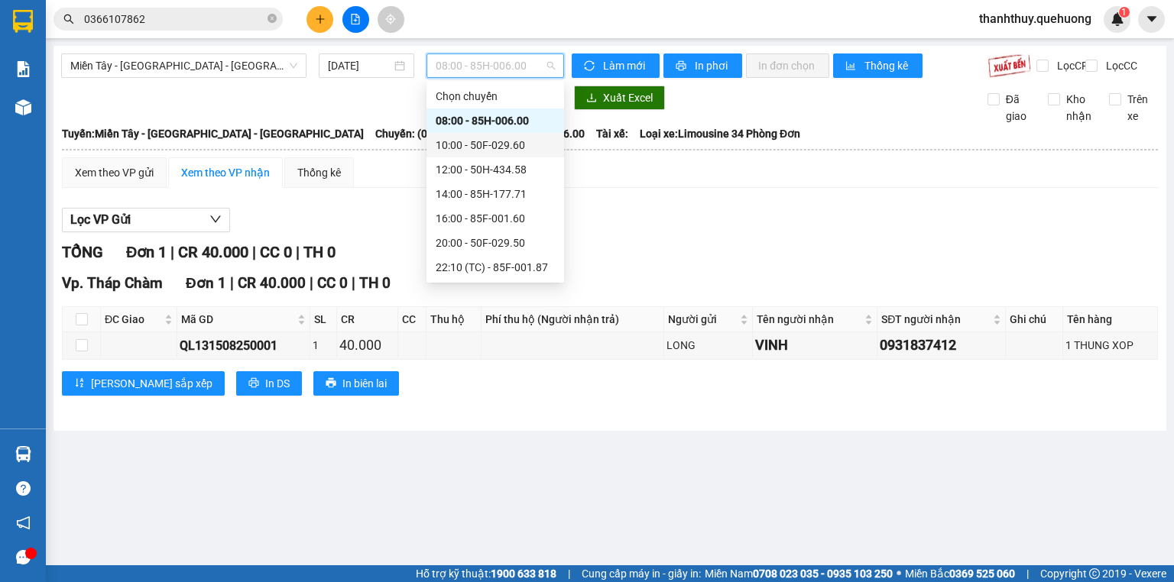
click at [523, 144] on div "10:00 - 50F-029.60" at bounding box center [494, 145] width 119 height 17
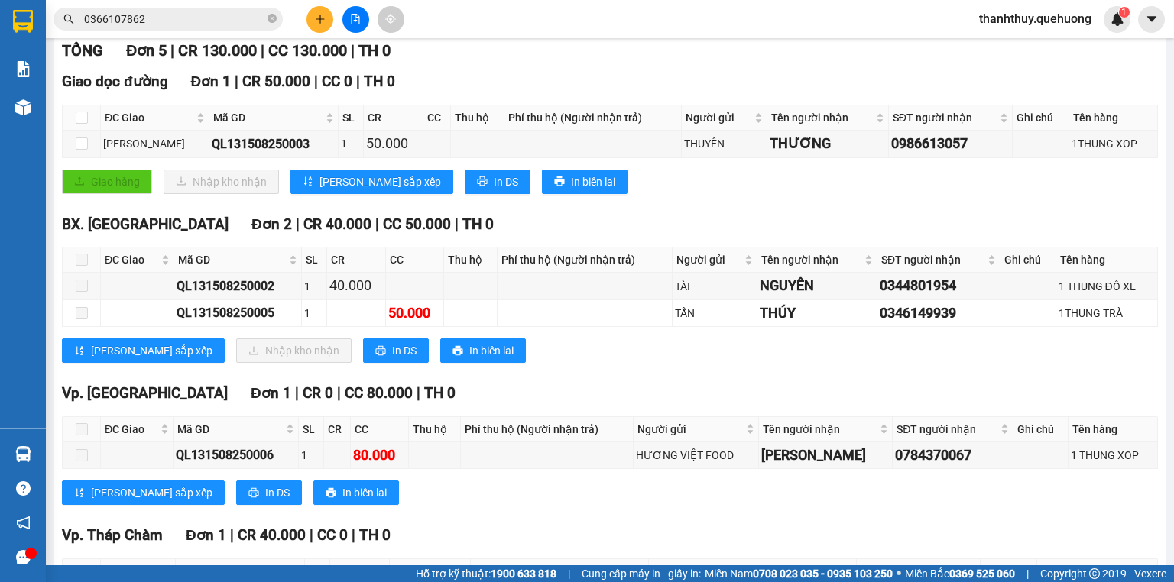
scroll to position [244, 0]
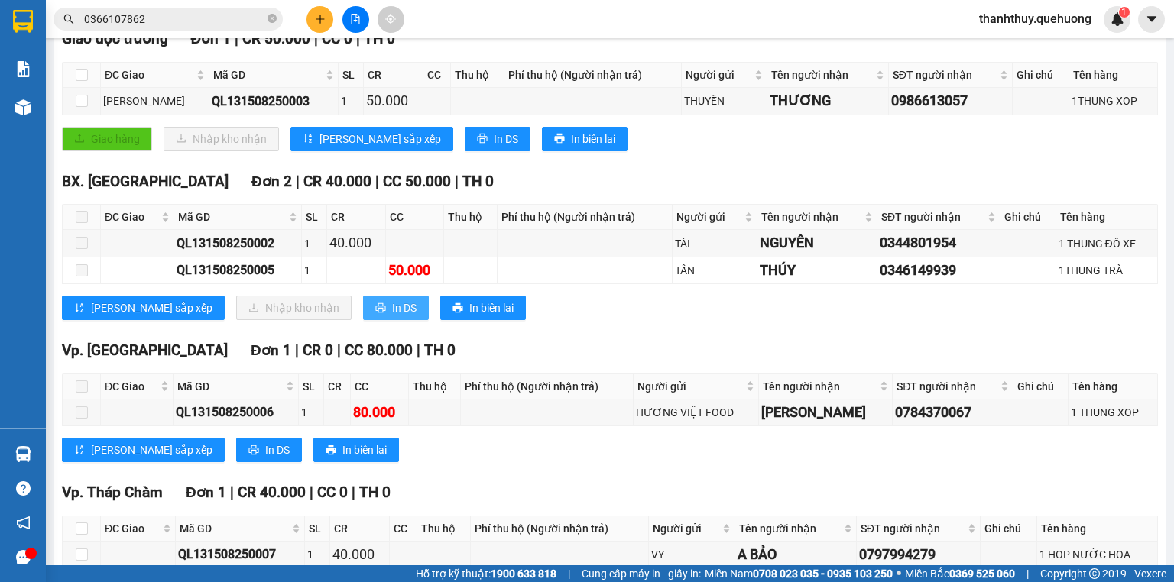
click at [392, 316] on span "In DS" at bounding box center [404, 307] width 24 height 17
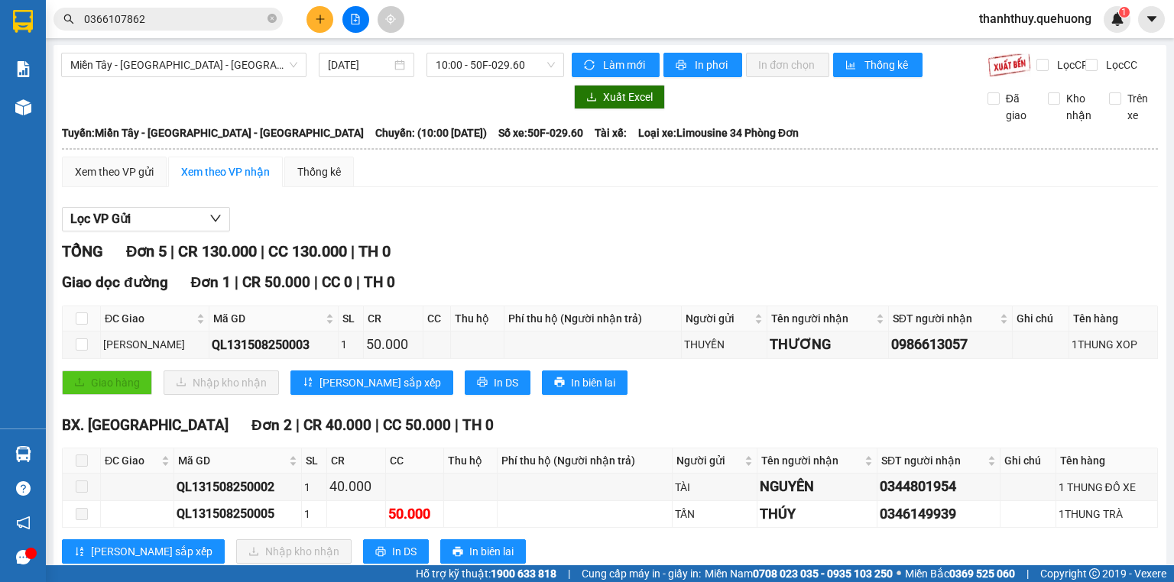
scroll to position [0, 0]
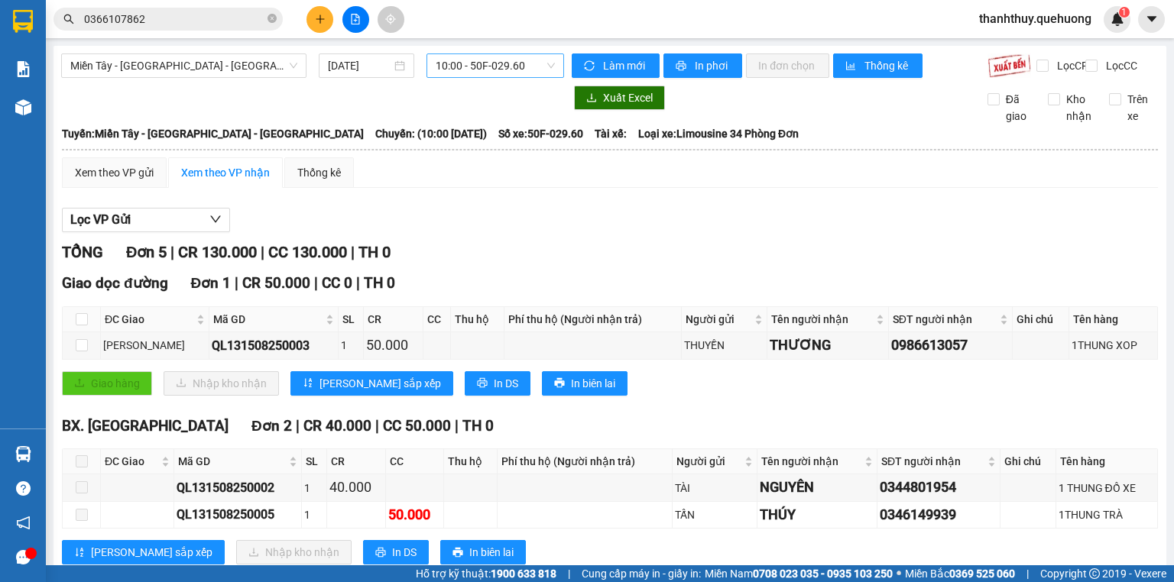
click at [510, 61] on span "10:00 - 50F-029.60" at bounding box center [495, 65] width 120 height 23
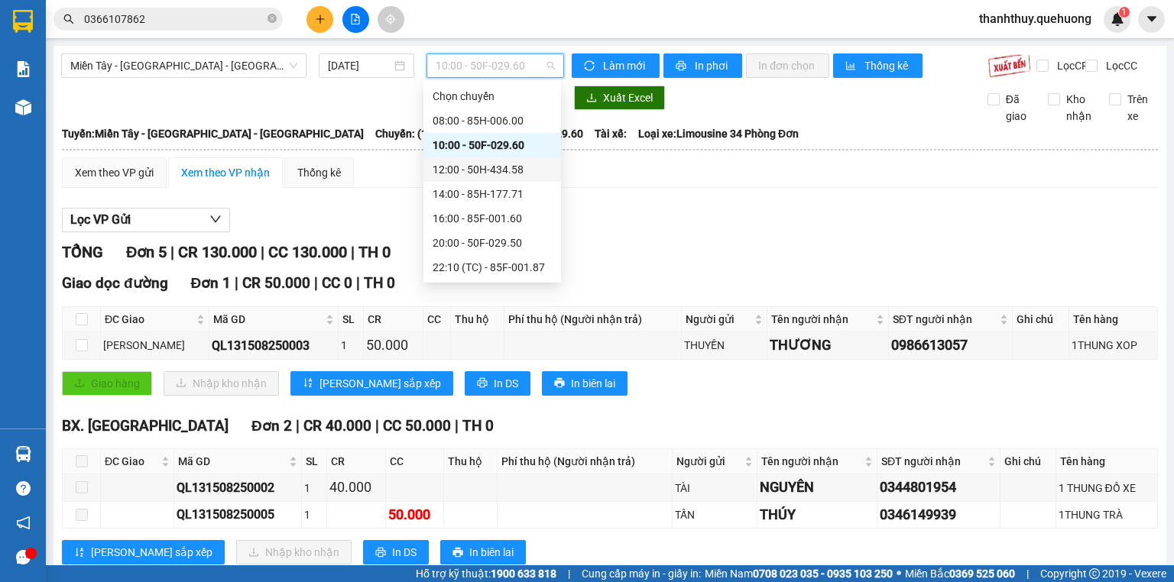
click at [505, 173] on div "12:00 - 50H-434.58" at bounding box center [491, 169] width 119 height 17
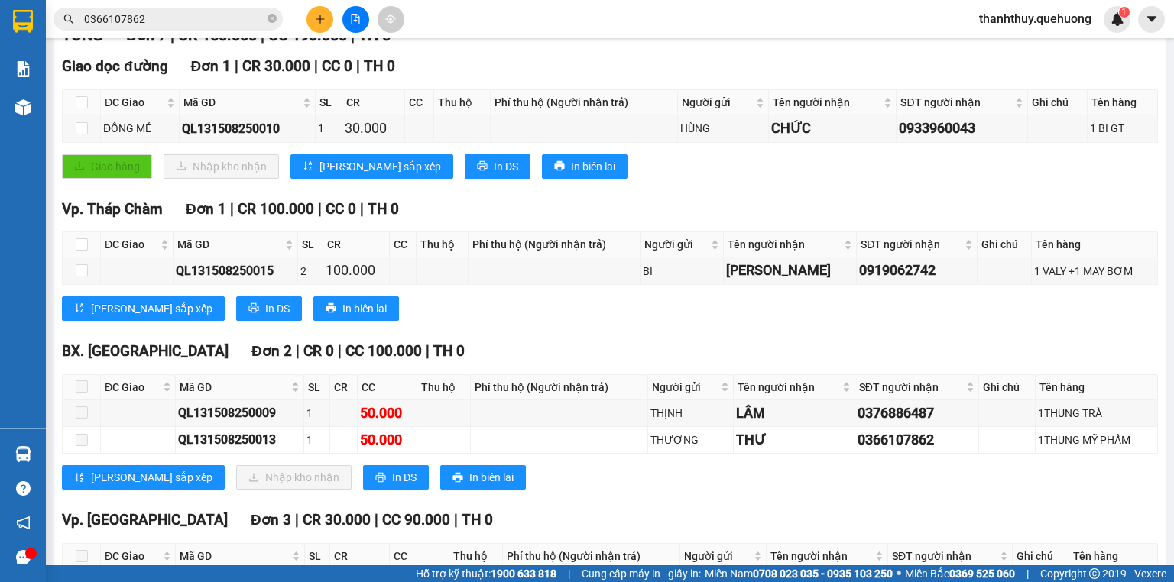
scroll to position [244, 0]
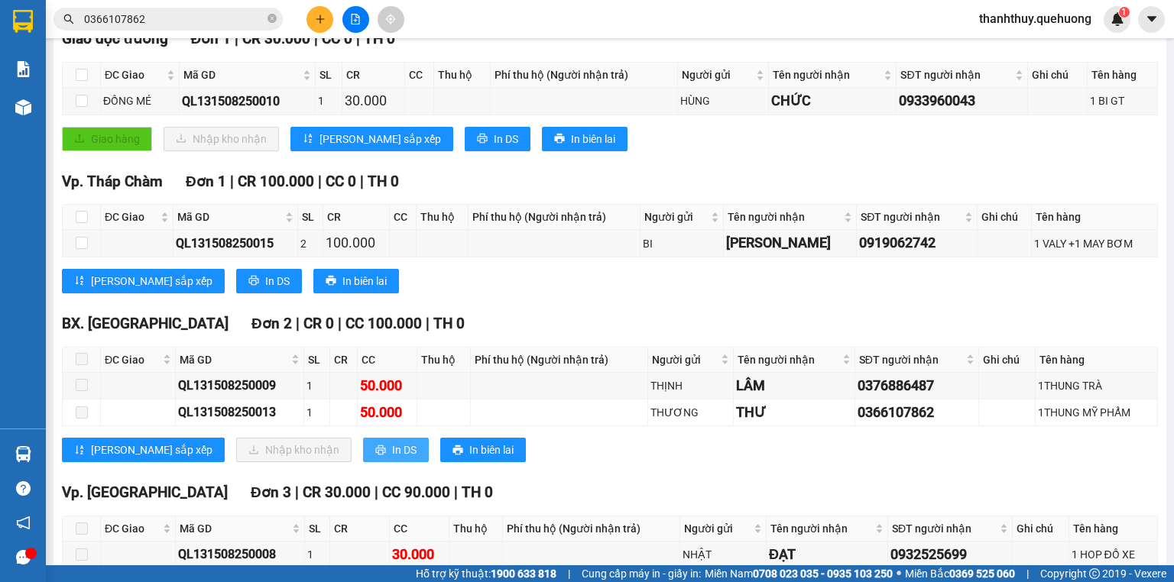
click at [392, 458] on span "In DS" at bounding box center [404, 450] width 24 height 17
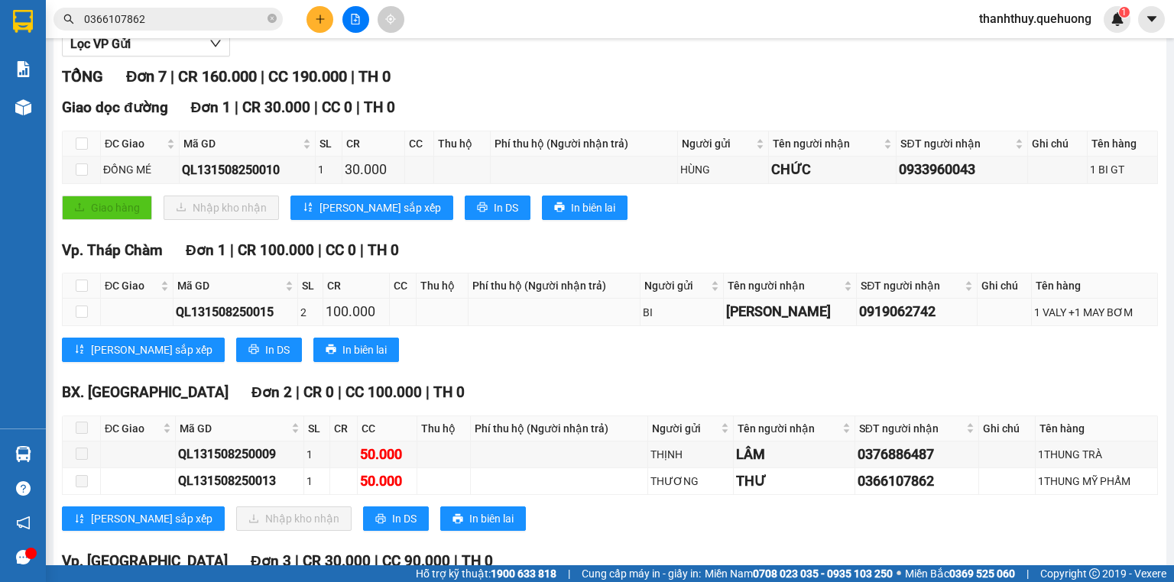
scroll to position [0, 0]
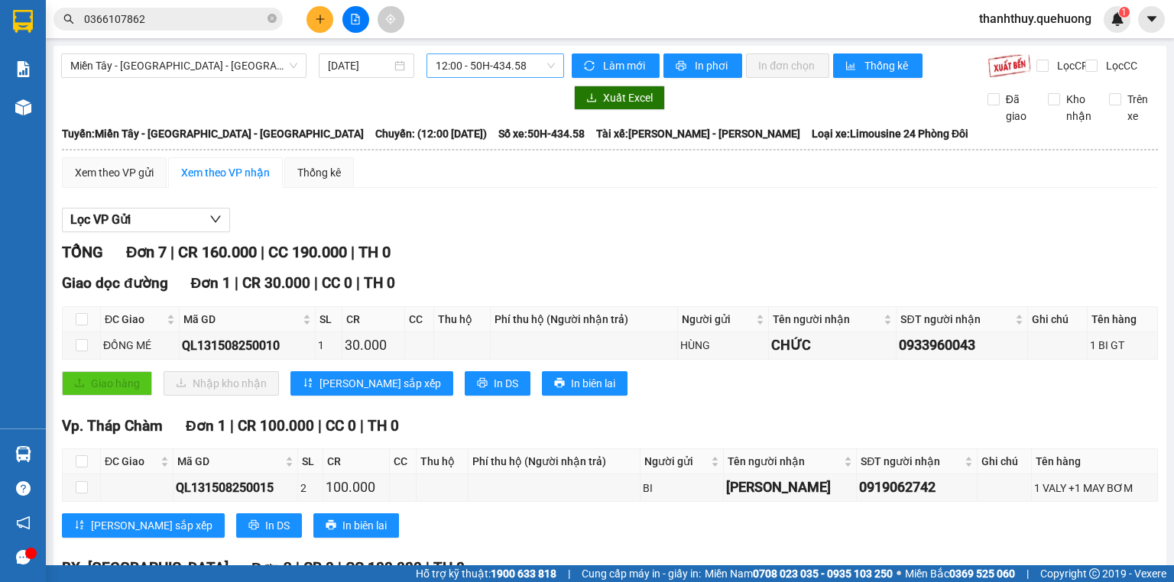
click at [526, 63] on span "12:00 - 50H-434.58" at bounding box center [495, 65] width 120 height 23
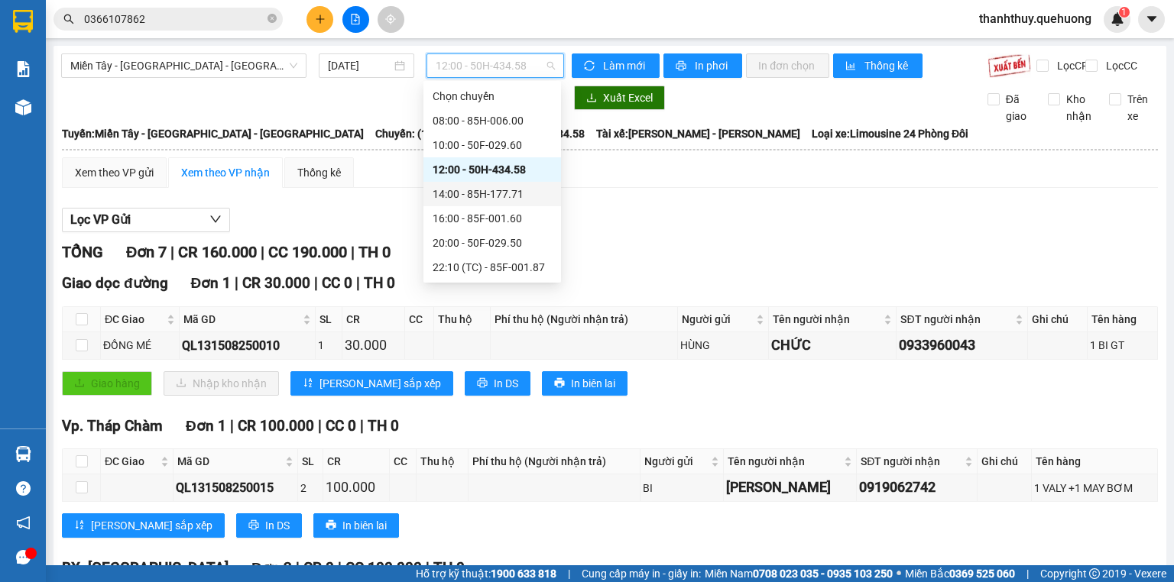
click at [526, 192] on div "14:00 - 85H-177.71" at bounding box center [491, 194] width 119 height 17
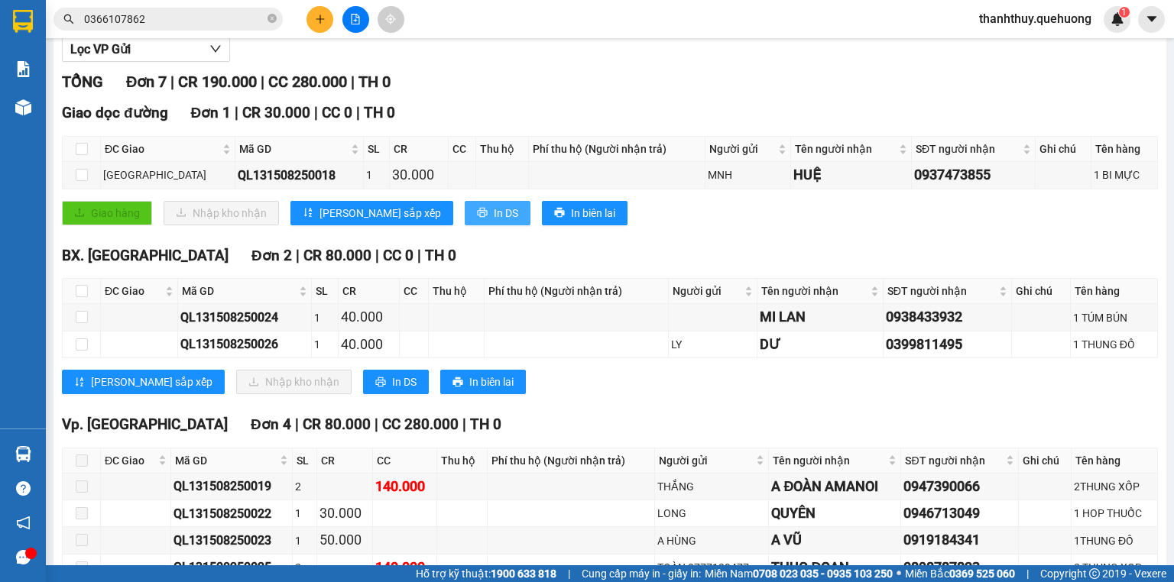
scroll to position [183, 0]
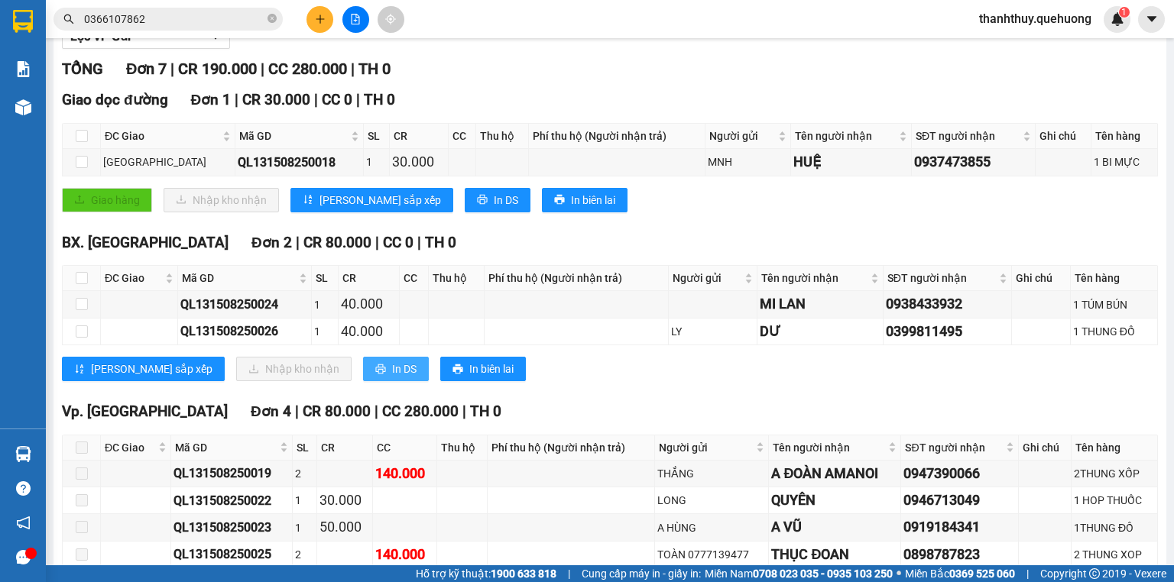
click at [392, 377] on span "In DS" at bounding box center [404, 369] width 24 height 17
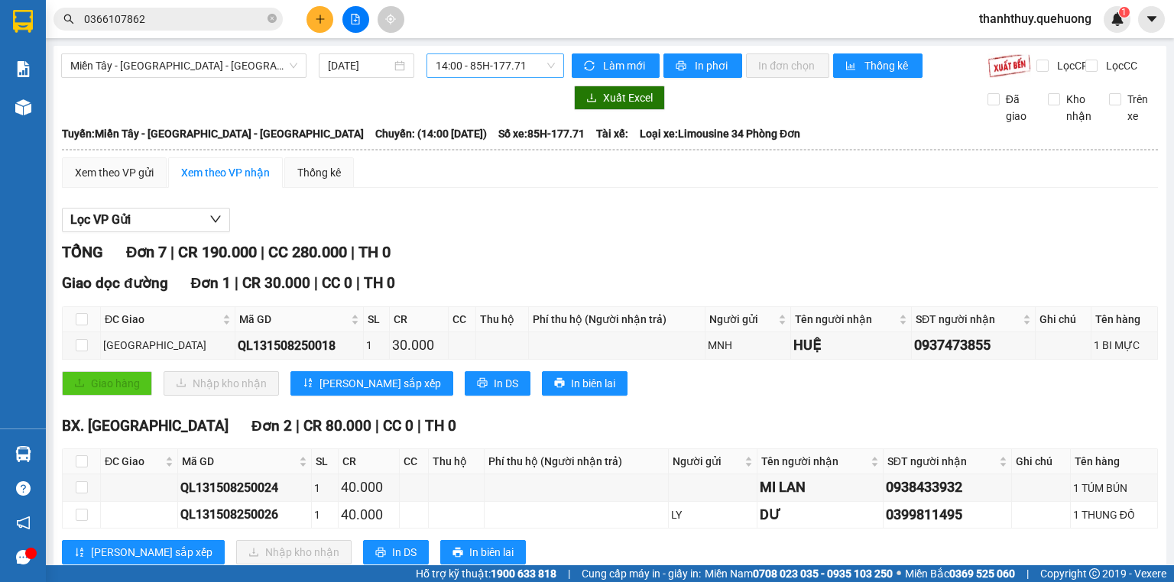
click at [529, 59] on span "14:00 - 85H-177.71" at bounding box center [495, 65] width 120 height 23
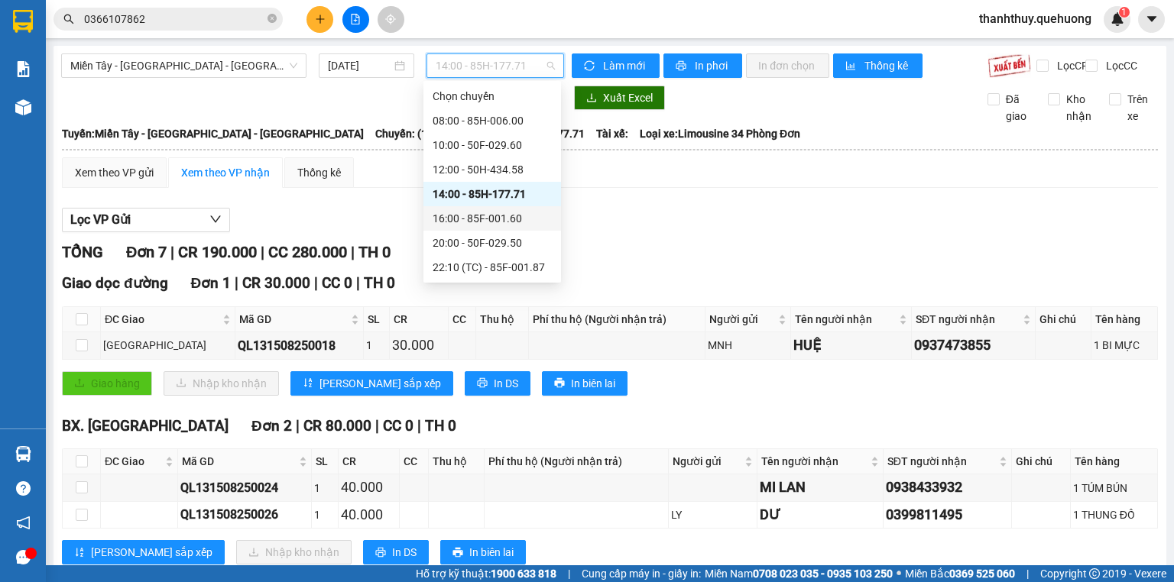
click at [520, 216] on div "16:00 - 85F-001.60" at bounding box center [491, 218] width 119 height 17
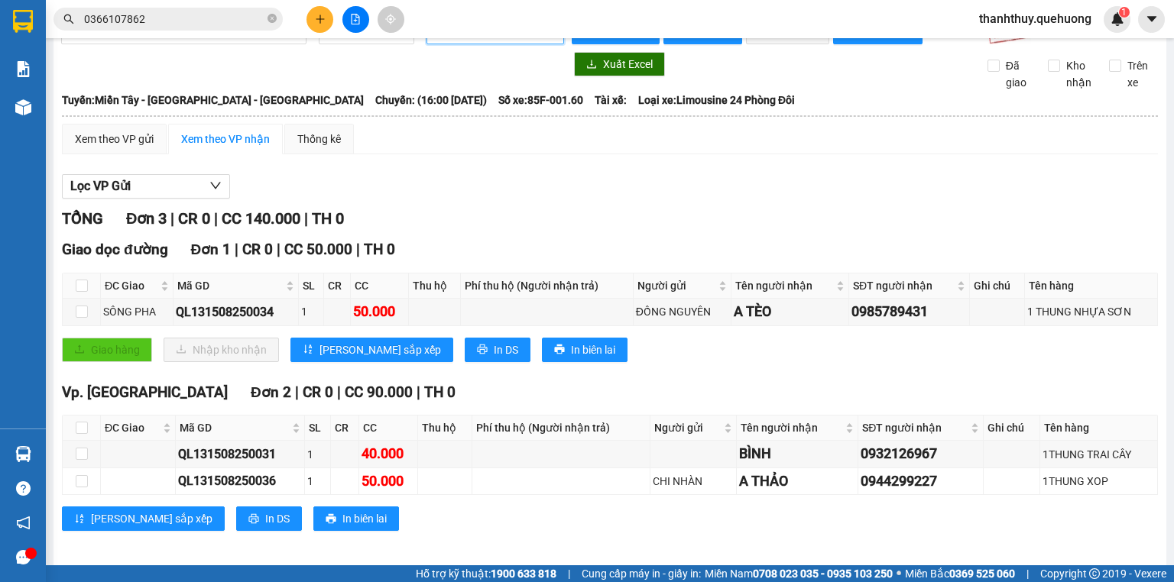
scroll to position [52, 0]
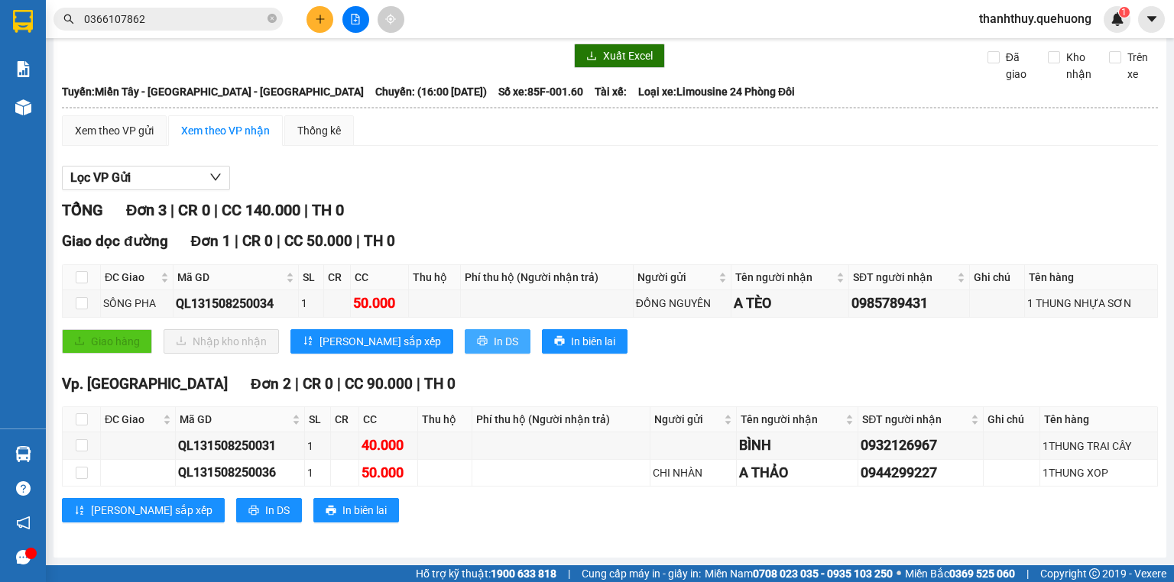
click at [494, 339] on span "In DS" at bounding box center [506, 341] width 24 height 17
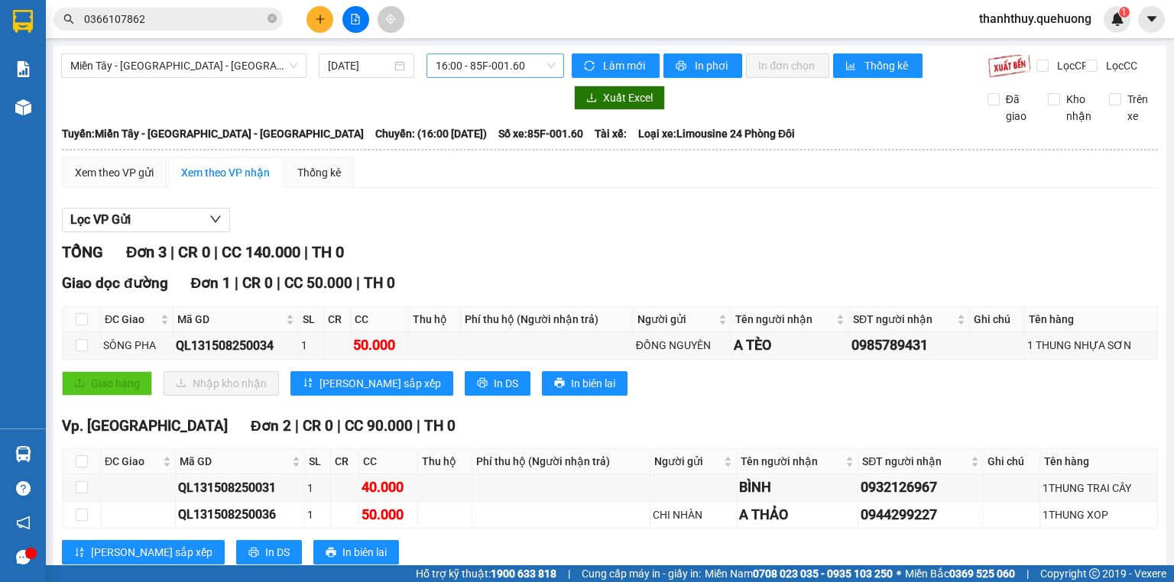
click at [510, 71] on span "16:00 - 85F-001.60" at bounding box center [495, 65] width 120 height 23
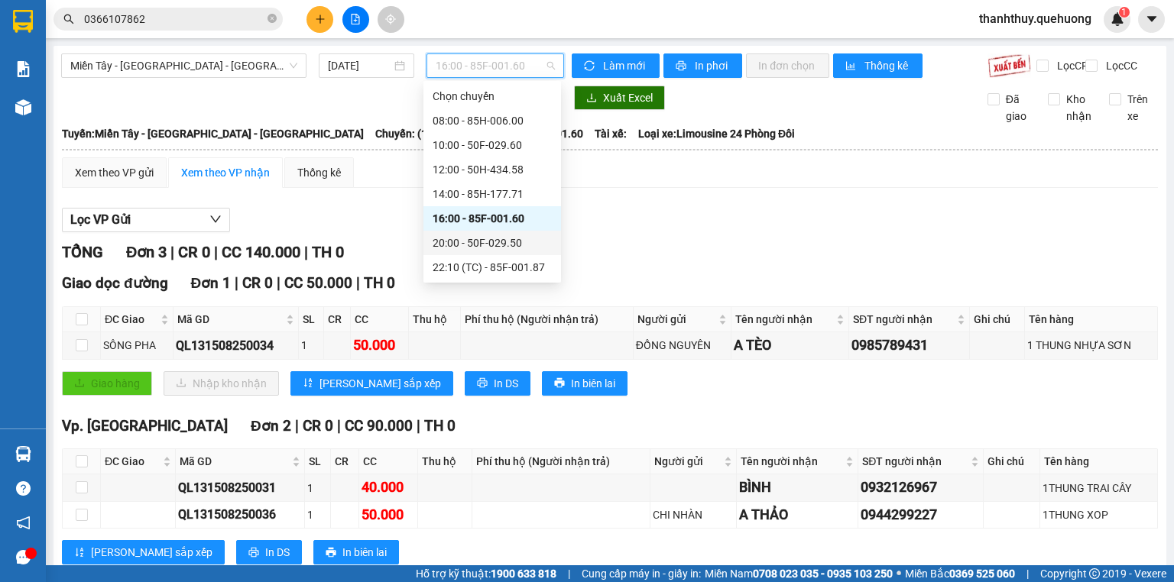
click at [497, 243] on div "20:00 - 50F-029.50" at bounding box center [491, 243] width 119 height 17
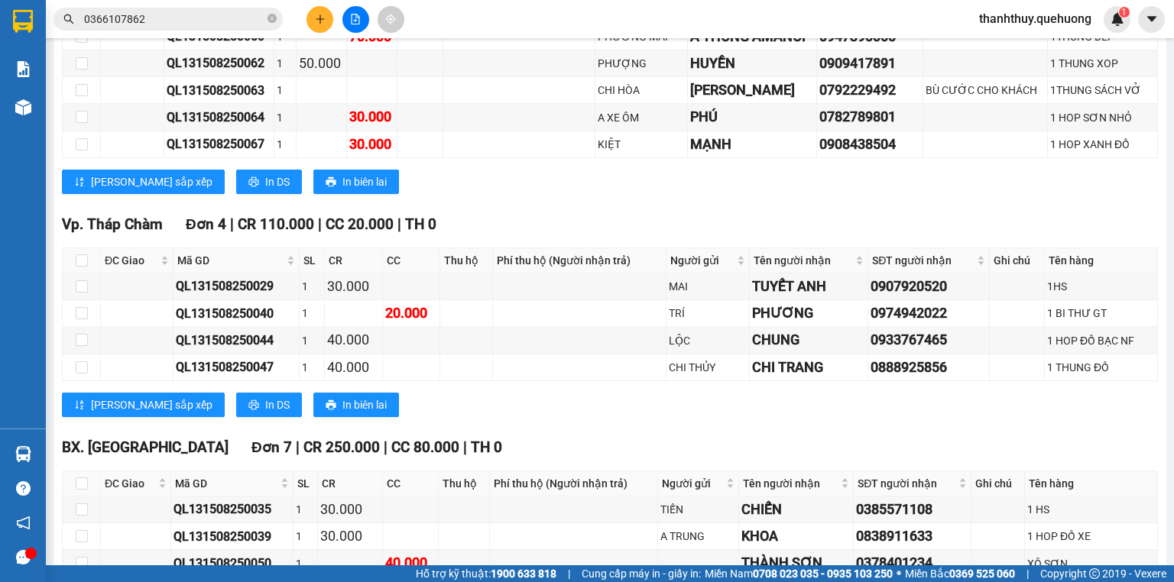
scroll to position [1060, 0]
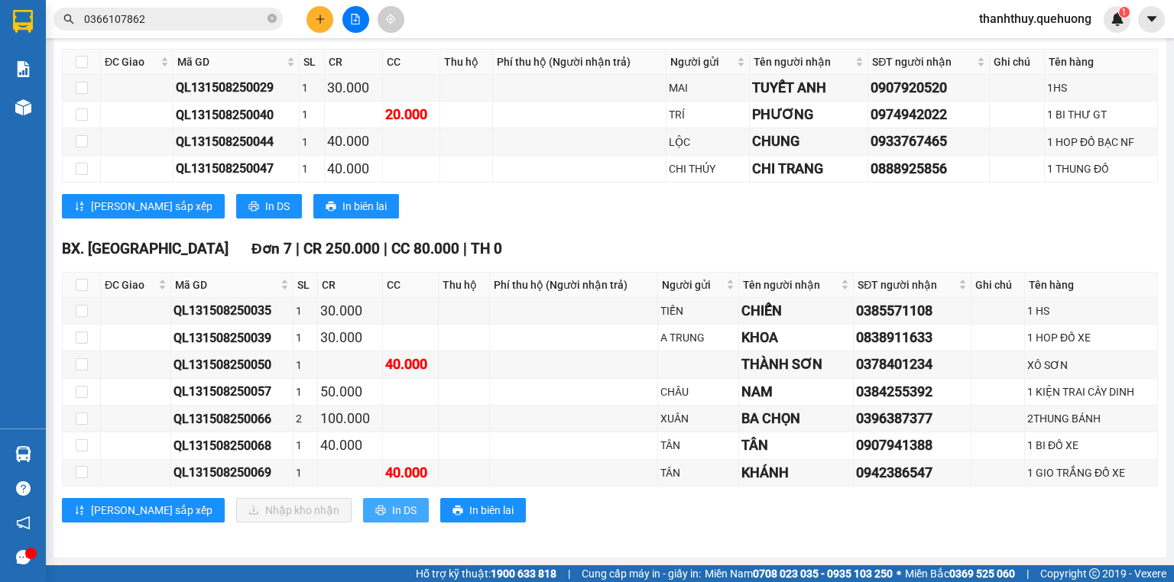
click at [392, 508] on span "In DS" at bounding box center [404, 510] width 24 height 17
